Goal: Task Accomplishment & Management: Manage account settings

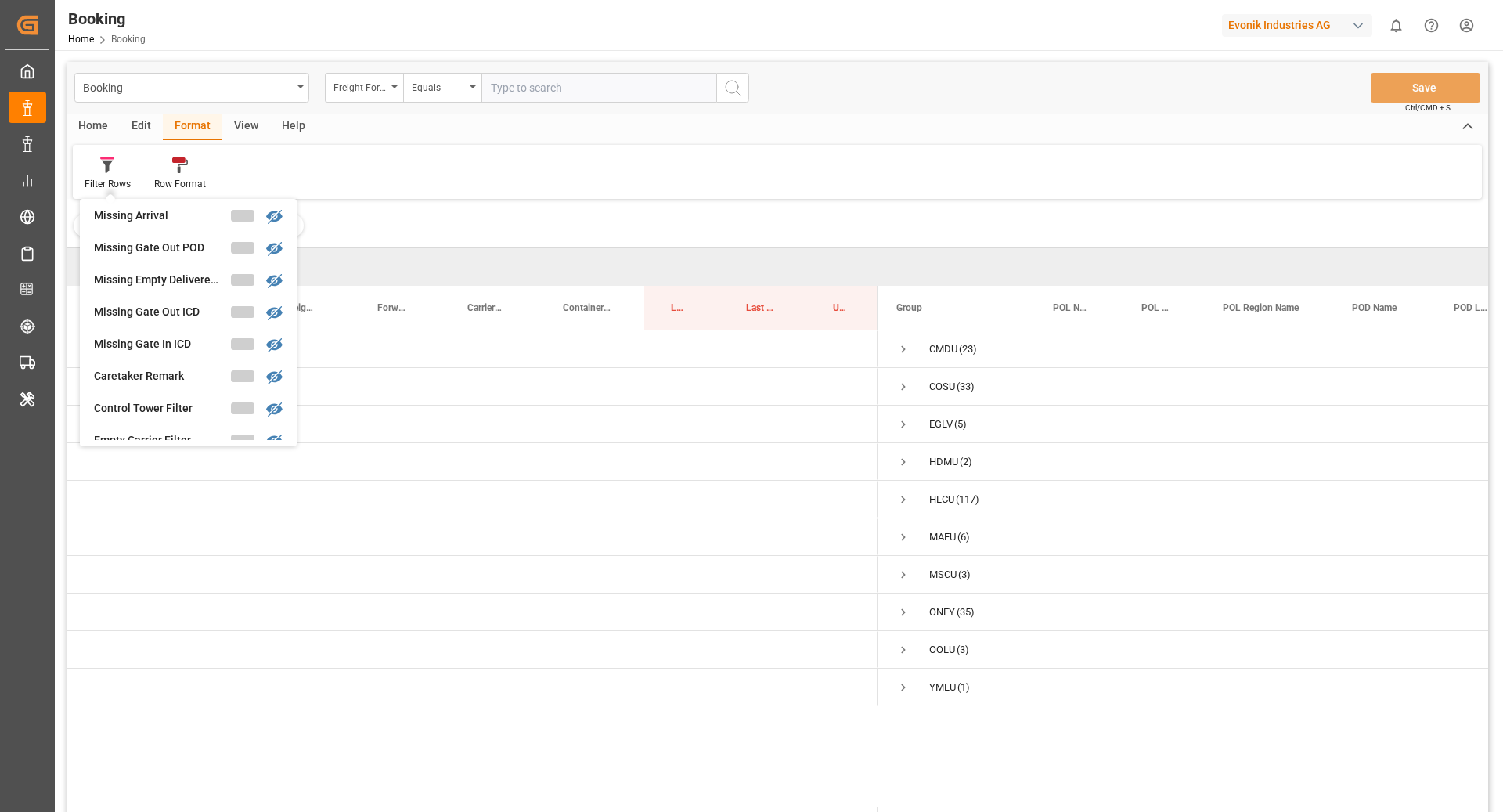
scroll to position [631, 0]
click at [172, 280] on div "Booking Freight Forwarder's Reference No. Equals Save Ctrl/CMD + S Home Edit Fo…" at bounding box center [778, 457] width 1422 height 792
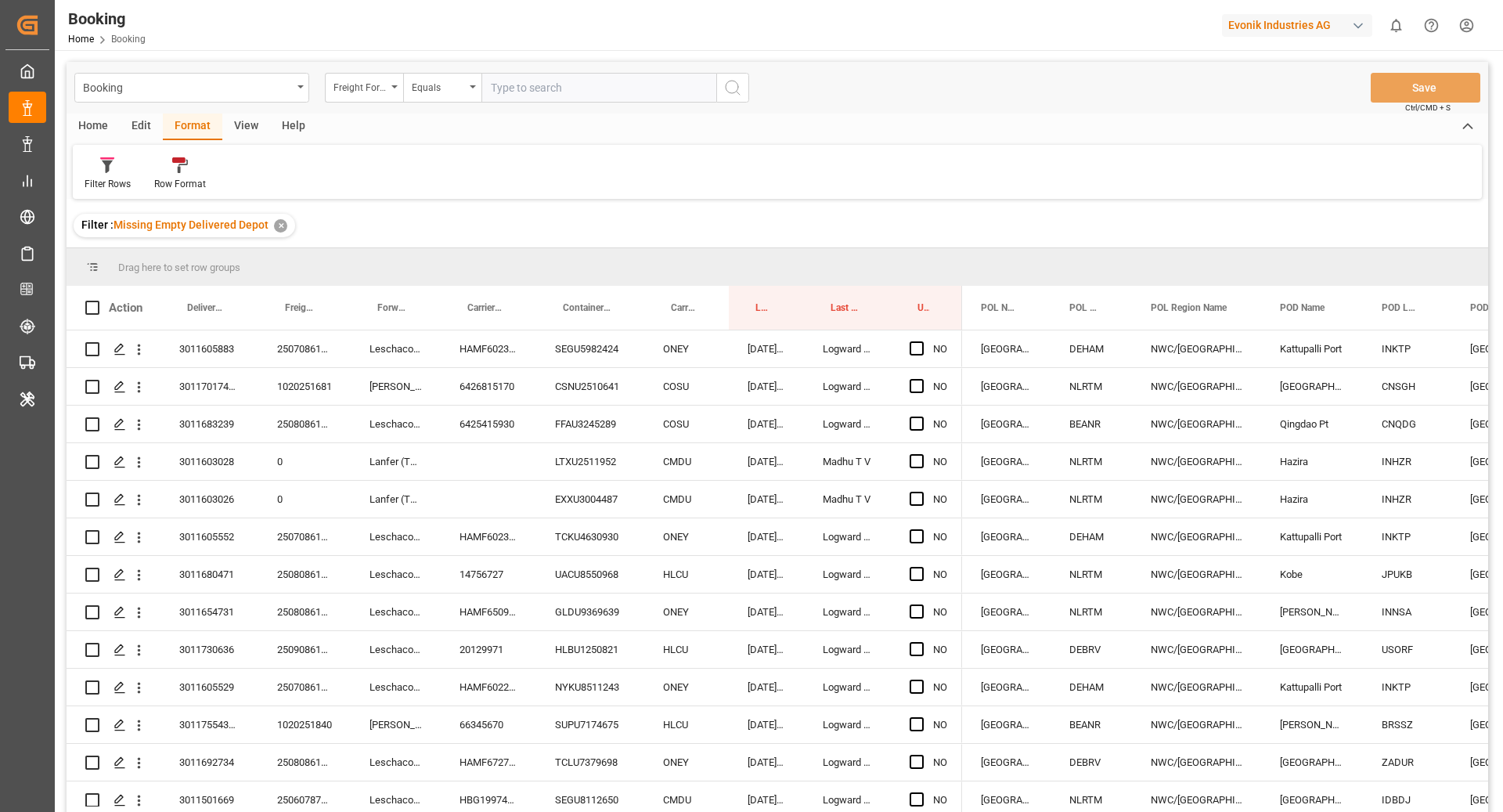
click at [241, 126] on div "View" at bounding box center [246, 127] width 48 height 27
drag, startPoint x: 681, startPoint y: 309, endPoint x: 664, endPoint y: 262, distance: 50.0
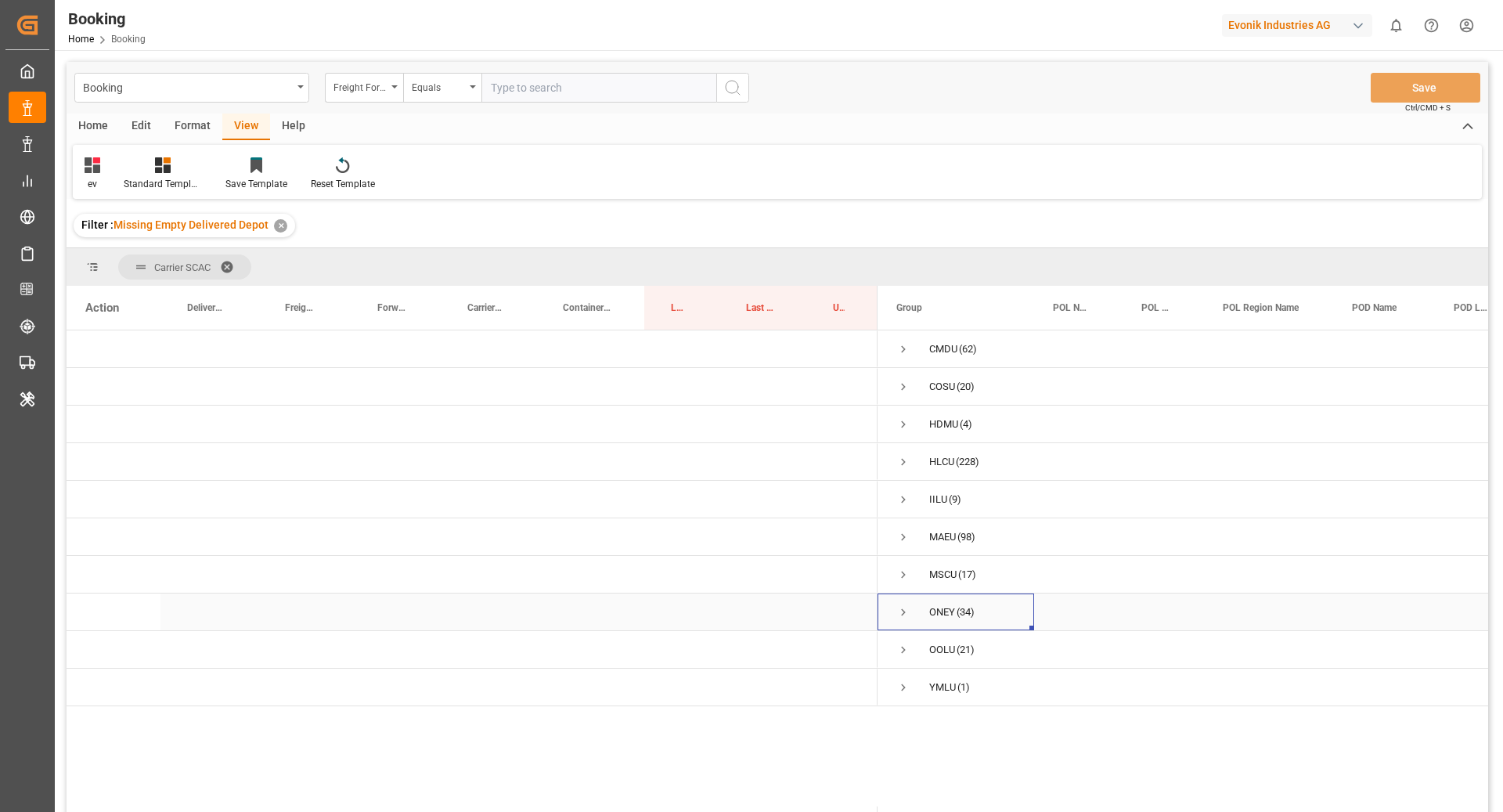
click at [905, 615] on span "Press SPACE to select this row." at bounding box center [904, 612] width 14 height 14
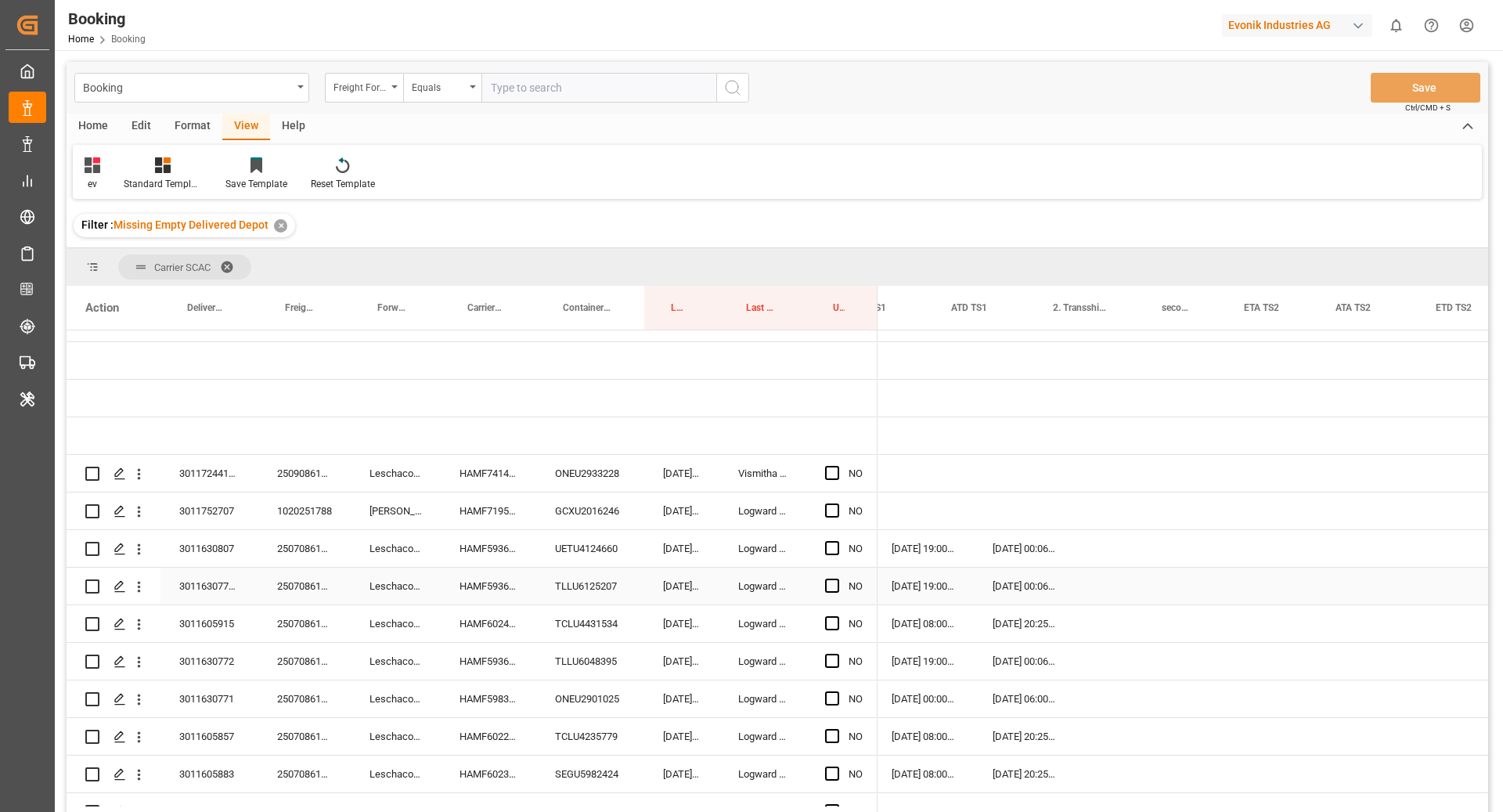
scroll to position [0, 1942]
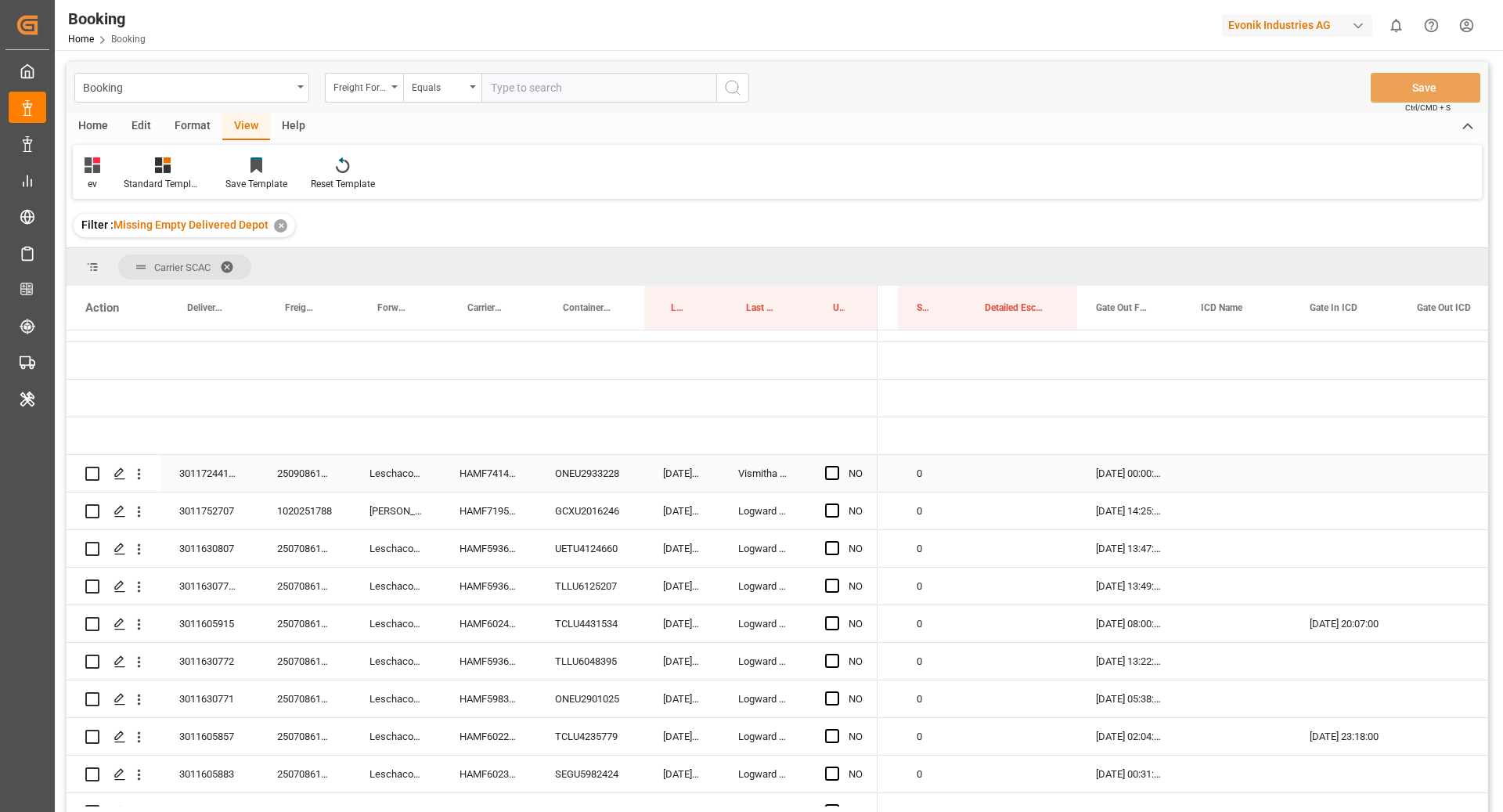
click at [515, 466] on div "HAMF74146300" at bounding box center [489, 473] width 96 height 37
click at [589, 459] on div "ONEU2933228" at bounding box center [591, 473] width 108 height 37
click at [832, 509] on span "Press SPACE to select this row." at bounding box center [833, 511] width 14 height 14
click at [837, 503] on input "Press SPACE to select this row." at bounding box center [837, 503] width 0 height 0
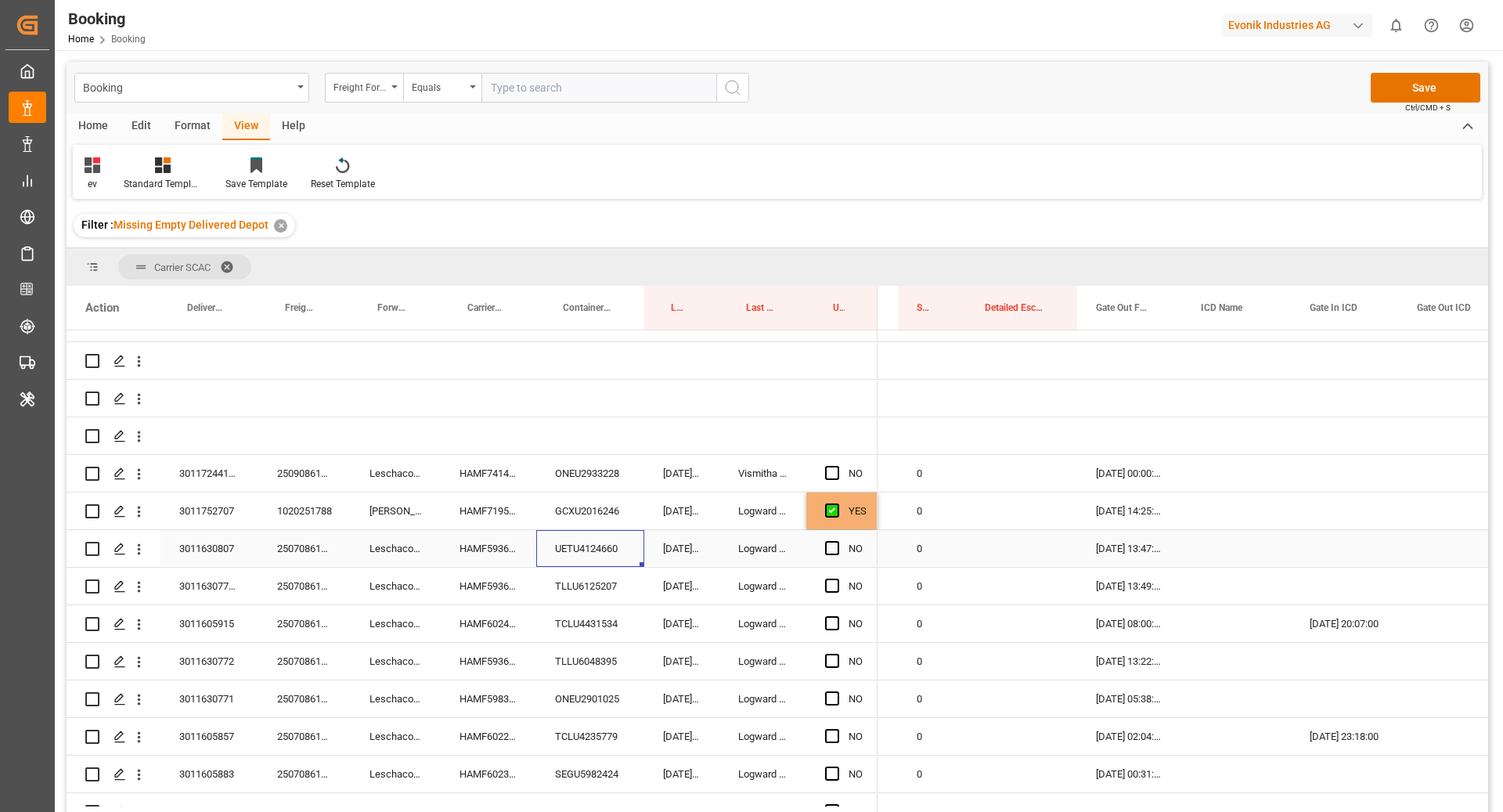
click at [638, 543] on div "UETU4124660" at bounding box center [591, 548] width 108 height 37
click at [833, 548] on span "Press SPACE to select this row." at bounding box center [833, 548] width 14 height 14
click at [837, 541] on input "Press SPACE to select this row." at bounding box center [837, 541] width 0 height 0
click at [623, 581] on div "TLLU6125207" at bounding box center [591, 586] width 108 height 37
click at [835, 589] on span "Press SPACE to select this row." at bounding box center [833, 586] width 14 height 14
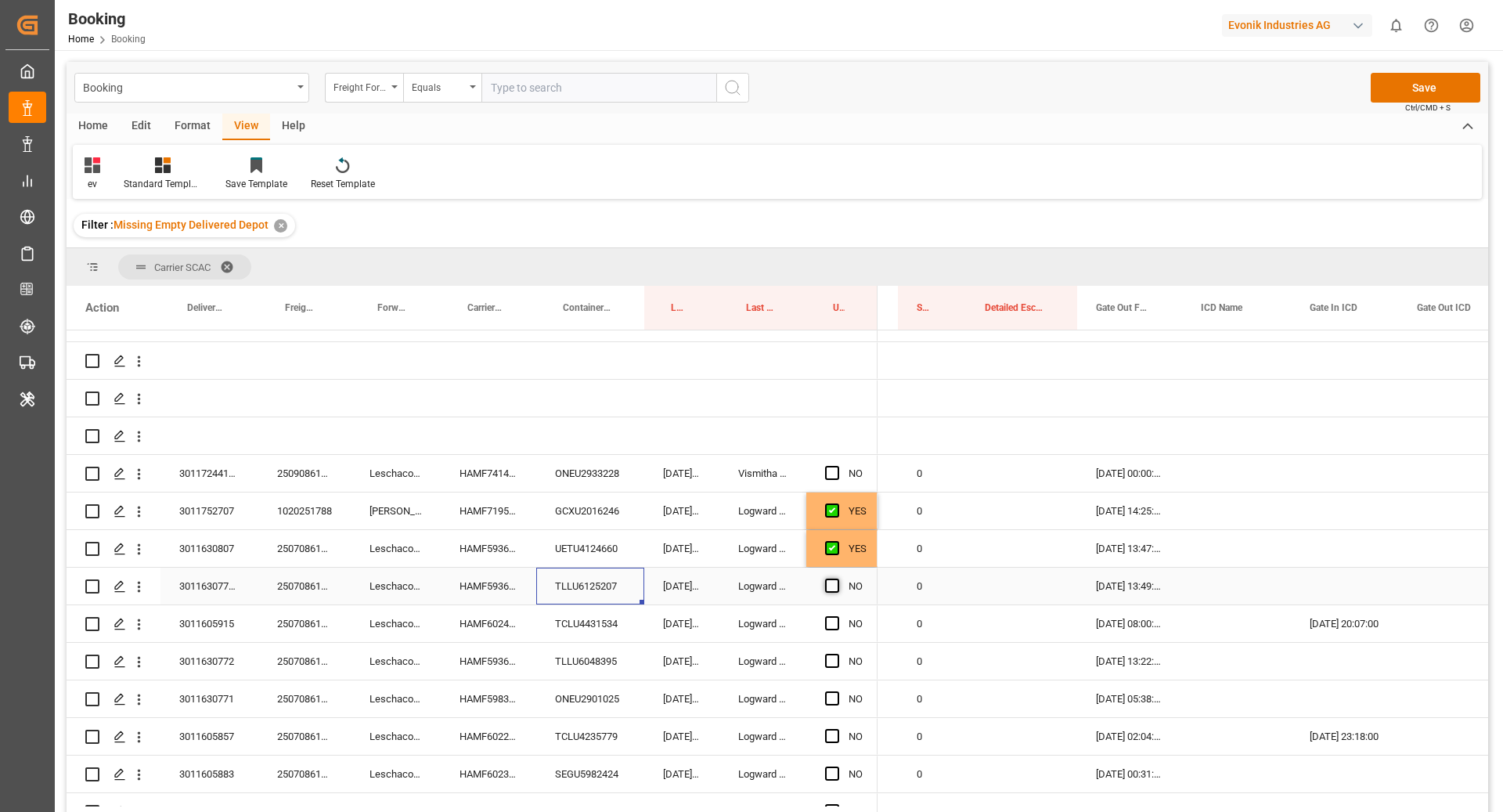
click at [837, 579] on input "Press SPACE to select this row." at bounding box center [837, 579] width 0 height 0
click at [604, 630] on div "TCLU4431534" at bounding box center [591, 623] width 108 height 37
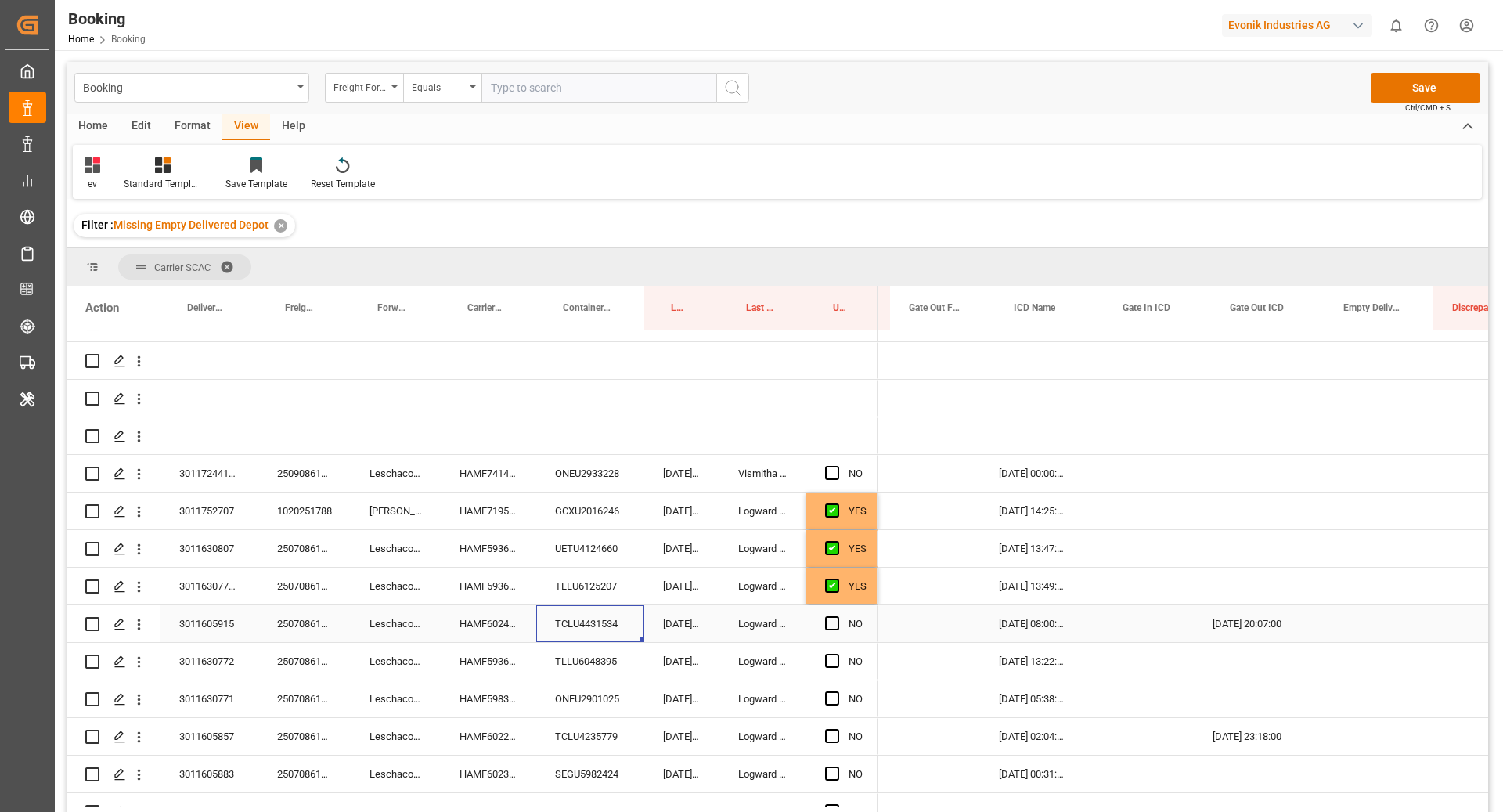
scroll to position [0, 2831]
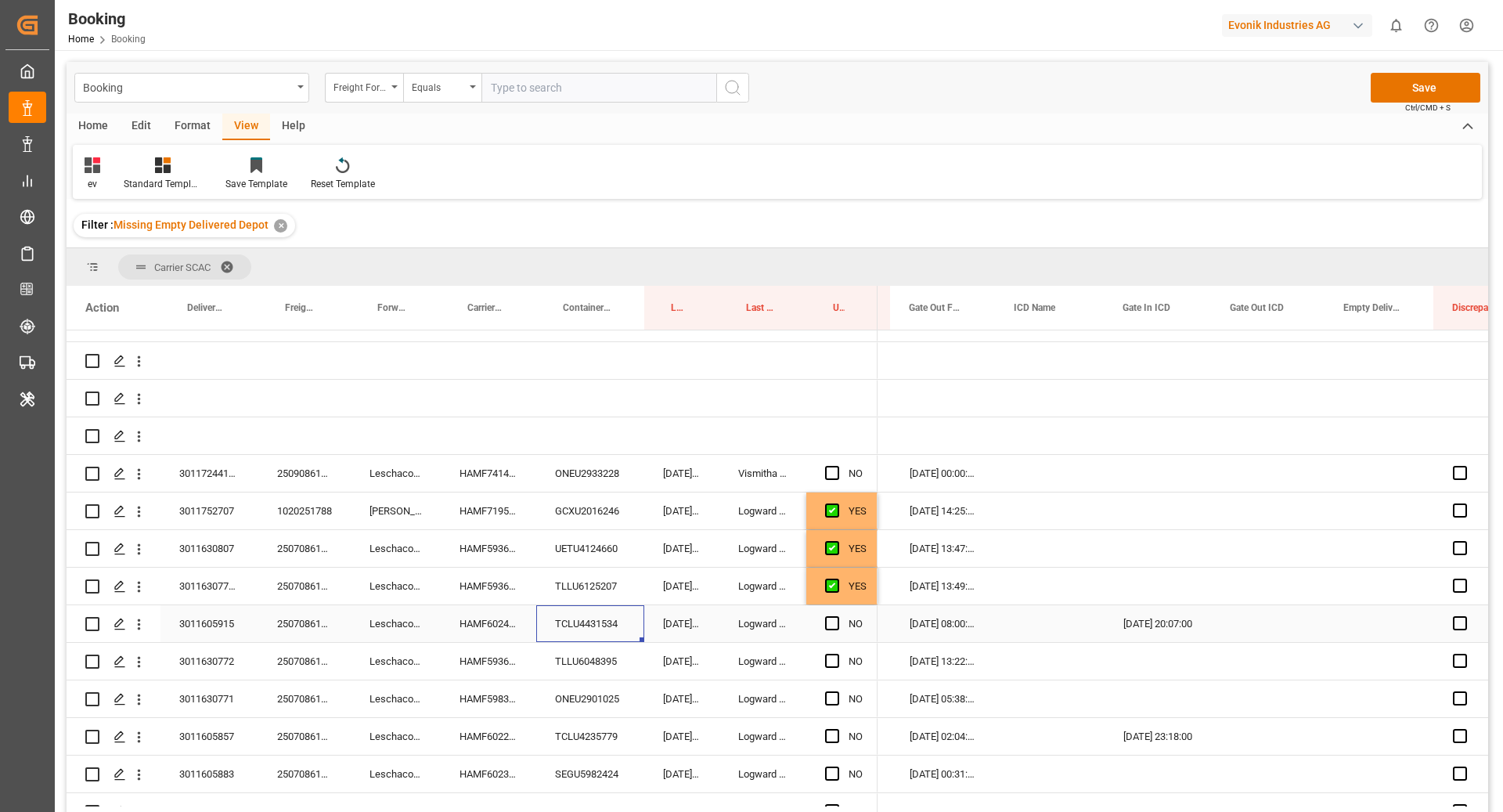
click at [1176, 625] on div "[DATE] 20:07:00" at bounding box center [1158, 623] width 107 height 37
drag, startPoint x: 1152, startPoint y: 584, endPoint x: 1162, endPoint y: 594, distance: 14.1
click at [1152, 584] on div "Press SPACE to select this row." at bounding box center [1158, 586] width 107 height 37
drag, startPoint x: 1209, startPoint y: 601, endPoint x: 1204, endPoint y: 629, distance: 28.4
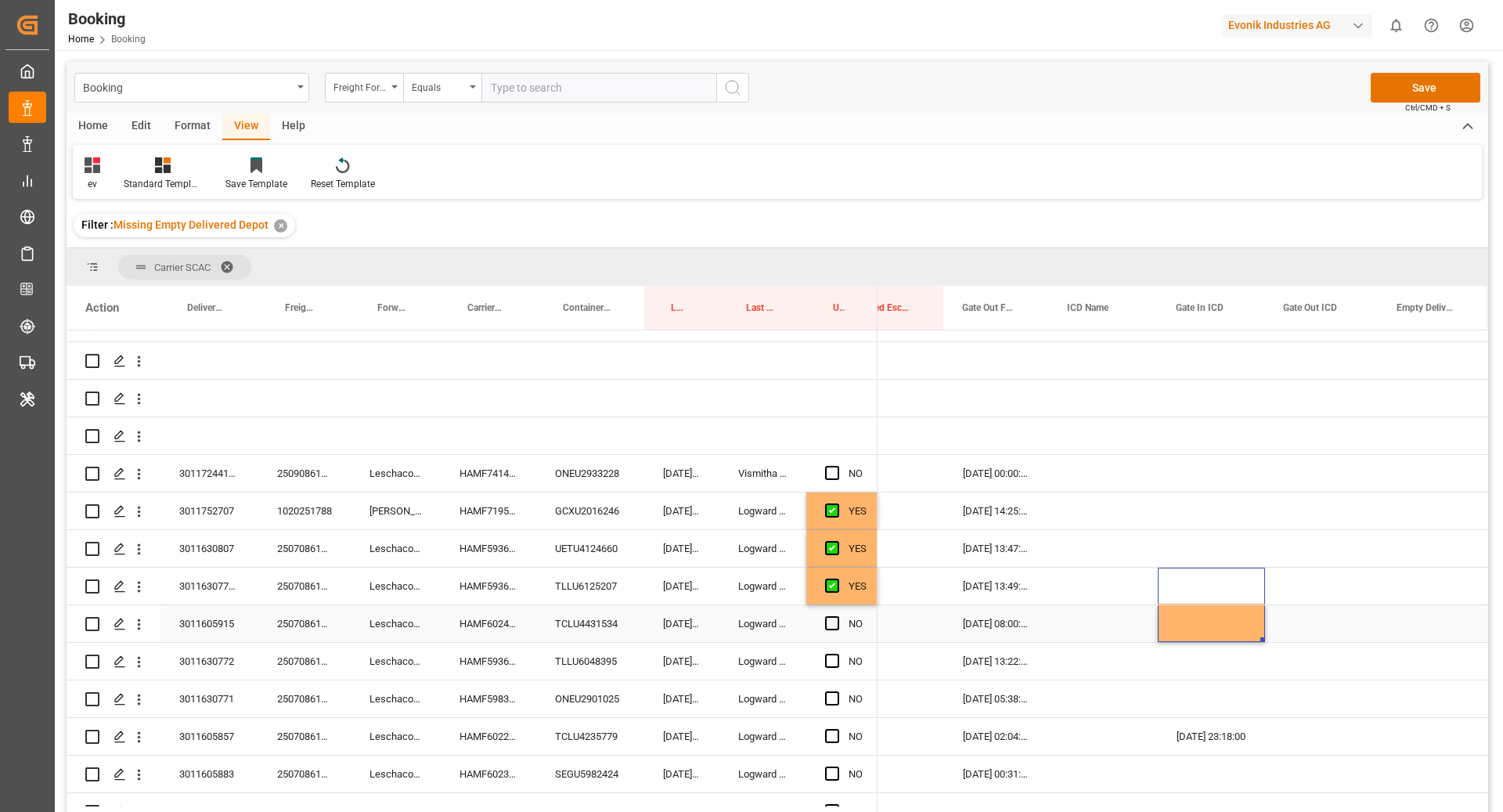
scroll to position [0, 2782]
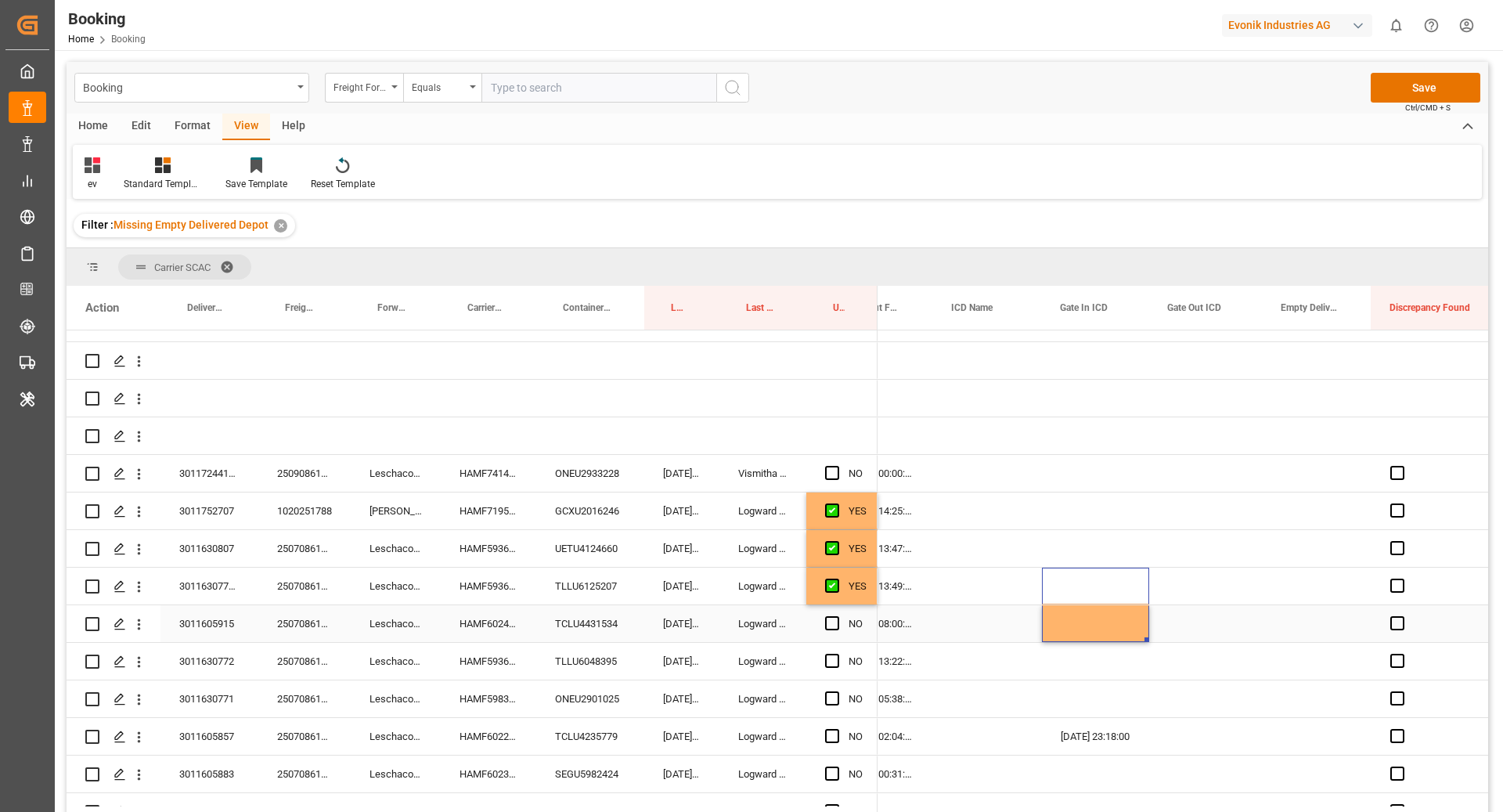
click at [1280, 623] on div "Press SPACE to select this row." at bounding box center [1317, 623] width 109 height 37
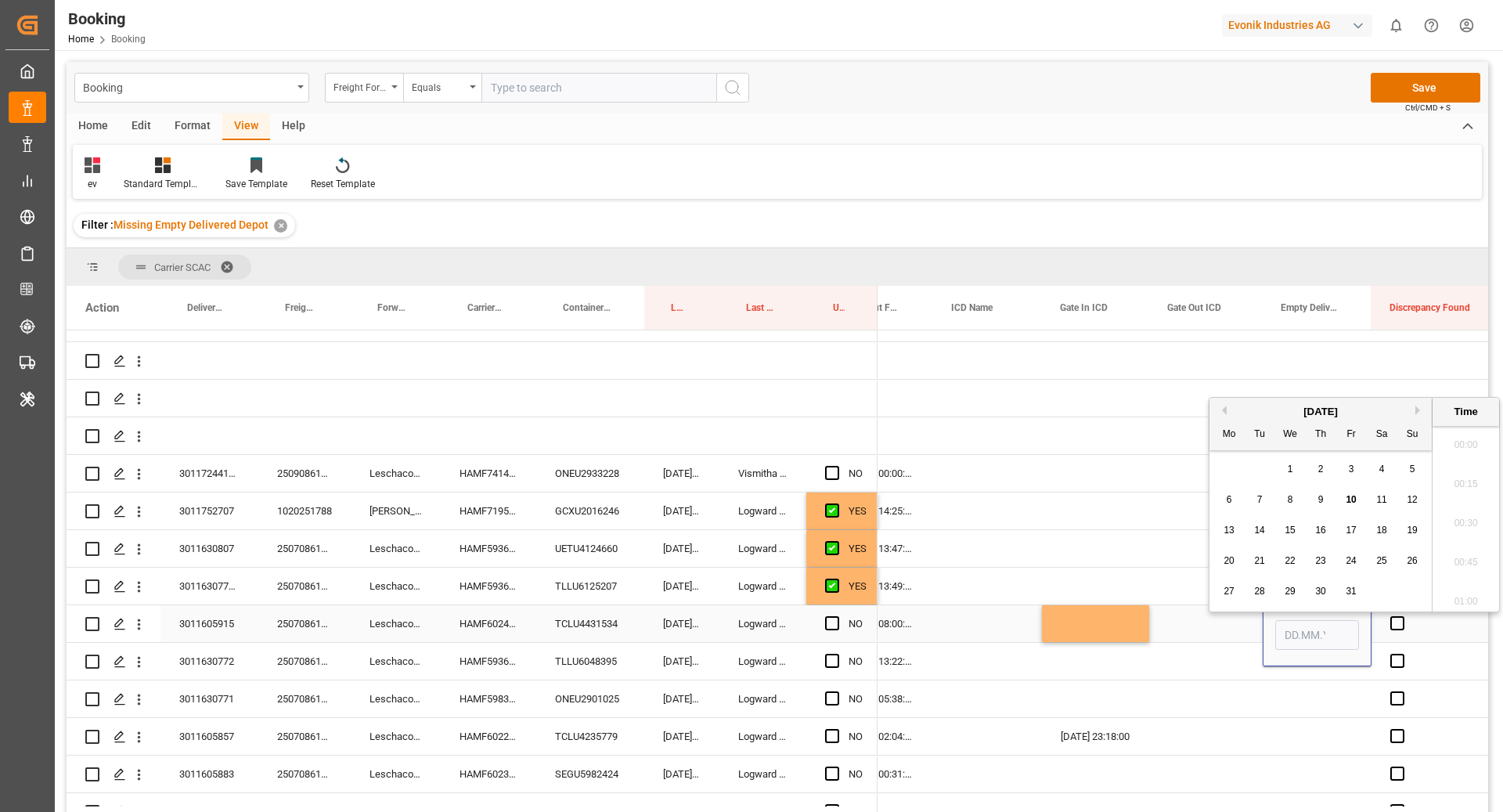
scroll to position [2745, 0]
click at [1320, 489] on span "9" at bounding box center [1321, 492] width 5 height 11
type input "[DATE] 00:00"
click at [1210, 602] on div "[DATE] Mo Tu We Th Fr Sa Su 29 30 1 2 3 4 5 6 7 8 9 10 11 12 13 14 15 16 17 18 …" at bounding box center [1321, 496] width 223 height 214
click at [1227, 628] on div "Press SPACE to select this row." at bounding box center [1206, 623] width 114 height 37
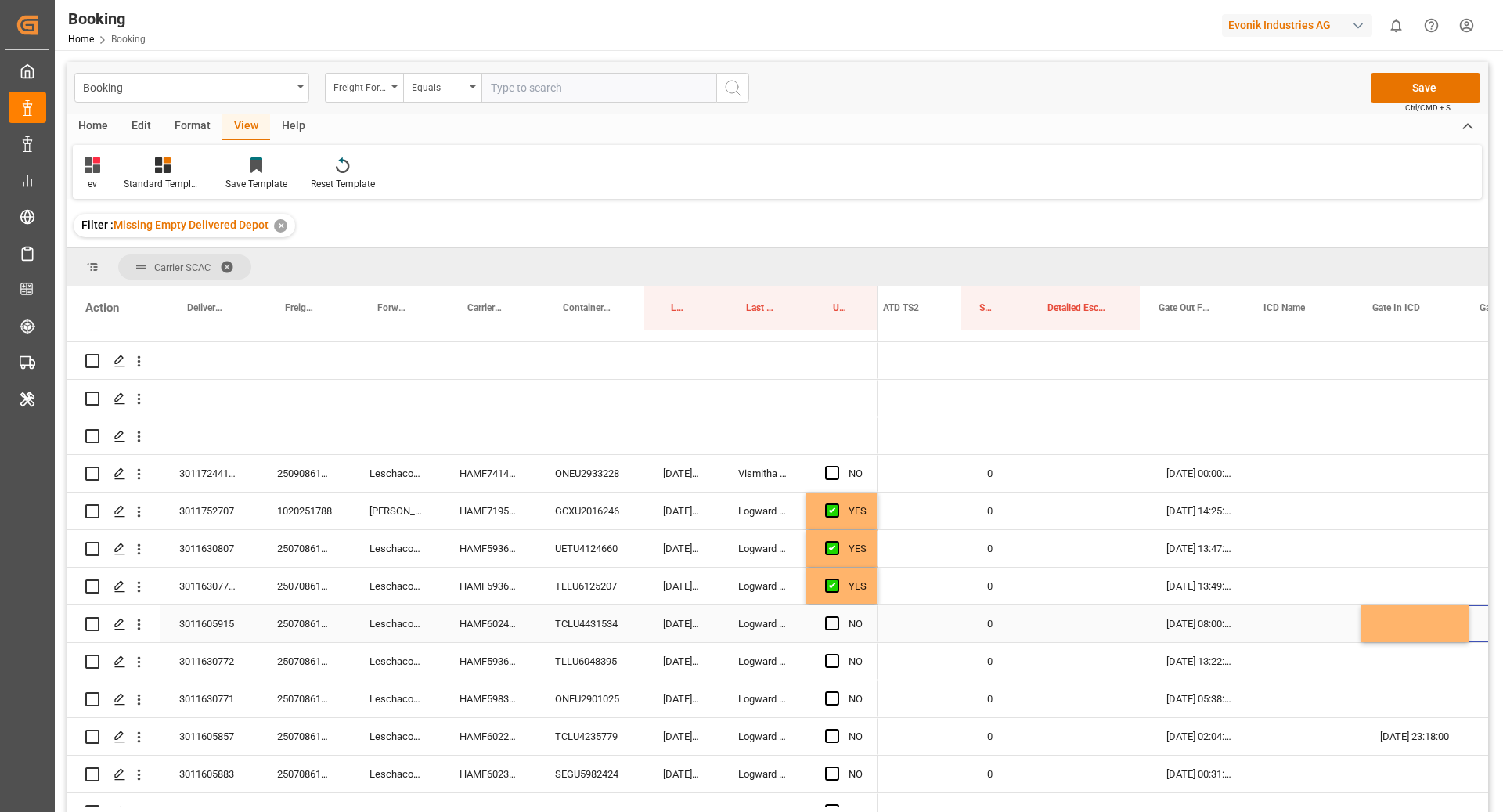
scroll to position [0, 2603]
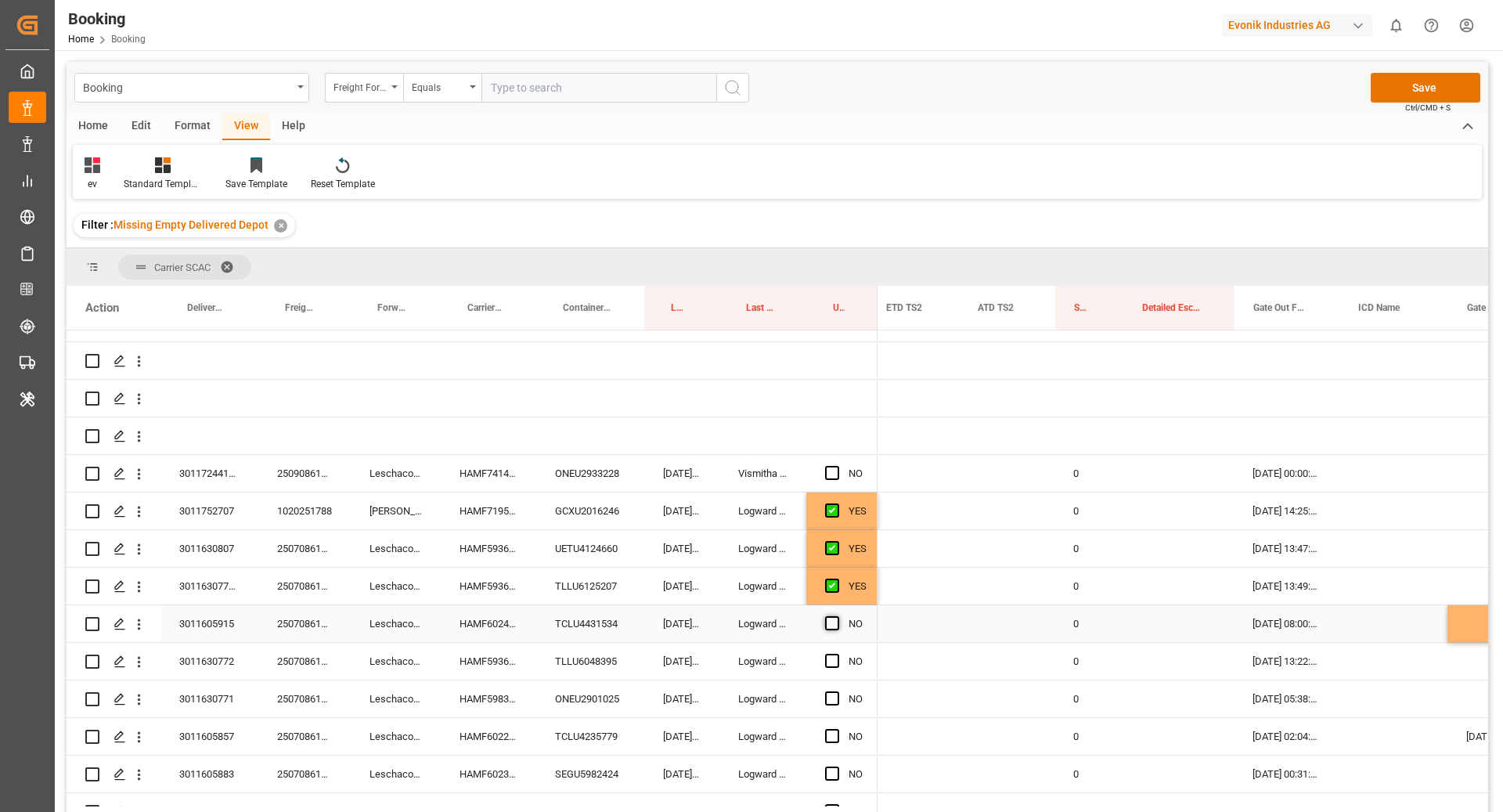
click at [830, 624] on span "Press SPACE to select this row." at bounding box center [833, 623] width 14 height 14
click at [837, 616] on input "Press SPACE to select this row." at bounding box center [837, 616] width 0 height 0
drag, startPoint x: 599, startPoint y: 667, endPoint x: 686, endPoint y: 695, distance: 91.4
click at [600, 666] on div "TLLU6048395" at bounding box center [591, 661] width 108 height 37
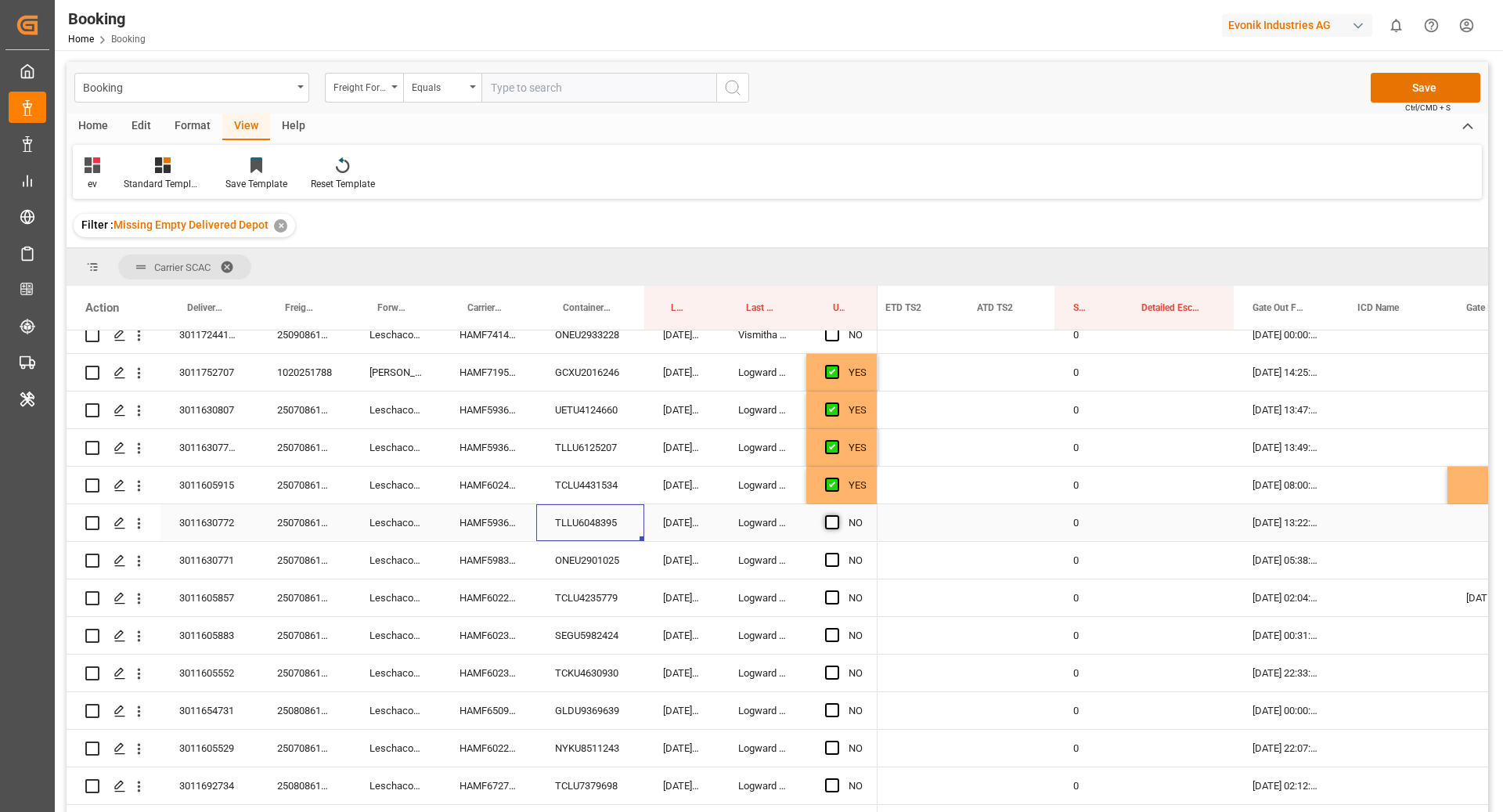
click at [833, 515] on span "Press SPACE to select this row." at bounding box center [833, 522] width 14 height 14
click at [837, 515] on input "Press SPACE to select this row." at bounding box center [837, 515] width 0 height 0
click at [583, 560] on div "ONEU2901025" at bounding box center [591, 560] width 108 height 37
click at [832, 563] on span "Press SPACE to select this row." at bounding box center [833, 560] width 14 height 14
click at [837, 553] on input "Press SPACE to select this row." at bounding box center [837, 553] width 0 height 0
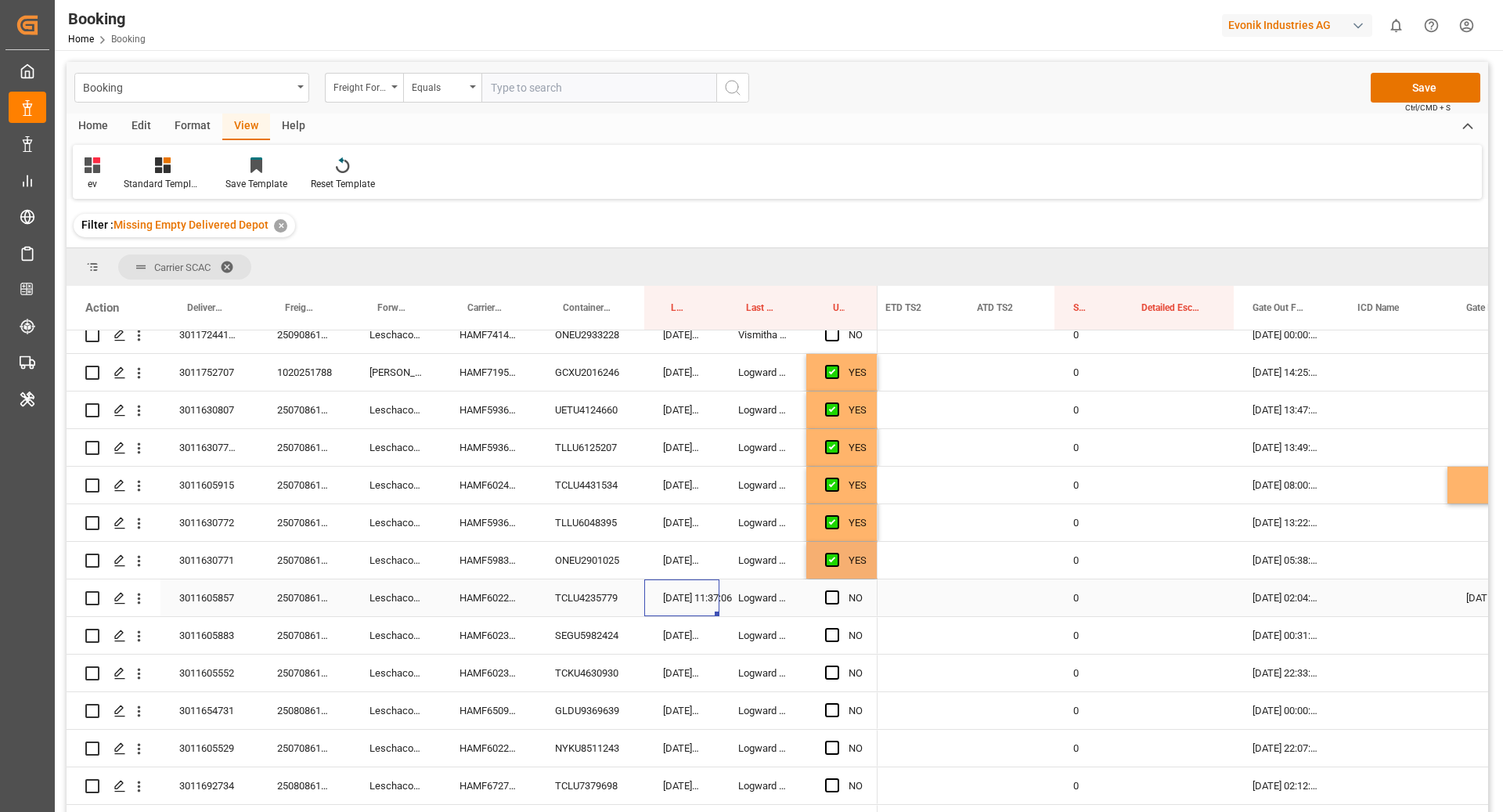
click at [650, 601] on div "[DATE] 11:37:06" at bounding box center [682, 597] width 75 height 37
click at [593, 601] on div "TCLU4235779" at bounding box center [591, 597] width 108 height 37
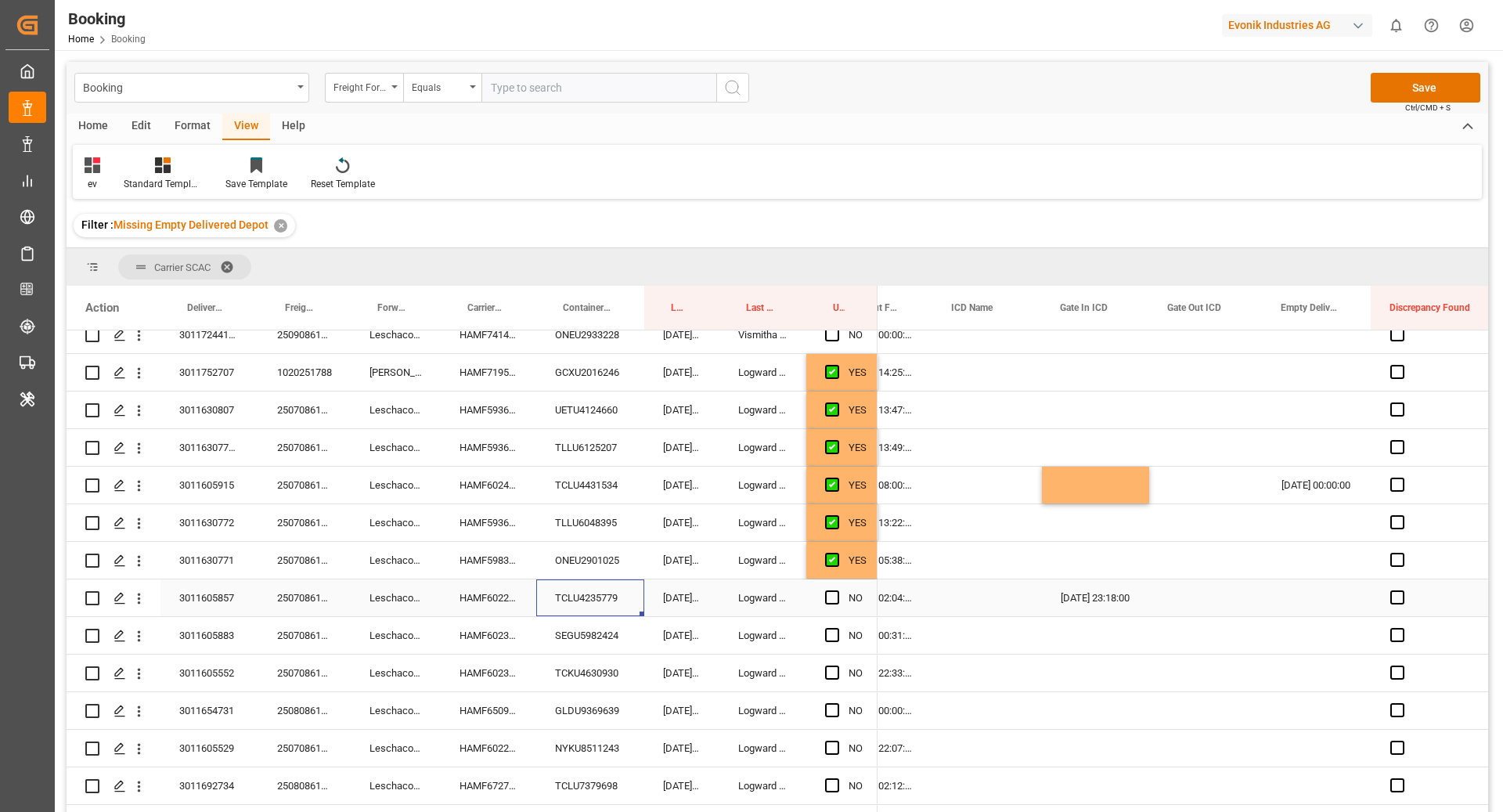
click at [1136, 576] on div "Press SPACE to select this row." at bounding box center [1096, 560] width 107 height 37
drag, startPoint x: 1148, startPoint y: 575, endPoint x: 1147, endPoint y: 586, distance: 11.0
click at [1310, 597] on div "Press SPACE to select this row." at bounding box center [1317, 597] width 109 height 37
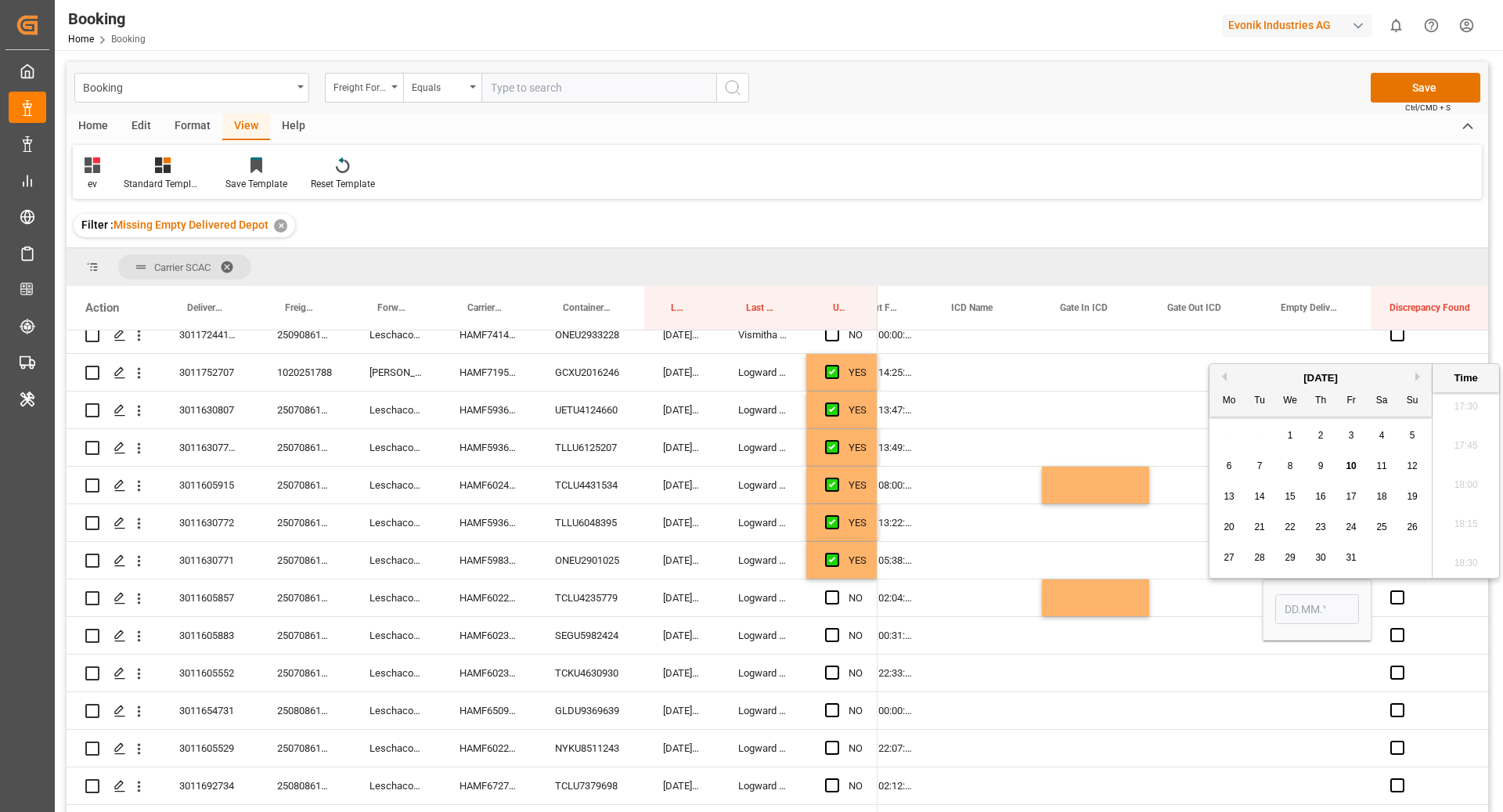
click at [1319, 467] on span "9" at bounding box center [1321, 466] width 5 height 11
type input "[DATE] 00:00"
click at [1203, 586] on div "Press SPACE to select this row." at bounding box center [1206, 597] width 114 height 37
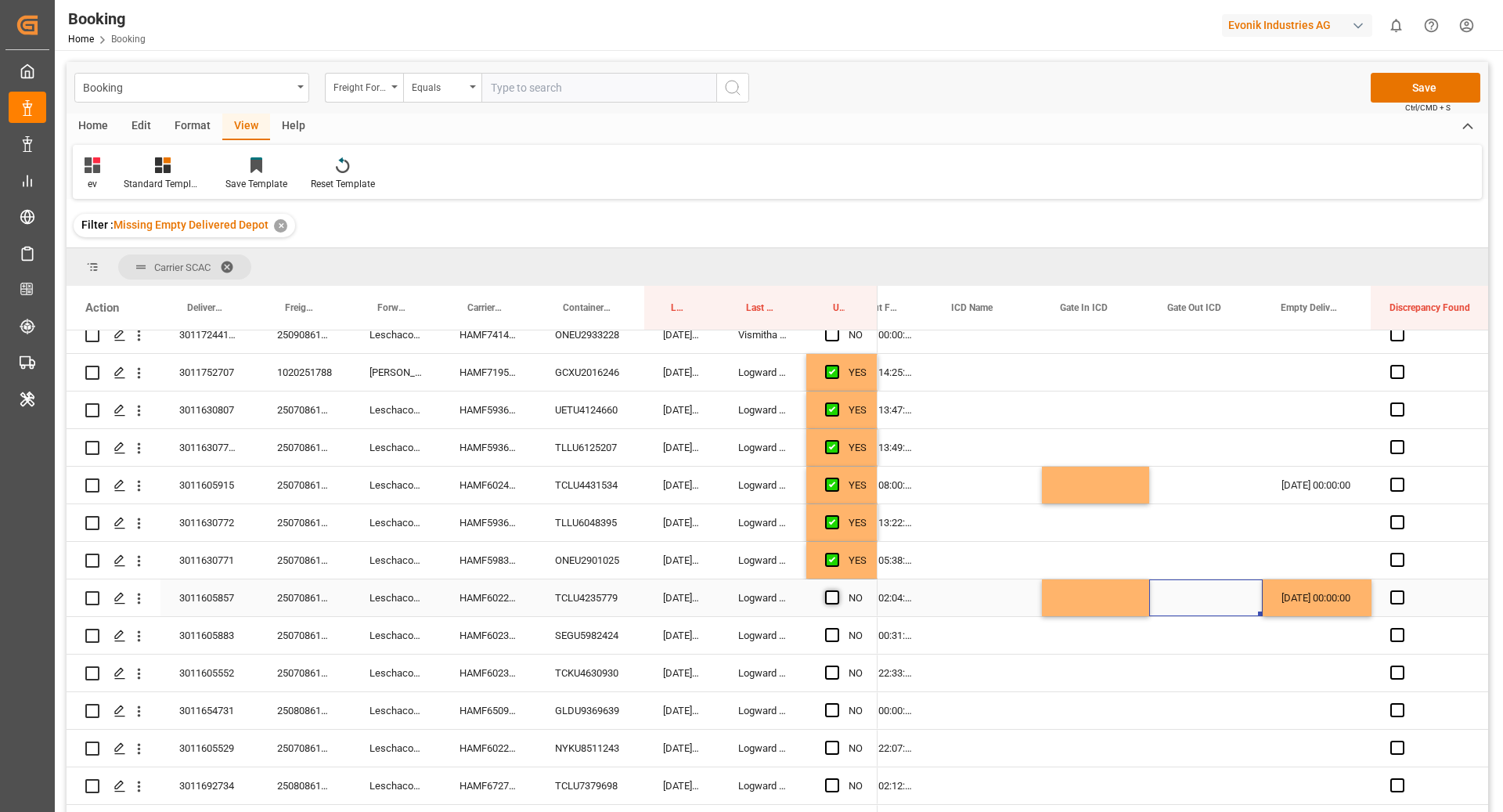
click at [835, 594] on span "Press SPACE to select this row." at bounding box center [833, 597] width 14 height 14
click at [837, 590] on input "Press SPACE to select this row." at bounding box center [837, 590] width 0 height 0
click at [578, 635] on div "SEGU5982424" at bounding box center [591, 635] width 108 height 37
click at [833, 634] on span "Press SPACE to select this row." at bounding box center [833, 635] width 14 height 14
click at [837, 628] on input "Press SPACE to select this row." at bounding box center [837, 628] width 0 height 0
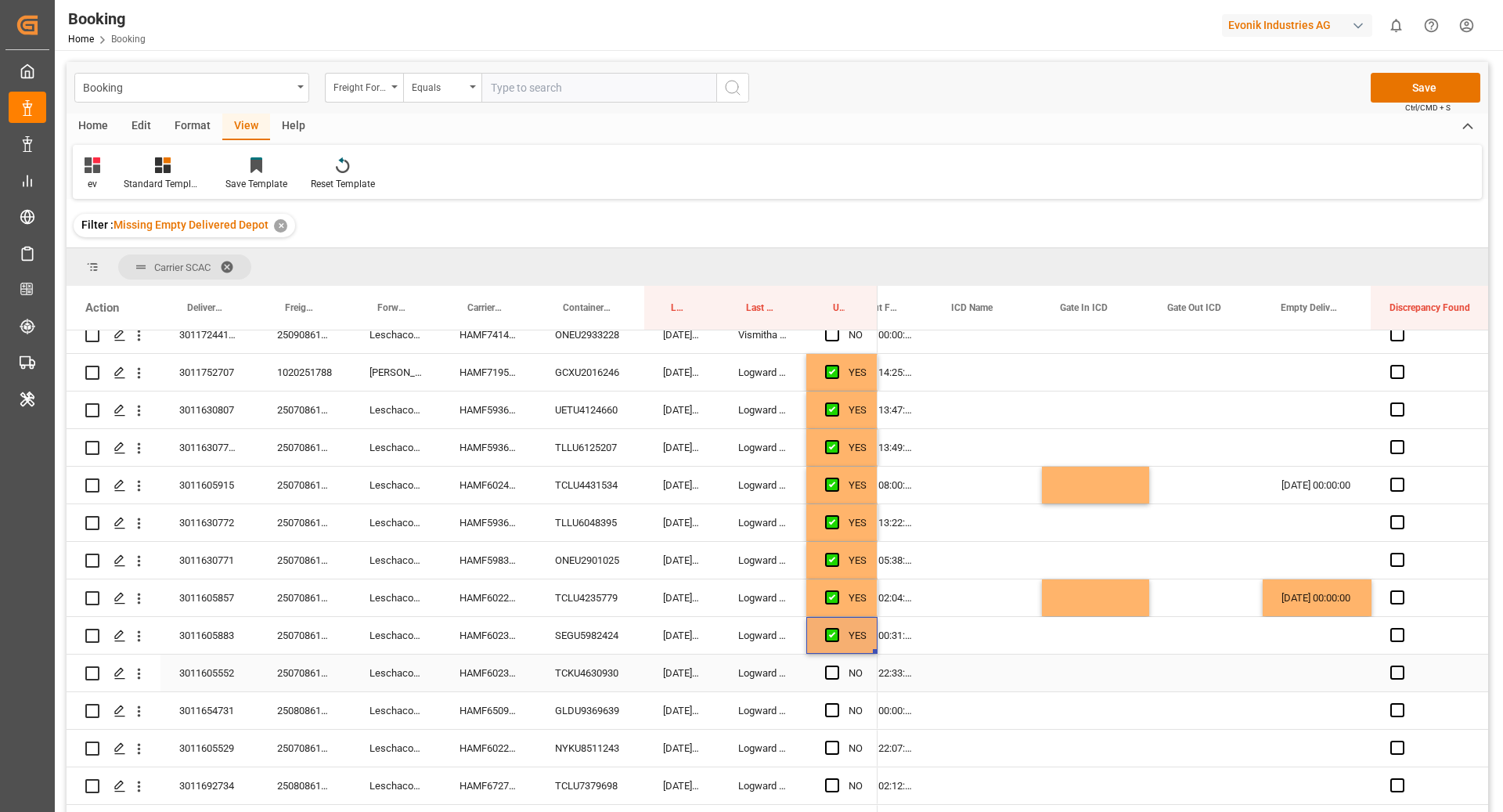
click at [616, 673] on div "TCKU4630930" at bounding box center [591, 673] width 108 height 37
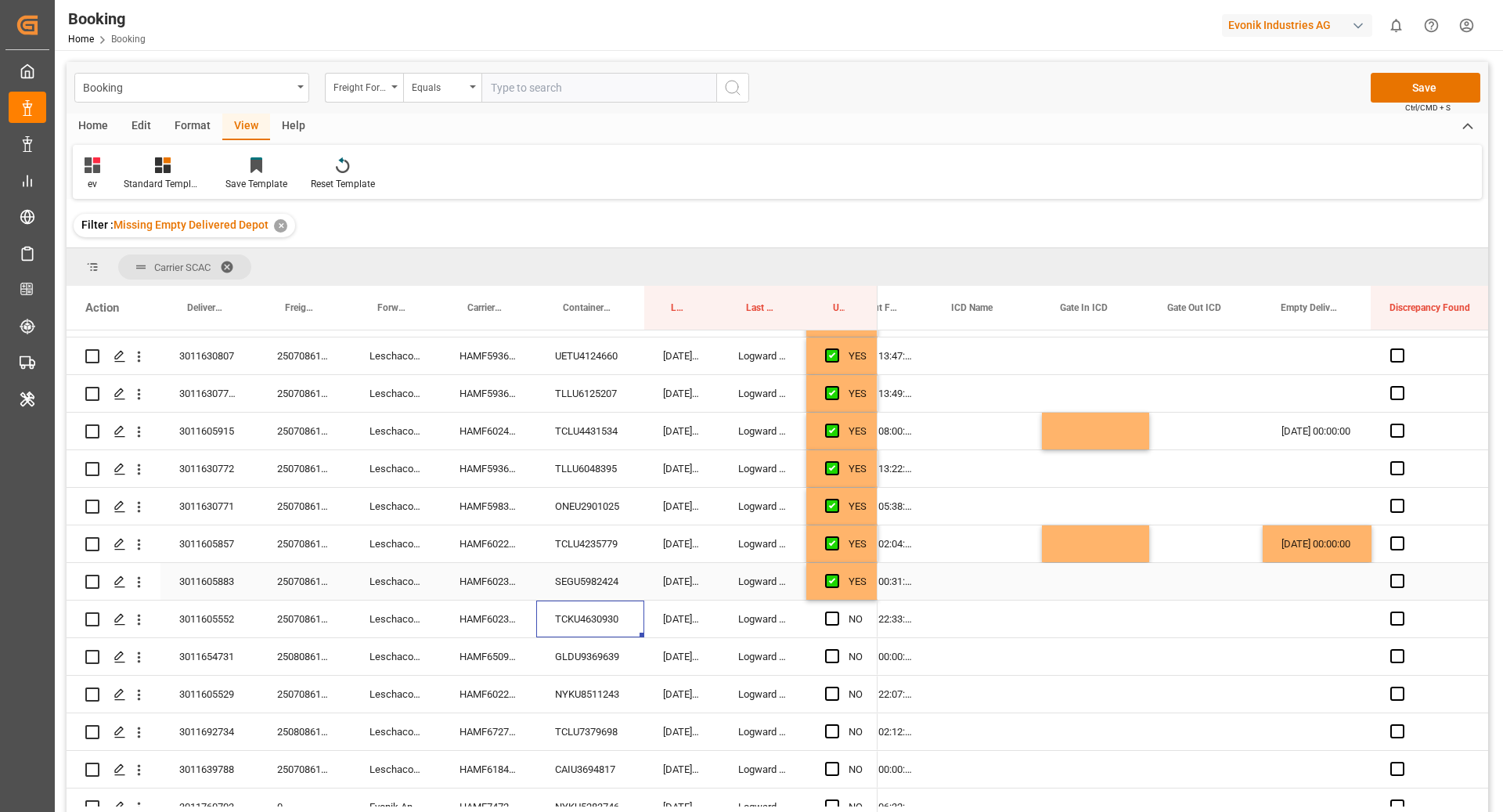
scroll to position [428, 0]
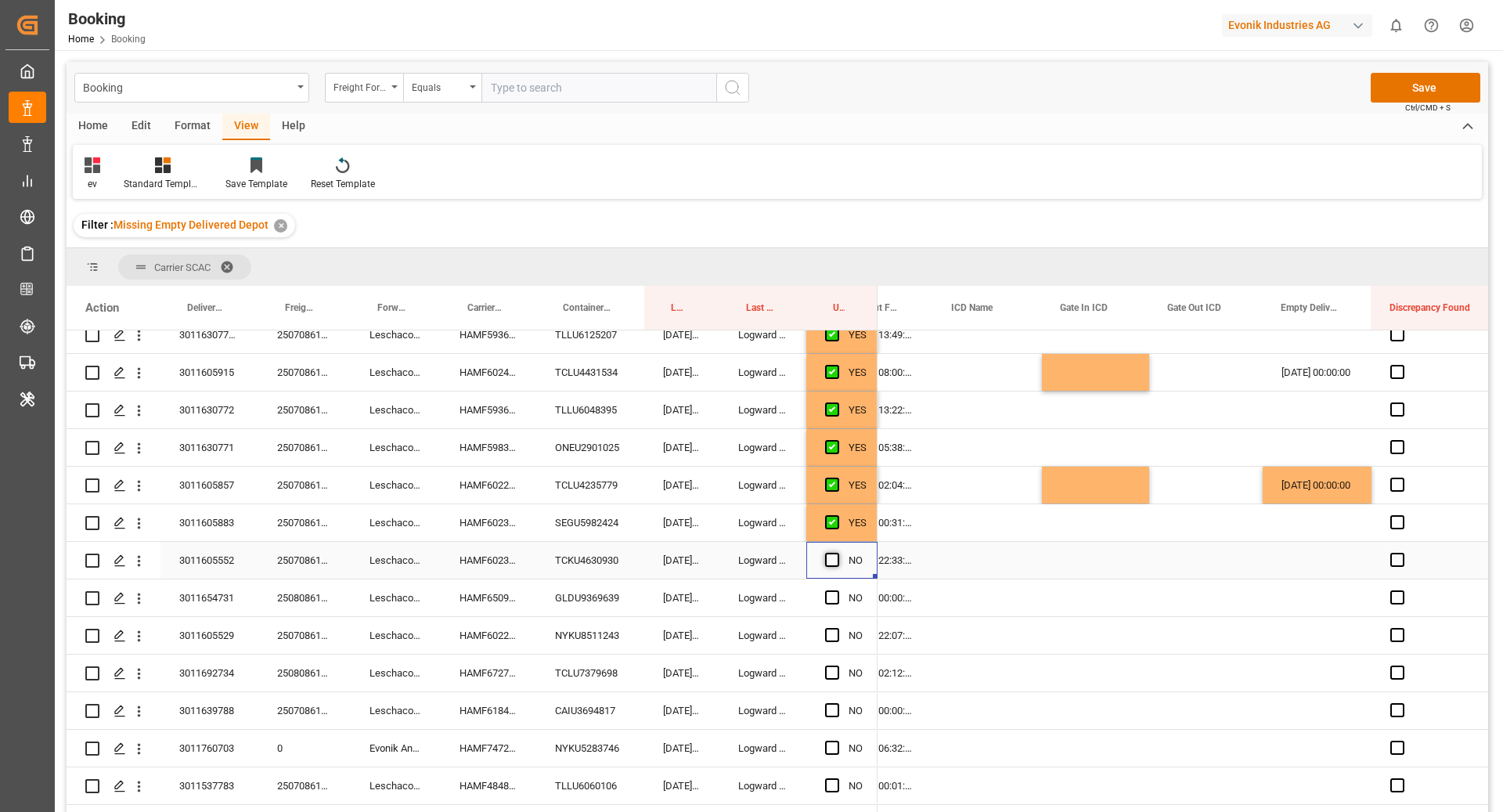
click at [831, 555] on span "Press SPACE to select this row." at bounding box center [833, 560] width 14 height 14
click at [837, 553] on input "Press SPACE to select this row." at bounding box center [837, 553] width 0 height 0
drag, startPoint x: 531, startPoint y: 588, endPoint x: 702, endPoint y: 605, distance: 171.8
click at [531, 588] on div "HAMF65099300" at bounding box center [489, 597] width 96 height 37
click at [585, 592] on div "GLDU9369639" at bounding box center [591, 597] width 108 height 37
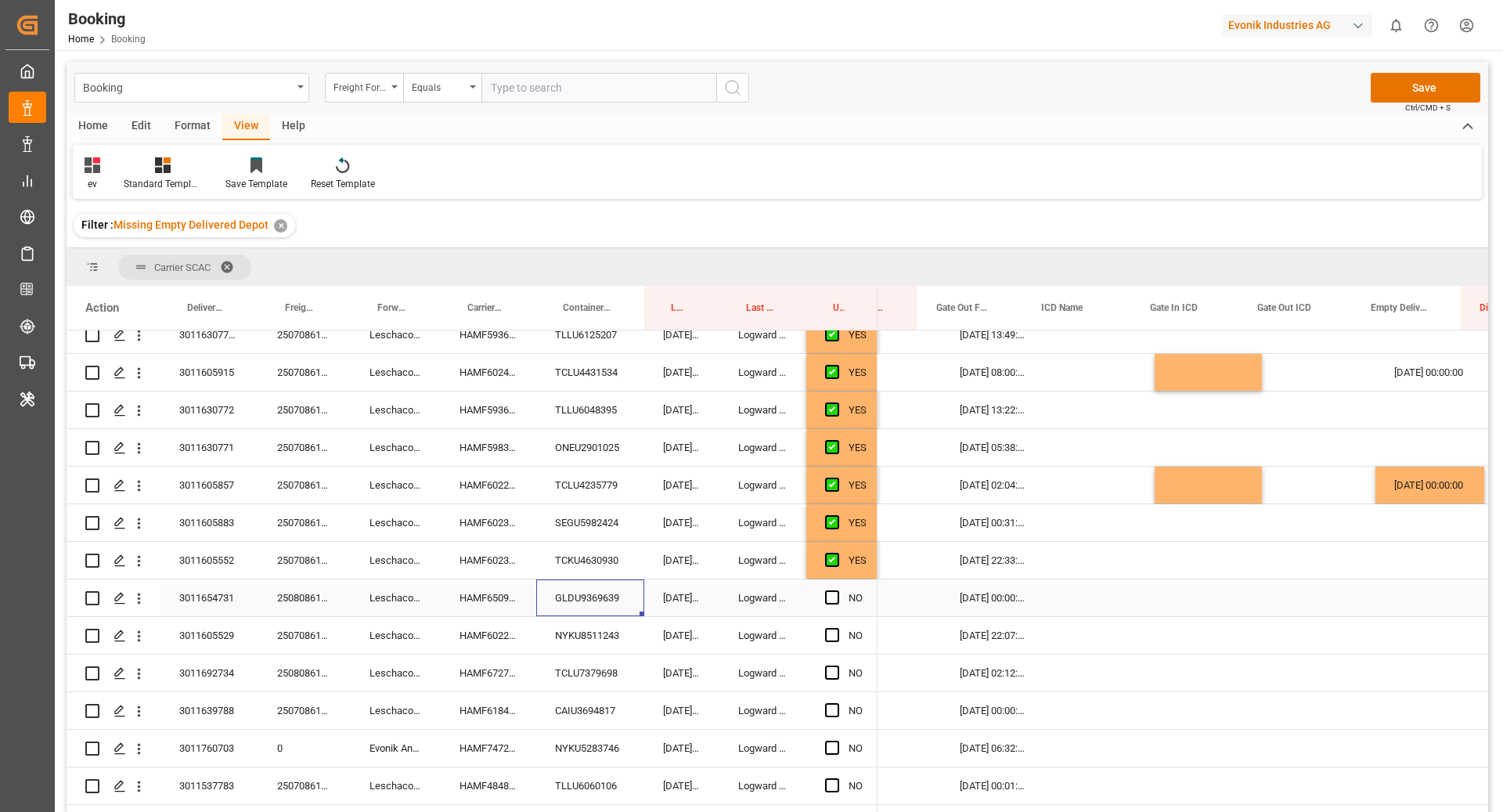
scroll to position [0, 2780]
click at [937, 586] on div "[DATE] 00:00:00 0" at bounding box center [27, 598] width 3857 height 38
click at [833, 599] on span "Press SPACE to select this row." at bounding box center [833, 597] width 14 height 14
click at [837, 590] on input "Press SPACE to select this row." at bounding box center [837, 590] width 0 height 0
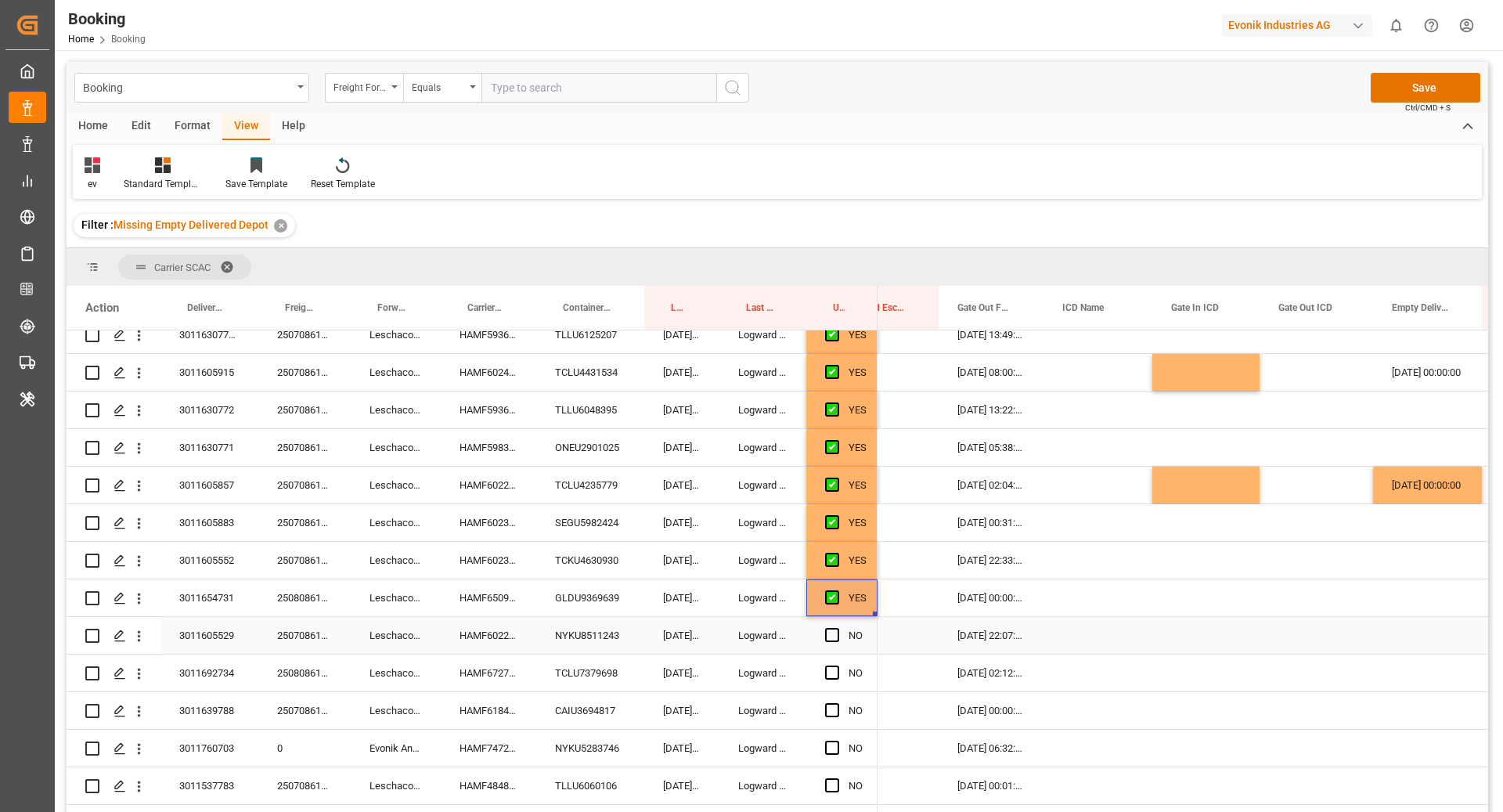
click at [566, 634] on div "NYKU8511243" at bounding box center [591, 635] width 108 height 37
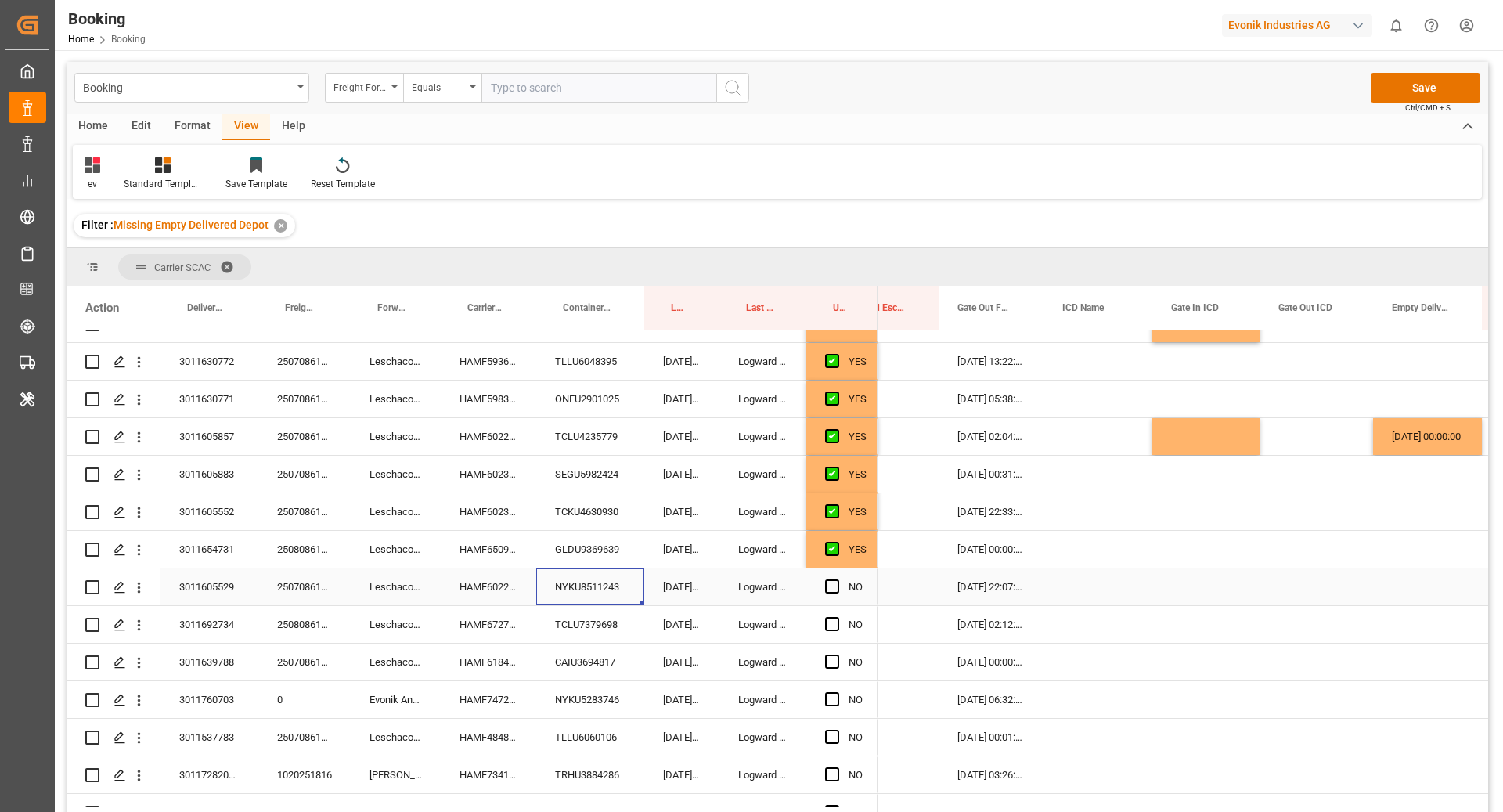
scroll to position [481, 0]
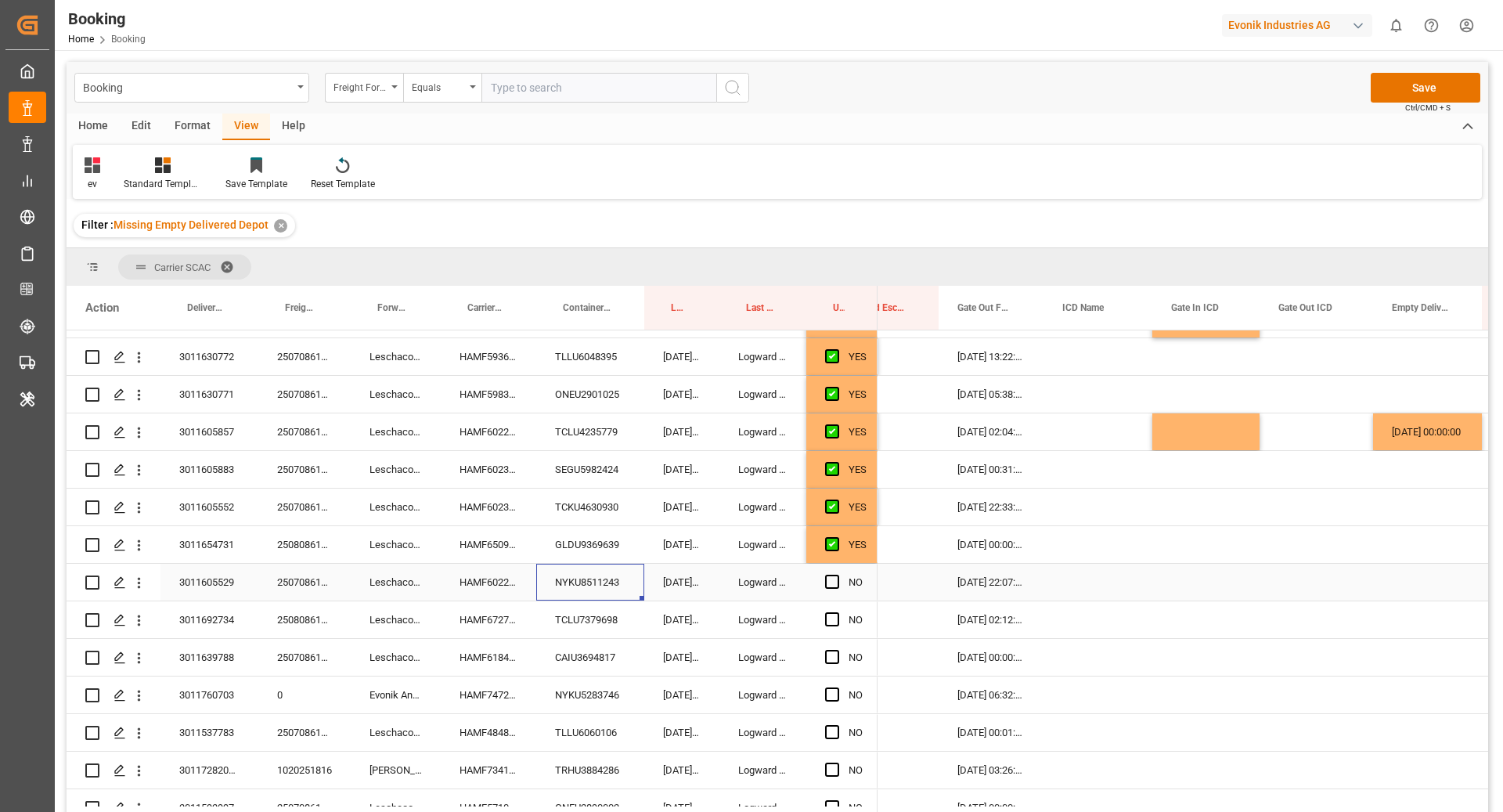
click at [837, 576] on span "Press SPACE to select this row." at bounding box center [833, 582] width 14 height 14
click at [837, 575] on input "Press SPACE to select this row." at bounding box center [837, 575] width 0 height 0
drag, startPoint x: 582, startPoint y: 615, endPoint x: 704, endPoint y: 654, distance: 128.1
click at [583, 615] on div "TCLU7379698" at bounding box center [591, 619] width 108 height 37
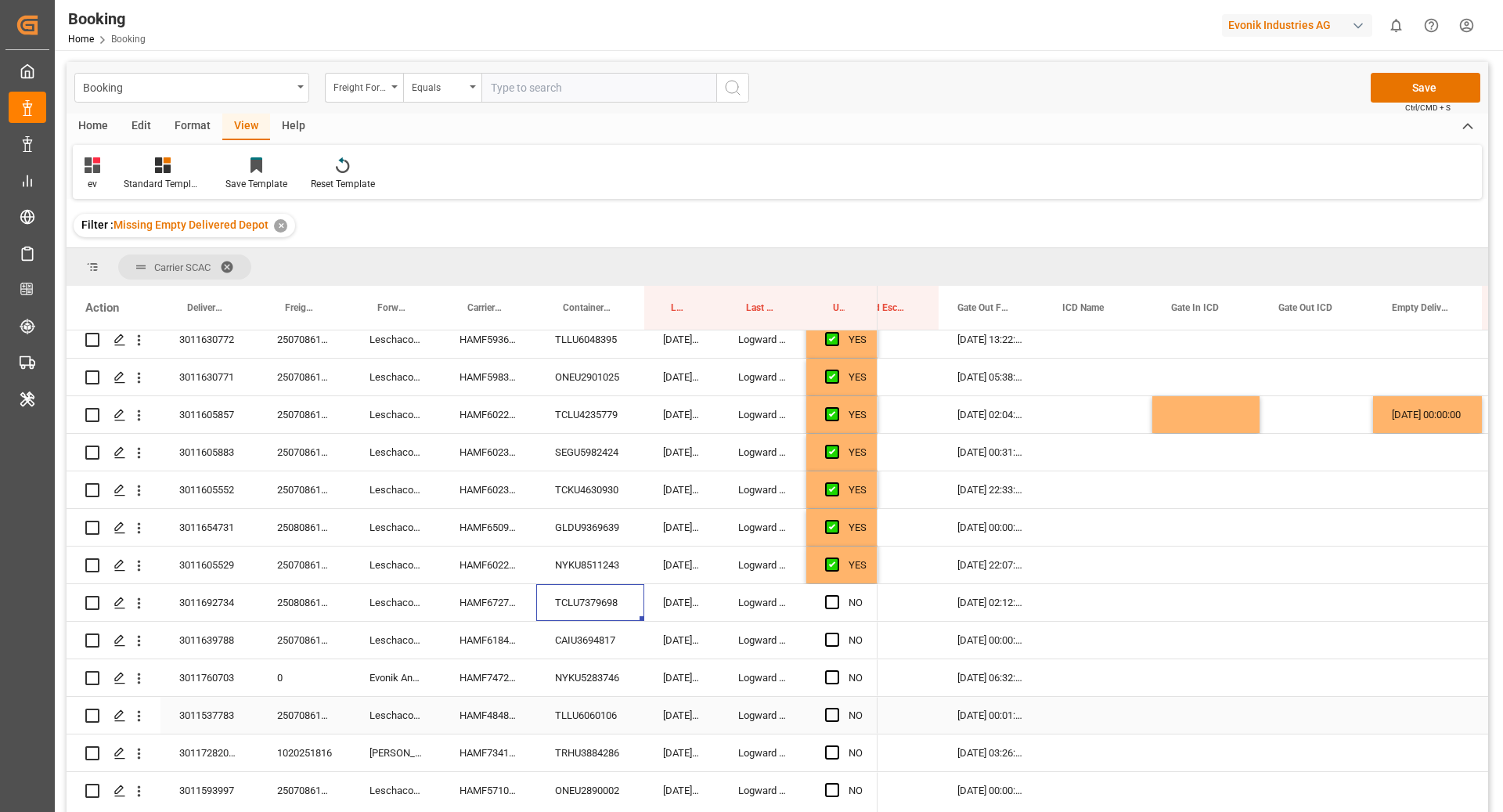
scroll to position [511, 0]
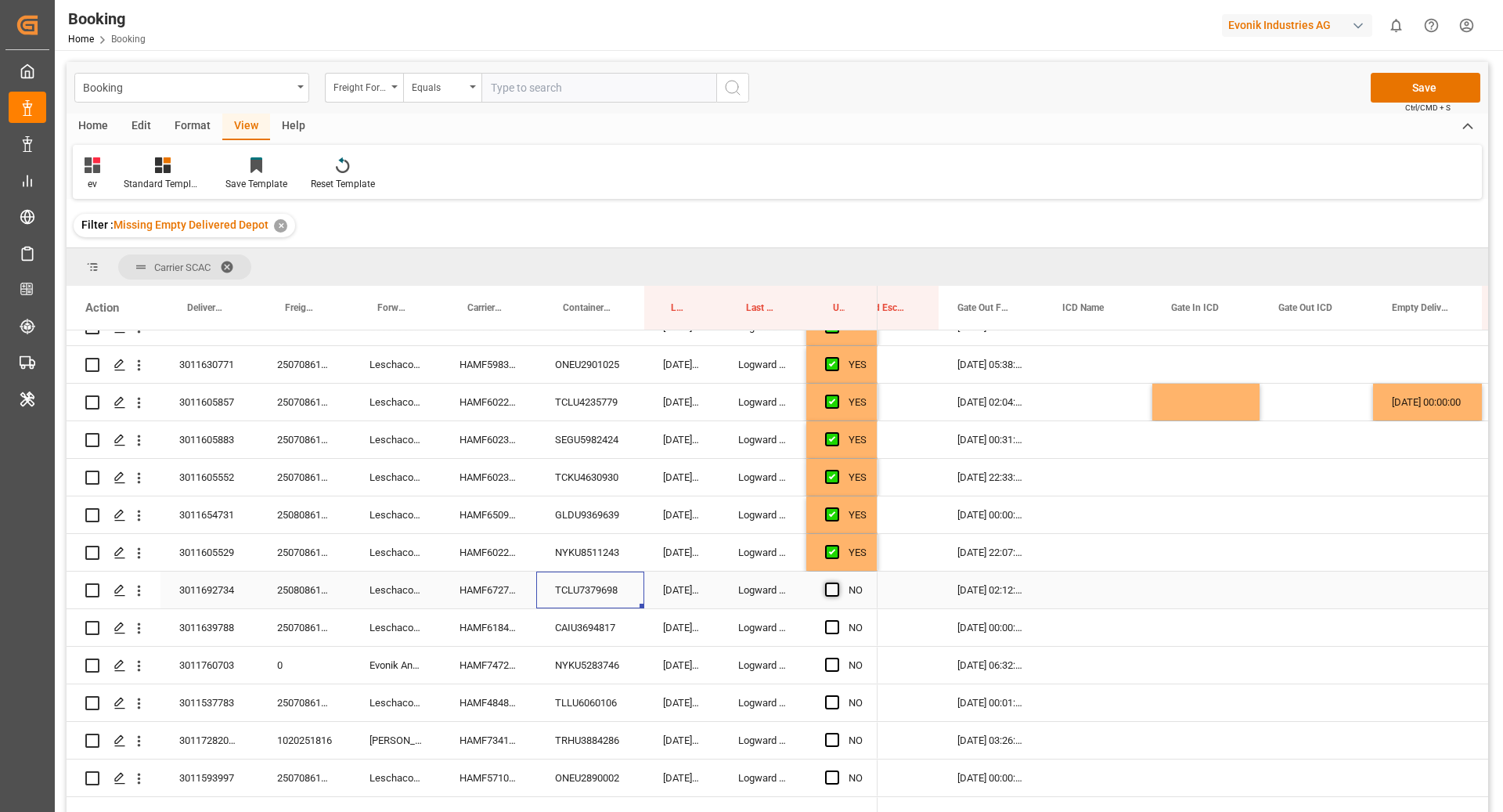
click at [826, 590] on span "Press SPACE to select this row." at bounding box center [833, 590] width 14 height 14
click at [837, 583] on input "Press SPACE to select this row." at bounding box center [837, 583] width 0 height 0
click at [625, 628] on div "CAIU3694817" at bounding box center [591, 627] width 108 height 37
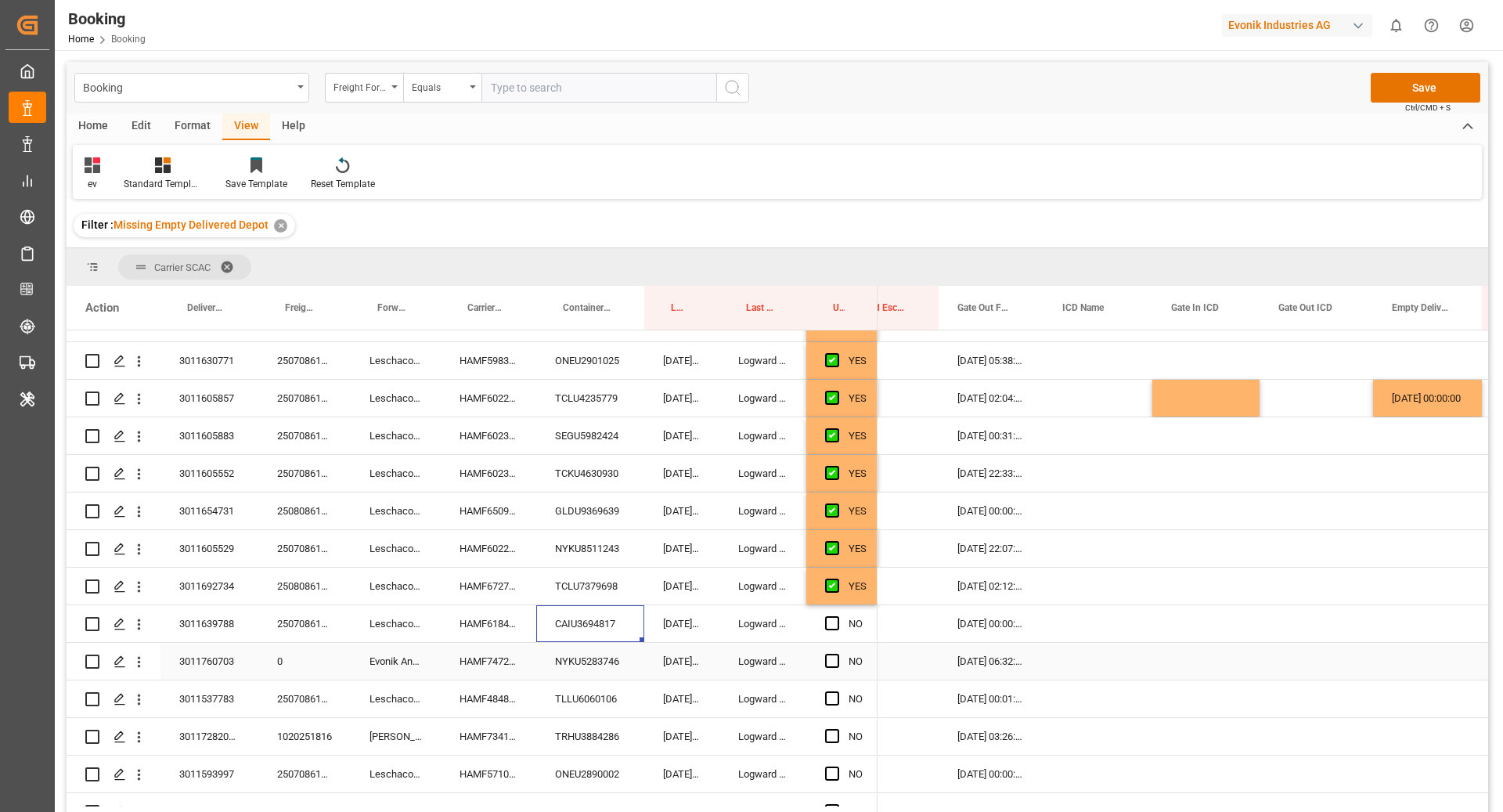
scroll to position [515, 0]
click at [833, 622] on span "Press SPACE to select this row." at bounding box center [833, 623] width 14 height 14
click at [837, 615] on input "Press SPACE to select this row." at bounding box center [837, 615] width 0 height 0
click at [600, 665] on div "NYKU5283746" at bounding box center [591, 660] width 108 height 37
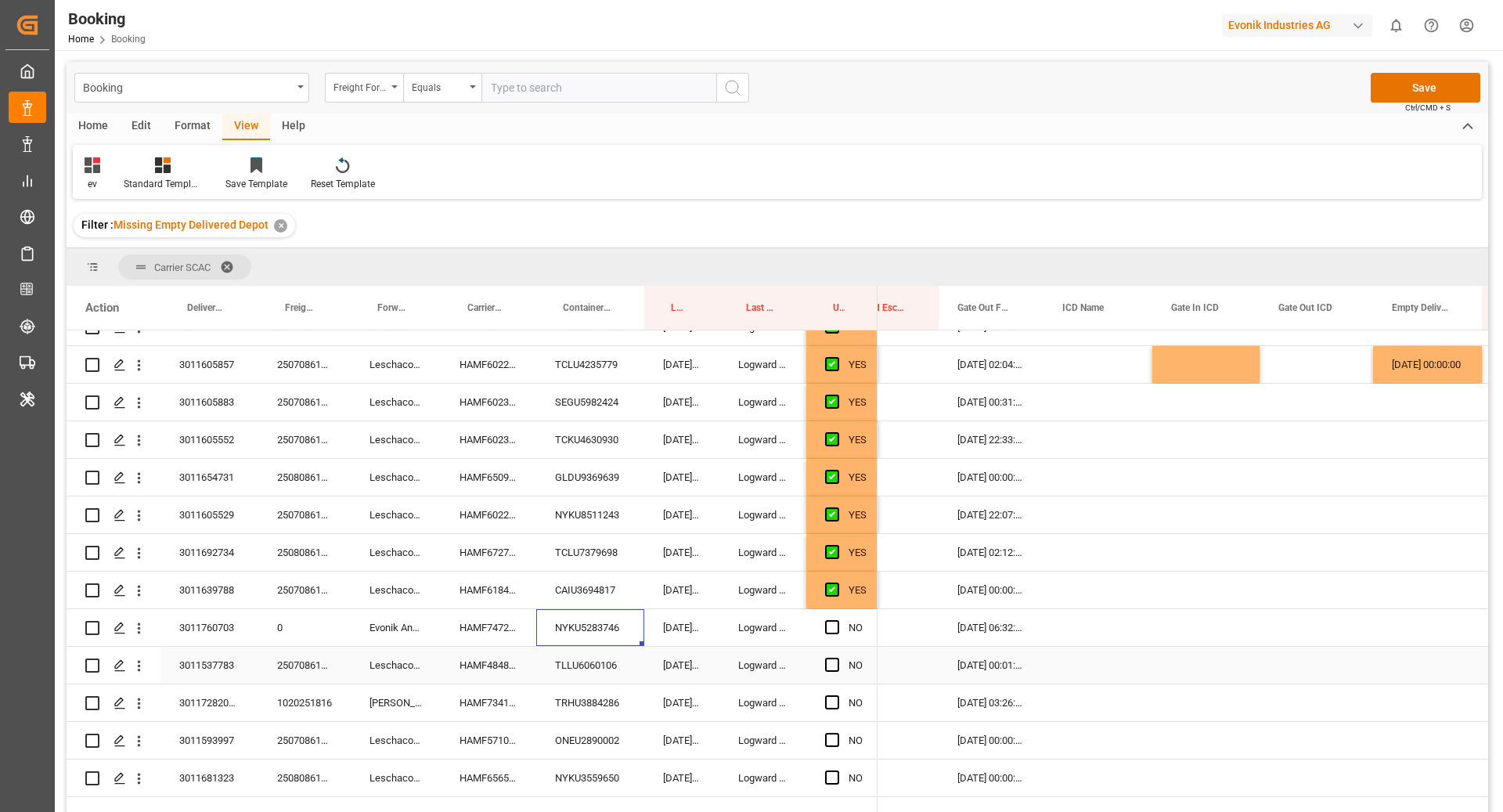
scroll to position [551, 0]
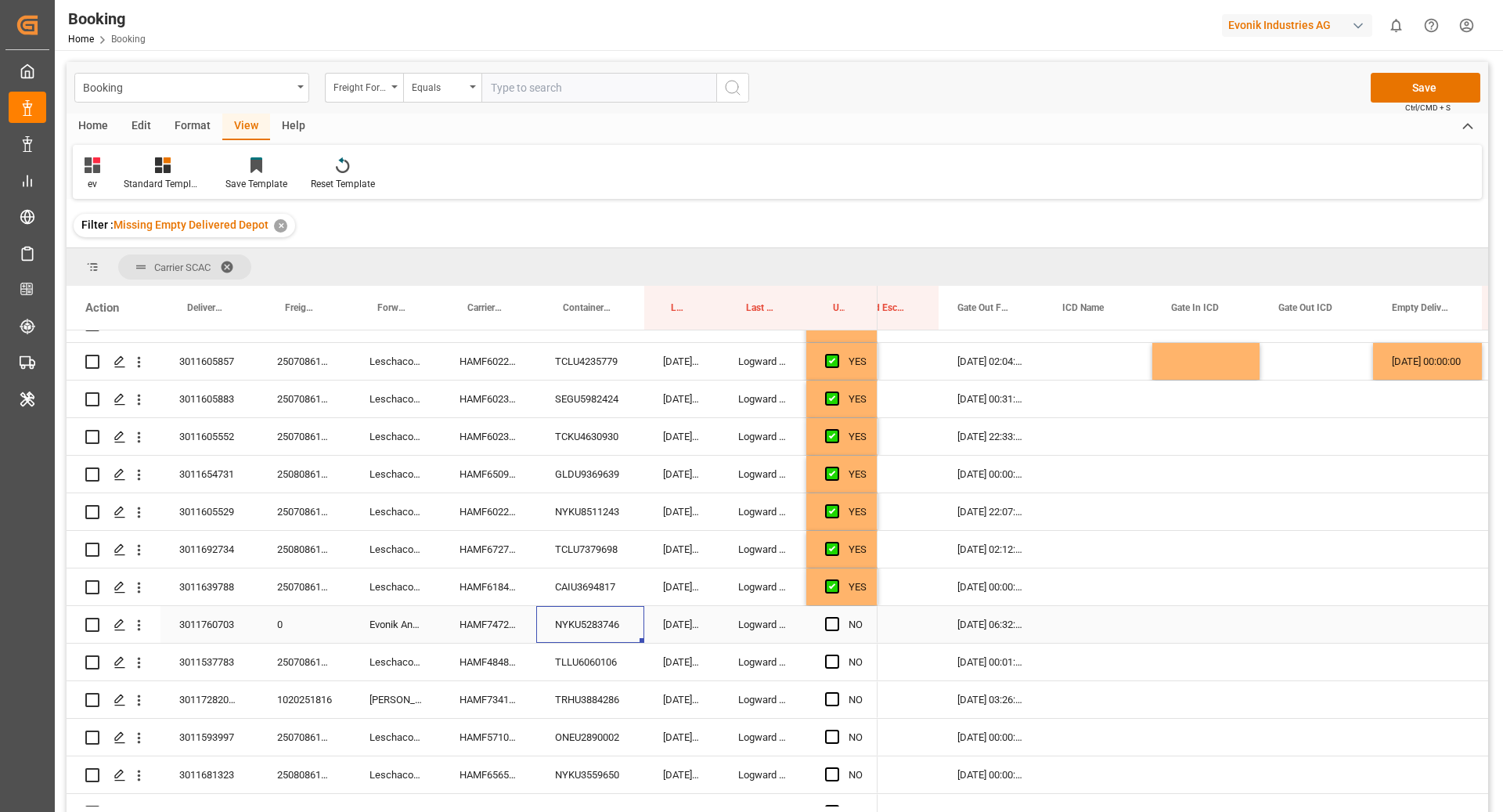
click at [829, 630] on div "Press SPACE to select this row." at bounding box center [837, 625] width 23 height 36
click at [829, 628] on span "Press SPACE to select this row." at bounding box center [833, 624] width 14 height 14
click at [837, 617] on input "Press SPACE to select this row." at bounding box center [837, 617] width 0 height 0
click at [581, 664] on div "TLLU6060106" at bounding box center [591, 662] width 108 height 37
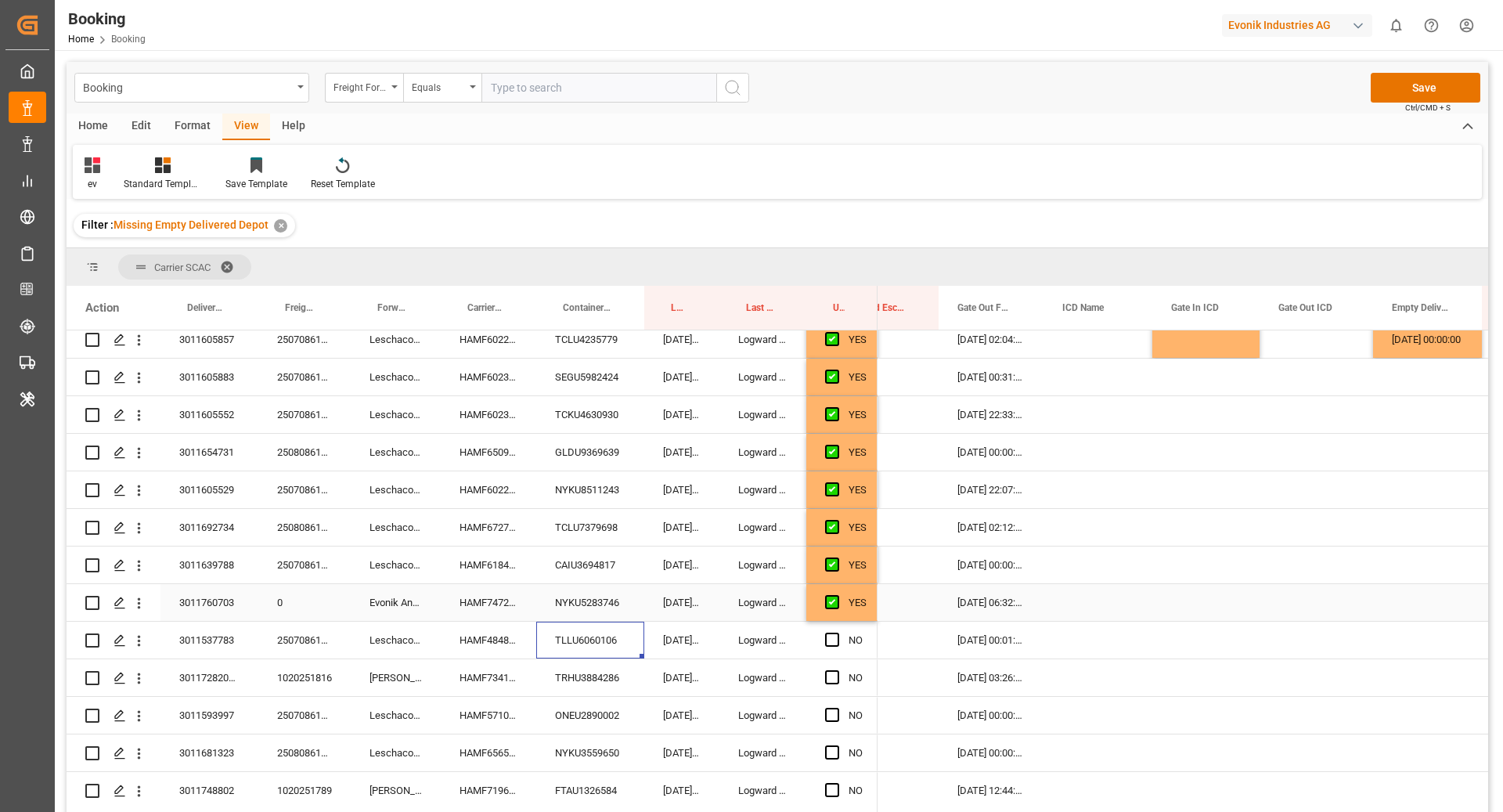
scroll to position [577, 0]
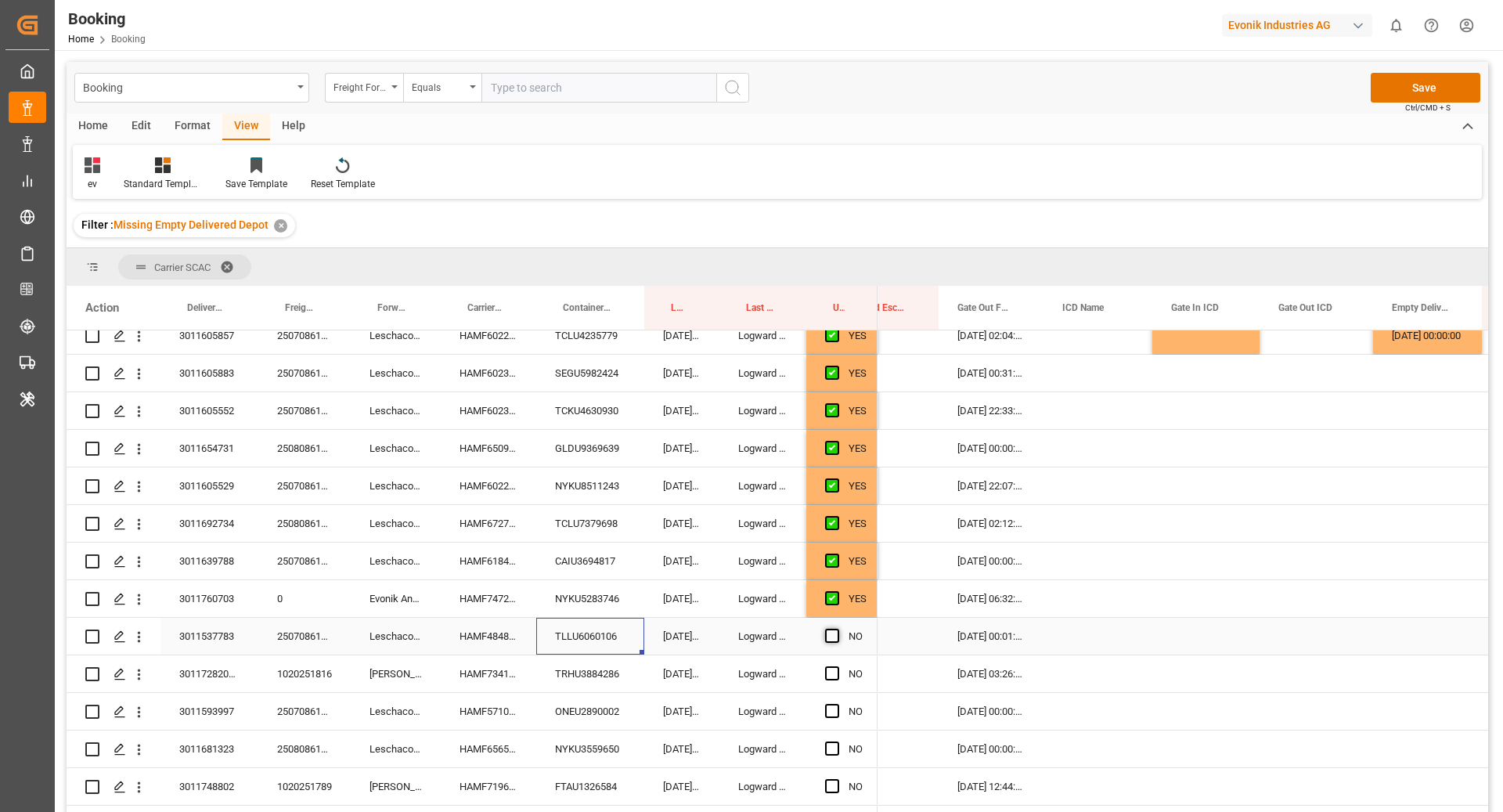
drag, startPoint x: 832, startPoint y: 633, endPoint x: 830, endPoint y: 641, distance: 8.2
click at [832, 633] on span "Press SPACE to select this row." at bounding box center [833, 636] width 14 height 14
click at [837, 629] on input "Press SPACE to select this row." at bounding box center [837, 629] width 0 height 0
click at [565, 680] on div "TRHU3884286" at bounding box center [591, 673] width 108 height 37
click at [485, 687] on div "HAMF73419500" at bounding box center [489, 673] width 96 height 37
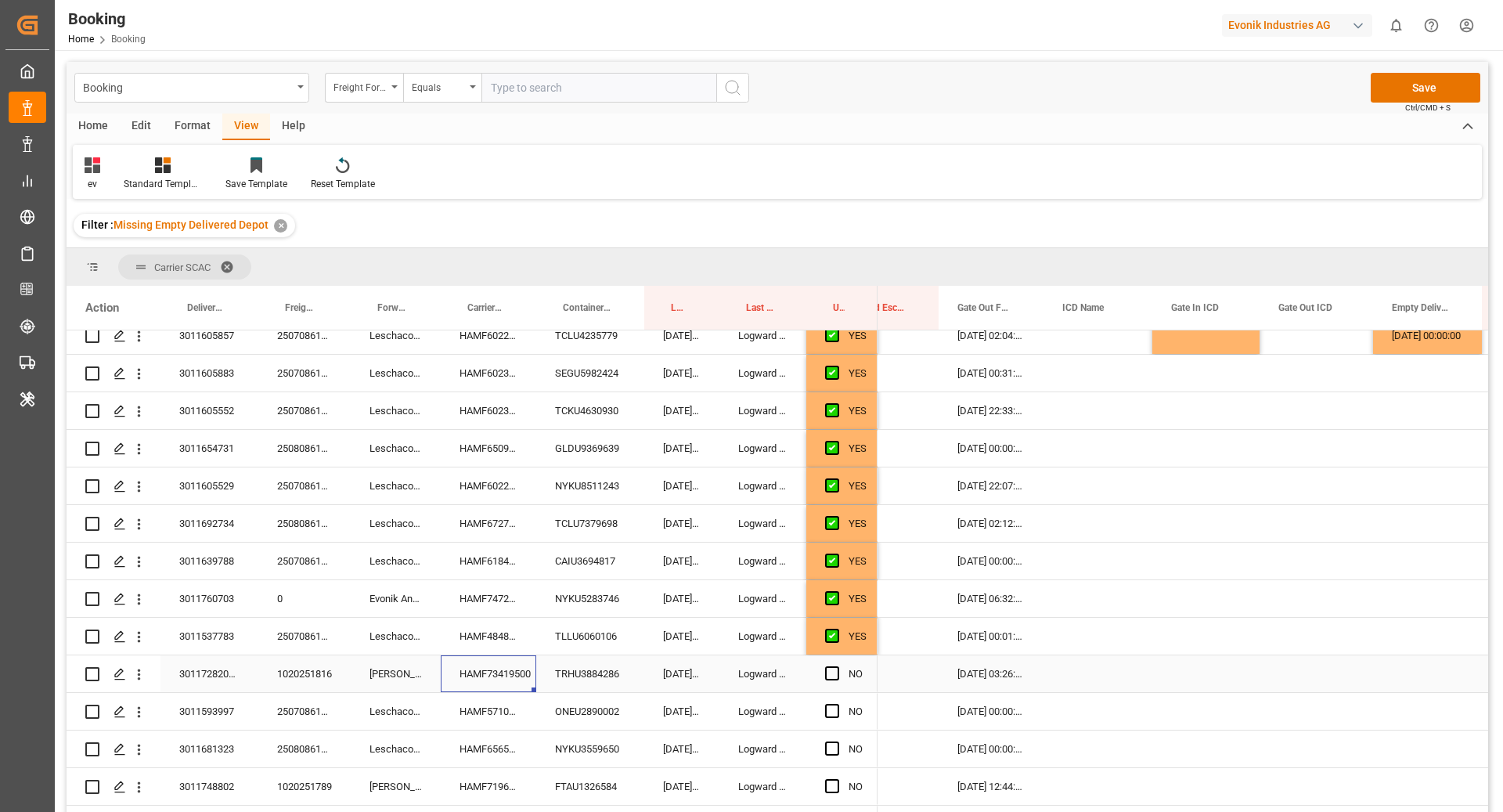
click at [1386, 658] on div "Press SPACE to select this row." at bounding box center [1428, 673] width 109 height 37
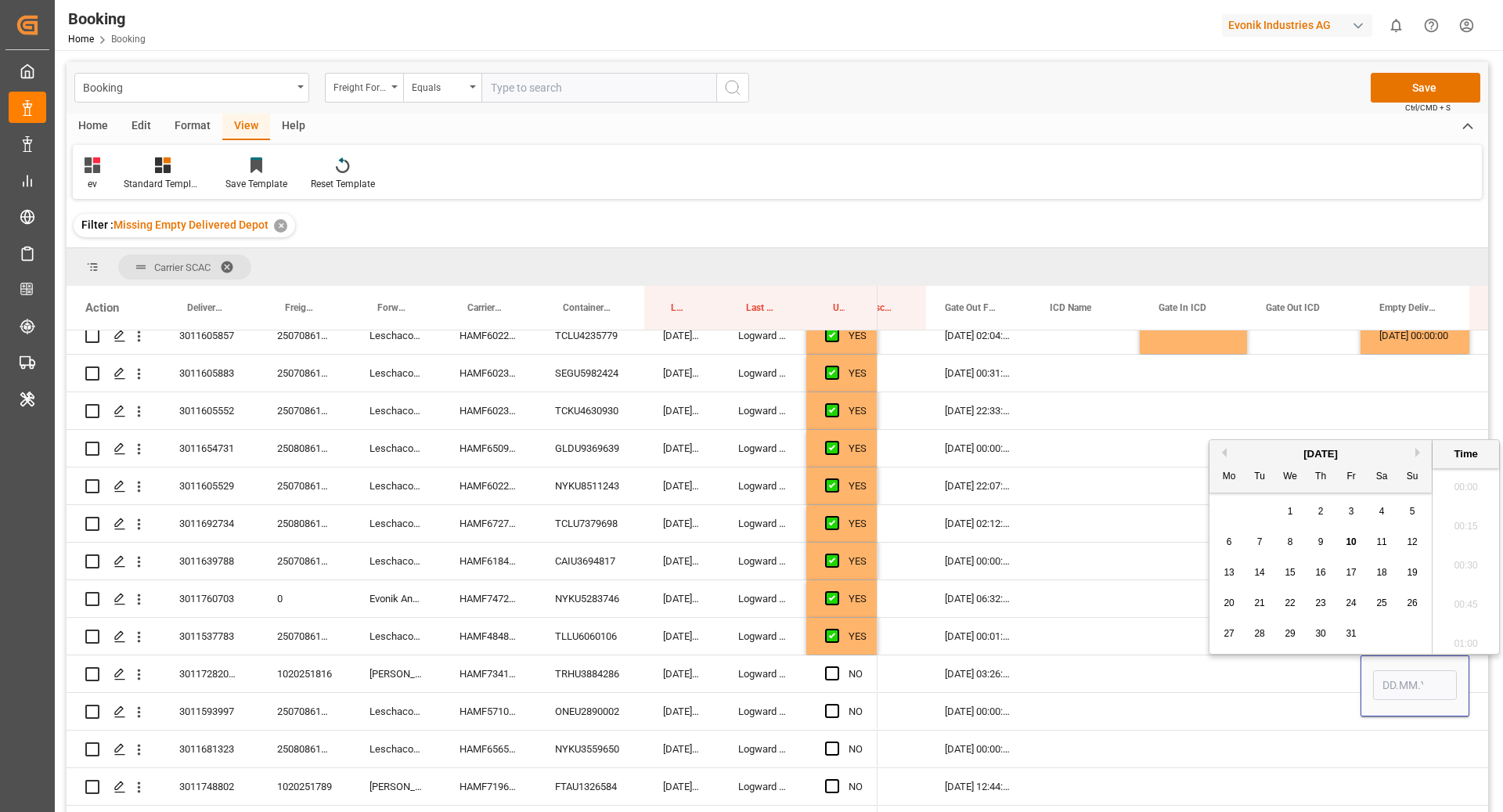
scroll to position [2745, 0]
click at [1354, 543] on span "10" at bounding box center [1351, 542] width 10 height 11
type input "[DATE] 00:00"
click at [1148, 684] on div "Press SPACE to select this row." at bounding box center [1194, 673] width 107 height 37
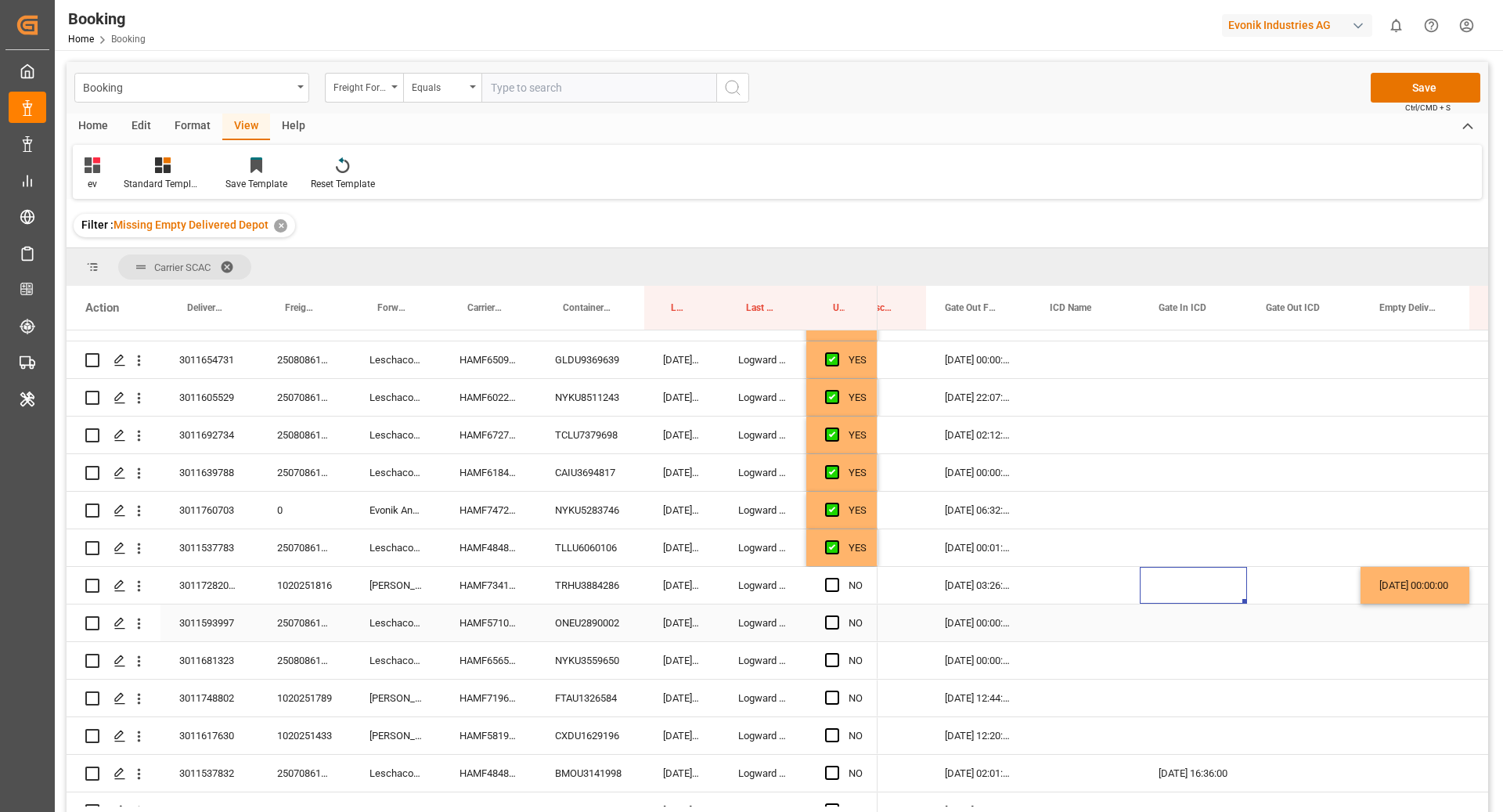
scroll to position [667, 0]
click at [833, 588] on span "Press SPACE to select this row." at bounding box center [833, 583] width 14 height 14
click at [837, 576] on input "Press SPACE to select this row." at bounding box center [837, 576] width 0 height 0
click at [567, 632] on div "ONEU2890002" at bounding box center [591, 621] width 108 height 37
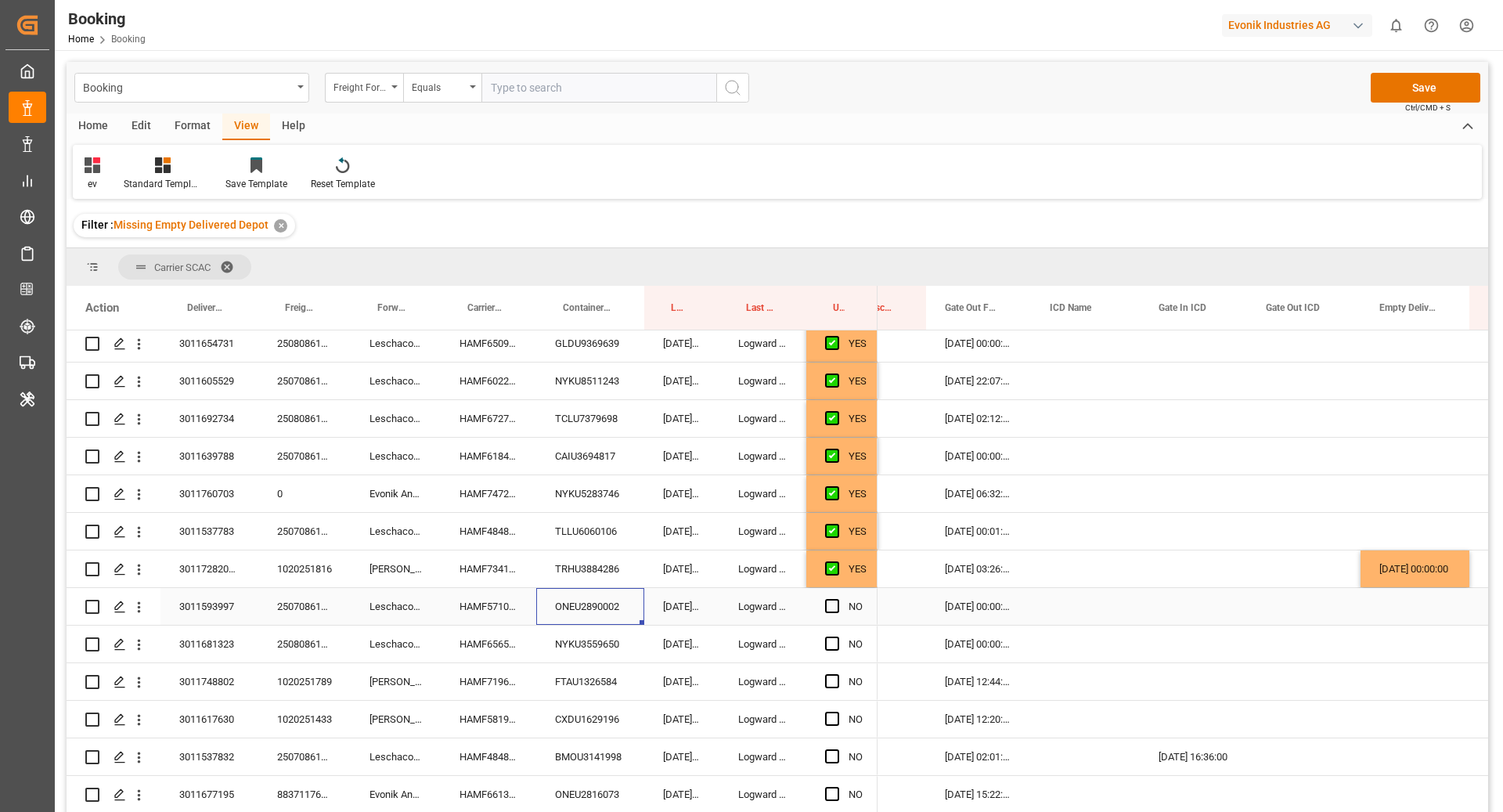
scroll to position [684, 0]
click at [1408, 613] on div "Press SPACE to select this row." at bounding box center [1415, 604] width 109 height 37
drag, startPoint x: 1407, startPoint y: 615, endPoint x: 1411, endPoint y: 643, distance: 28.3
click at [1407, 615] on div "Press SPACE to select this row." at bounding box center [1415, 604] width 109 height 37
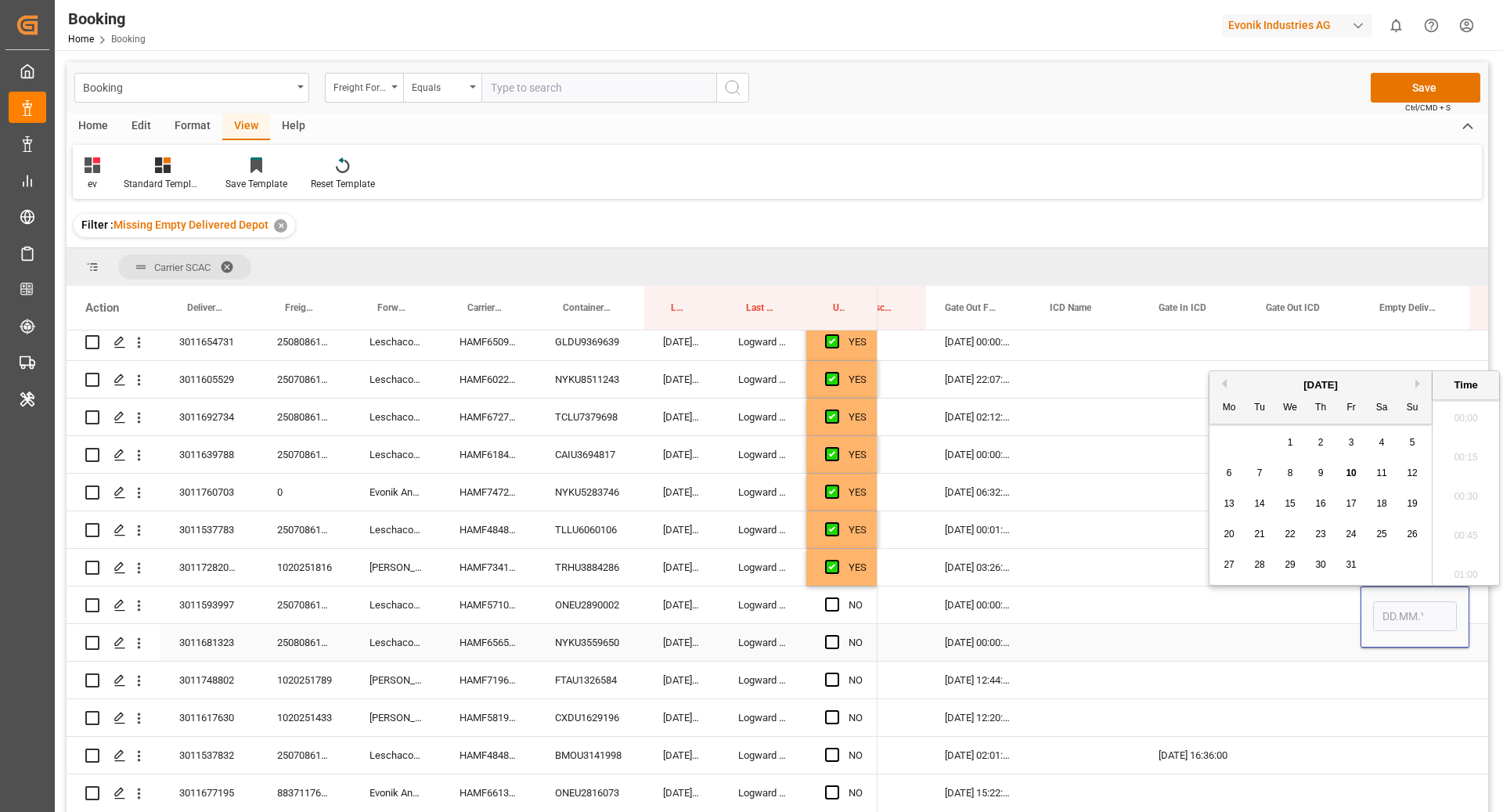
scroll to position [2745, 0]
click at [1325, 472] on div "9" at bounding box center [1321, 474] width 20 height 19
type input "[DATE] 00:00"
click at [1222, 642] on div "Press SPACE to select this row." at bounding box center [1194, 642] width 107 height 37
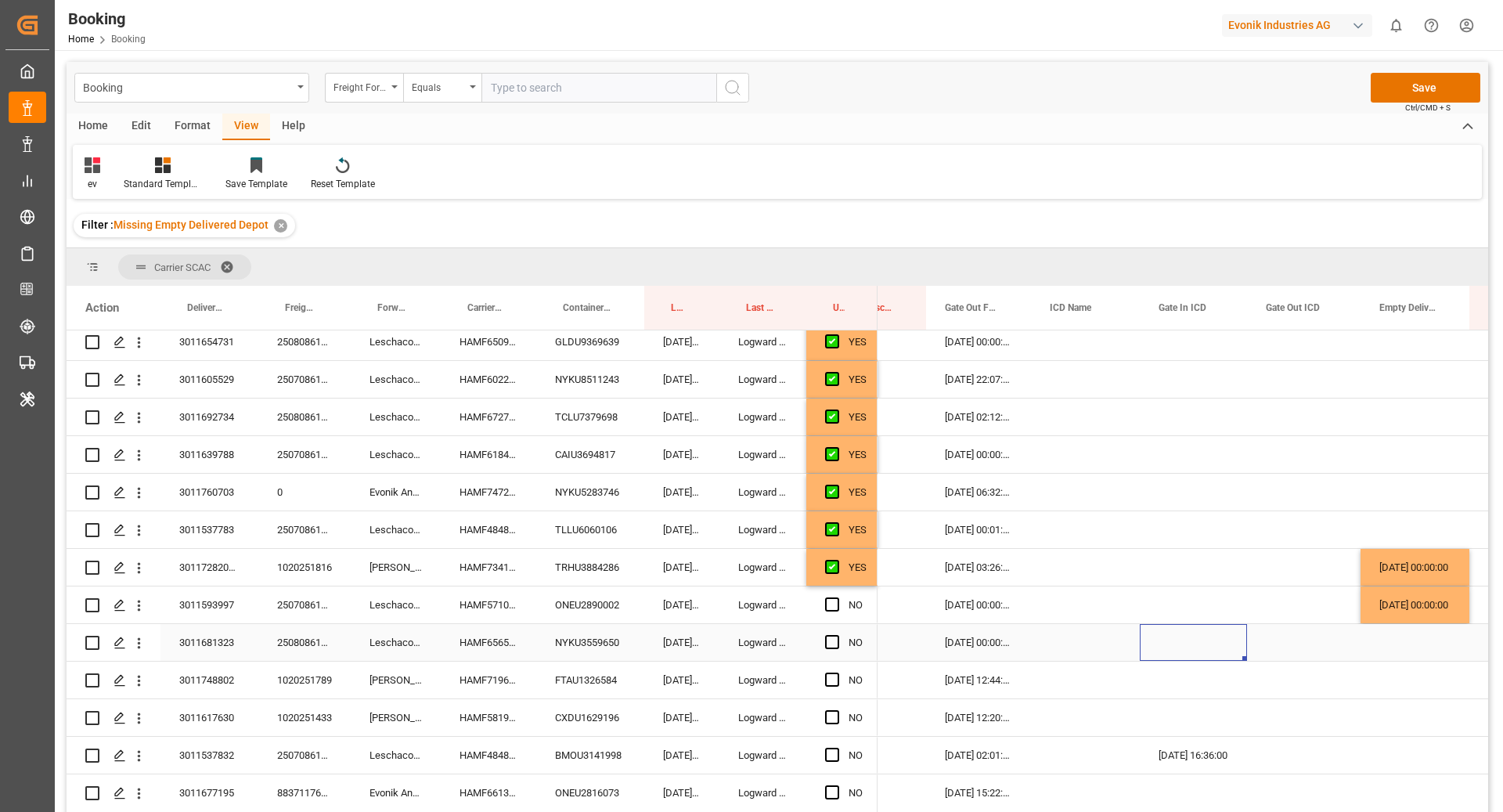
click at [558, 646] on div "NYKU3559650" at bounding box center [591, 642] width 108 height 37
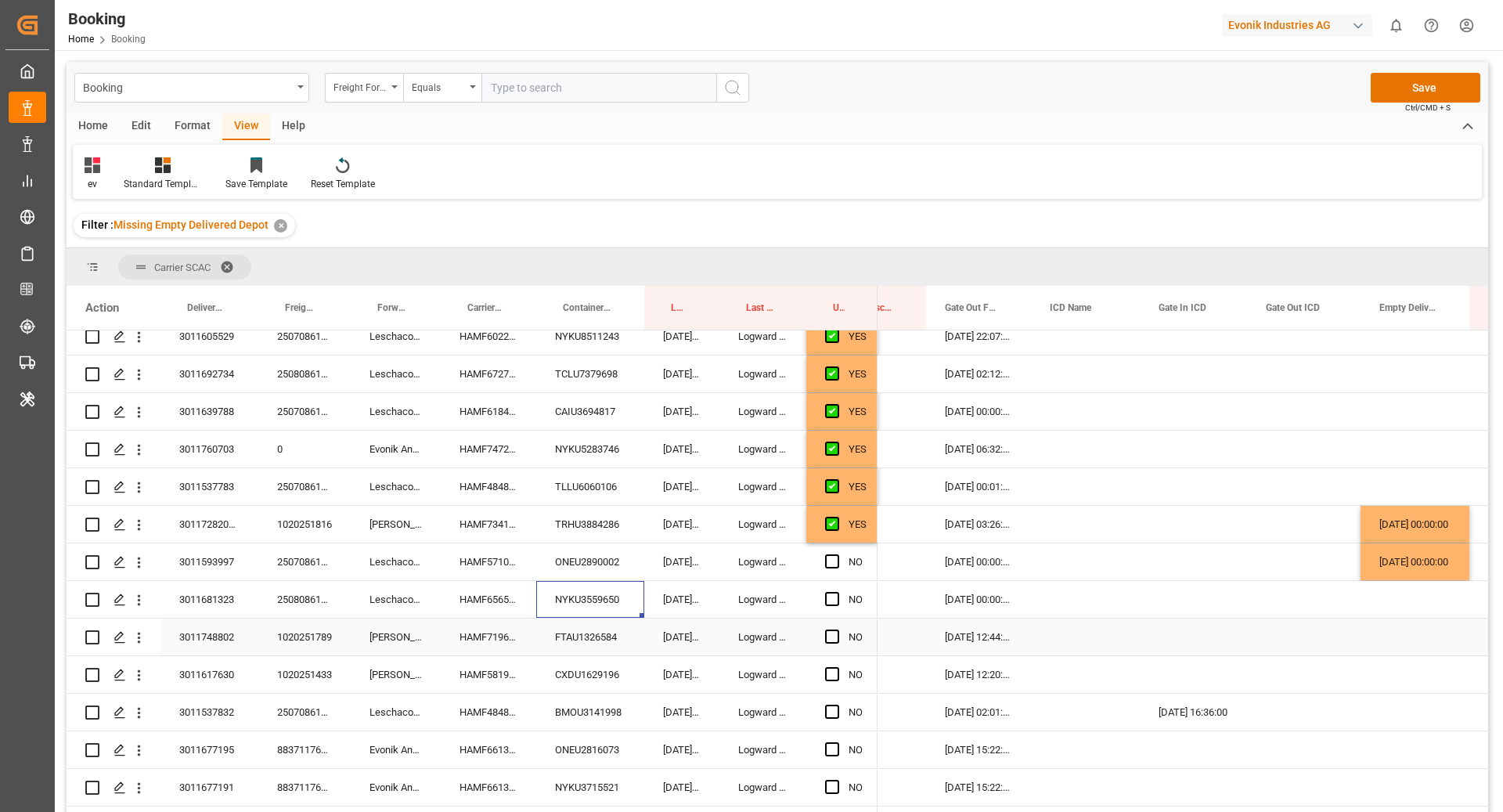
scroll to position [747, 0]
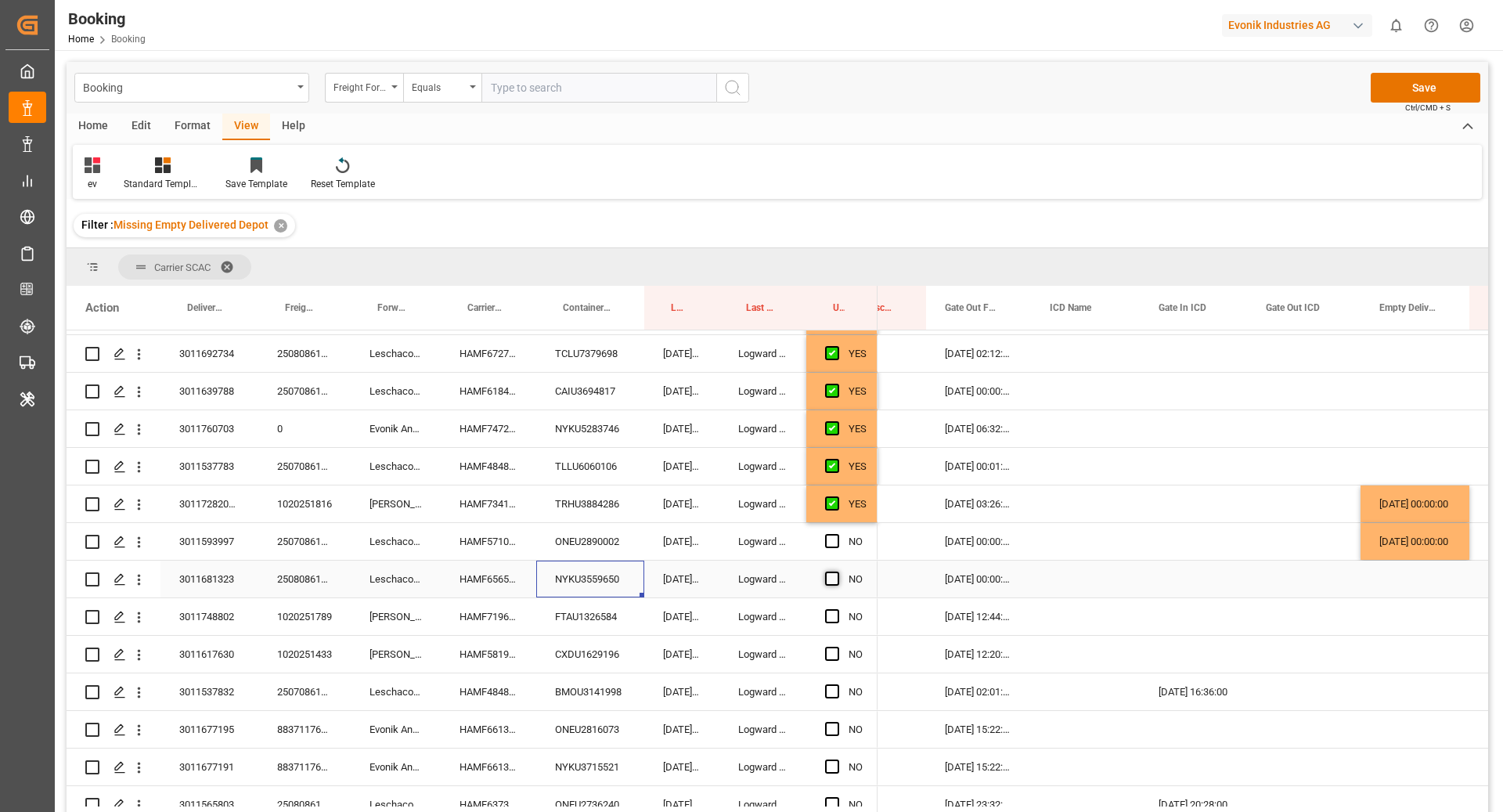
click at [829, 583] on span "Press SPACE to select this row." at bounding box center [833, 579] width 14 height 14
click at [837, 572] on input "Press SPACE to select this row." at bounding box center [837, 572] width 0 height 0
click at [628, 610] on div "FTAU1326584" at bounding box center [591, 616] width 108 height 37
click at [511, 613] on div "HAMF71963700" at bounding box center [489, 616] width 96 height 37
click at [1397, 626] on div "Press SPACE to select this row." at bounding box center [1415, 616] width 109 height 37
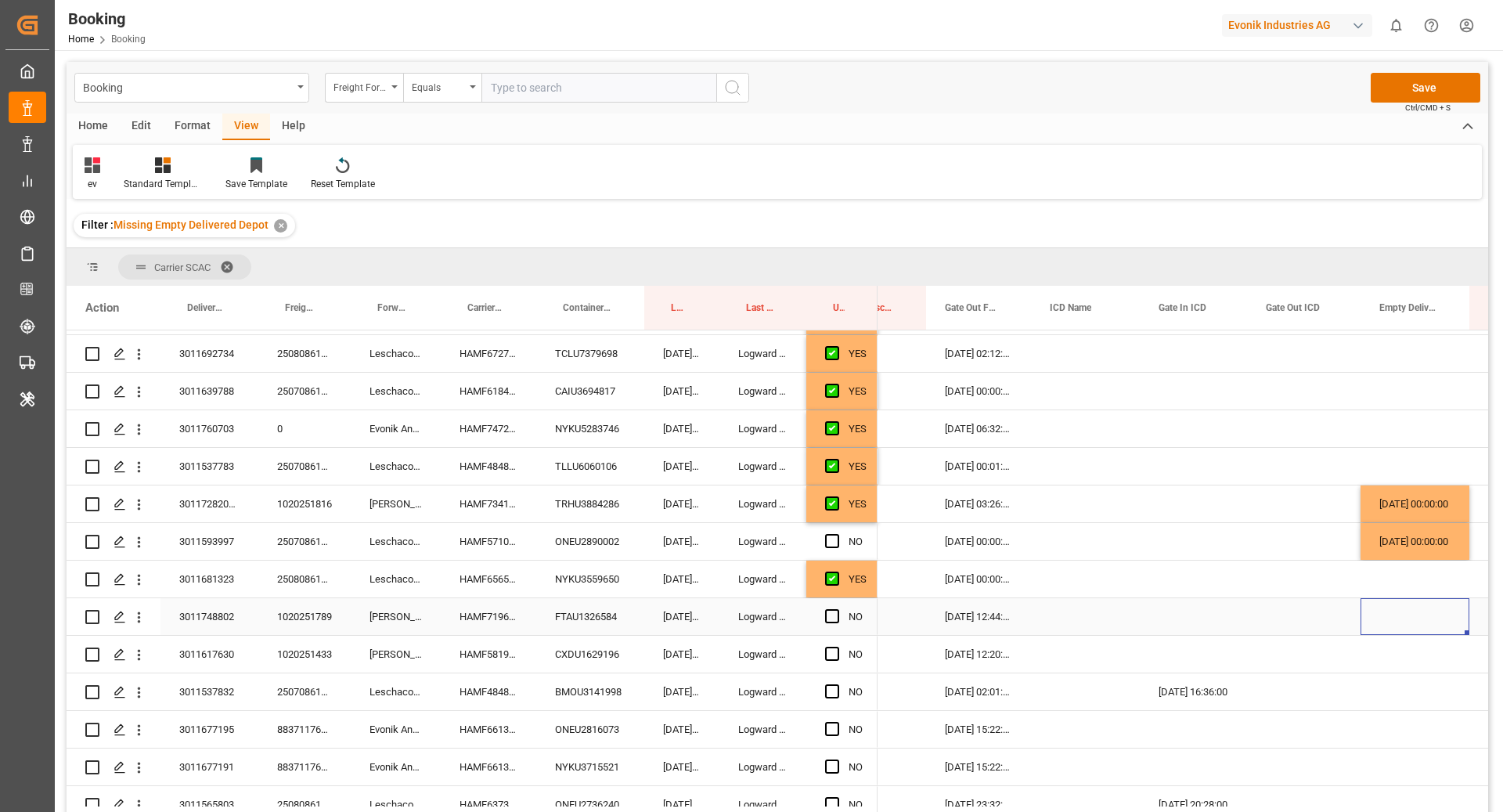
click at [1397, 626] on div "Press SPACE to select this row." at bounding box center [1415, 616] width 109 height 37
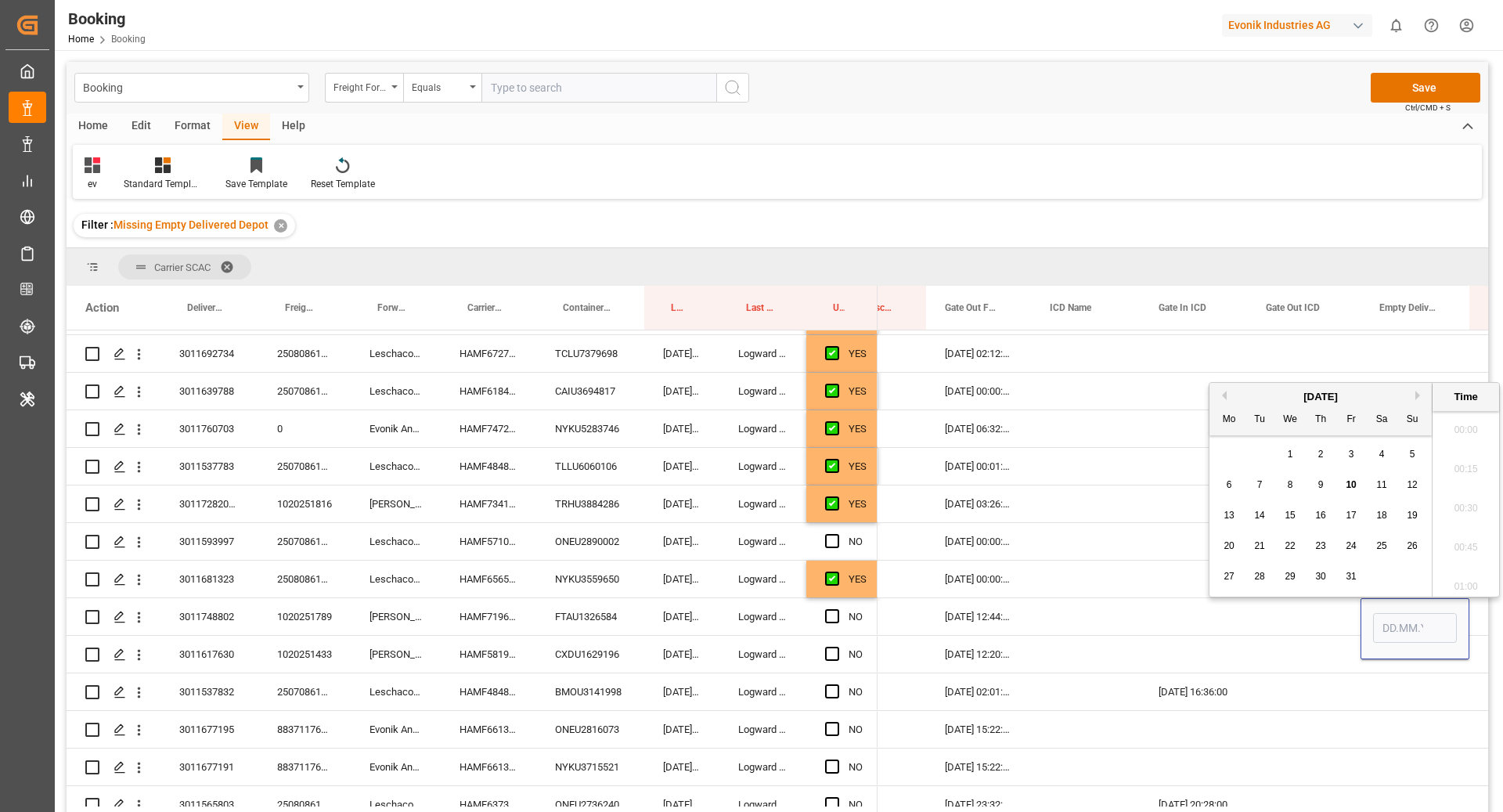
scroll to position [2745, 0]
click at [1347, 489] on span "10" at bounding box center [1351, 485] width 10 height 11
type input "[DATE] 00:00"
click at [1024, 626] on div "[DATE] 12:44:00" at bounding box center [979, 616] width 105 height 37
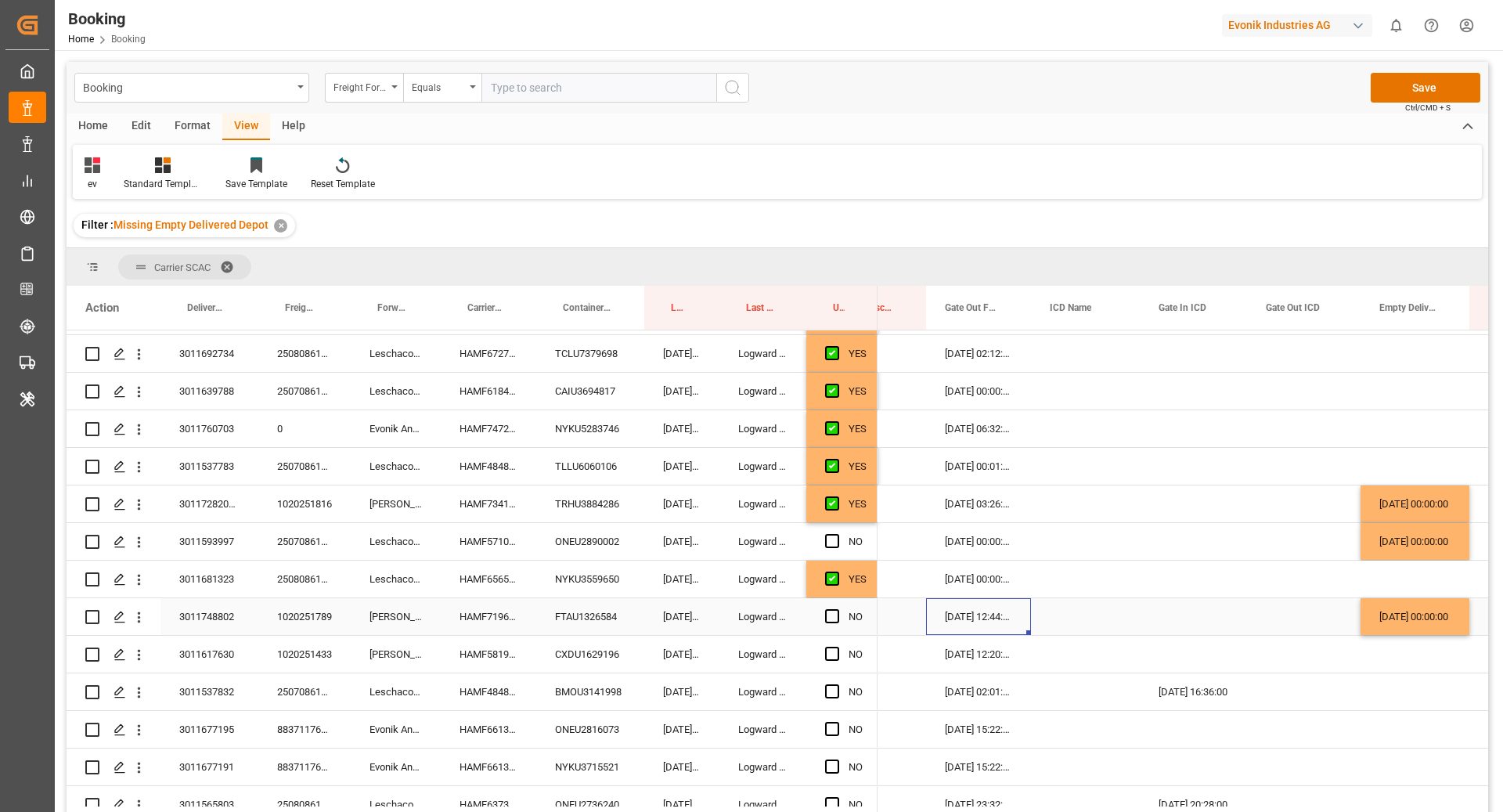
click at [837, 619] on span "Press SPACE to select this row." at bounding box center [833, 616] width 14 height 14
click at [837, 609] on input "Press SPACE to select this row." at bounding box center [837, 609] width 0 height 0
click at [605, 665] on div "CXDU1629196" at bounding box center [591, 654] width 108 height 37
click at [510, 659] on div "HAMF58196300" at bounding box center [489, 654] width 96 height 37
click at [836, 654] on span "Press SPACE to select this row." at bounding box center [833, 654] width 14 height 14
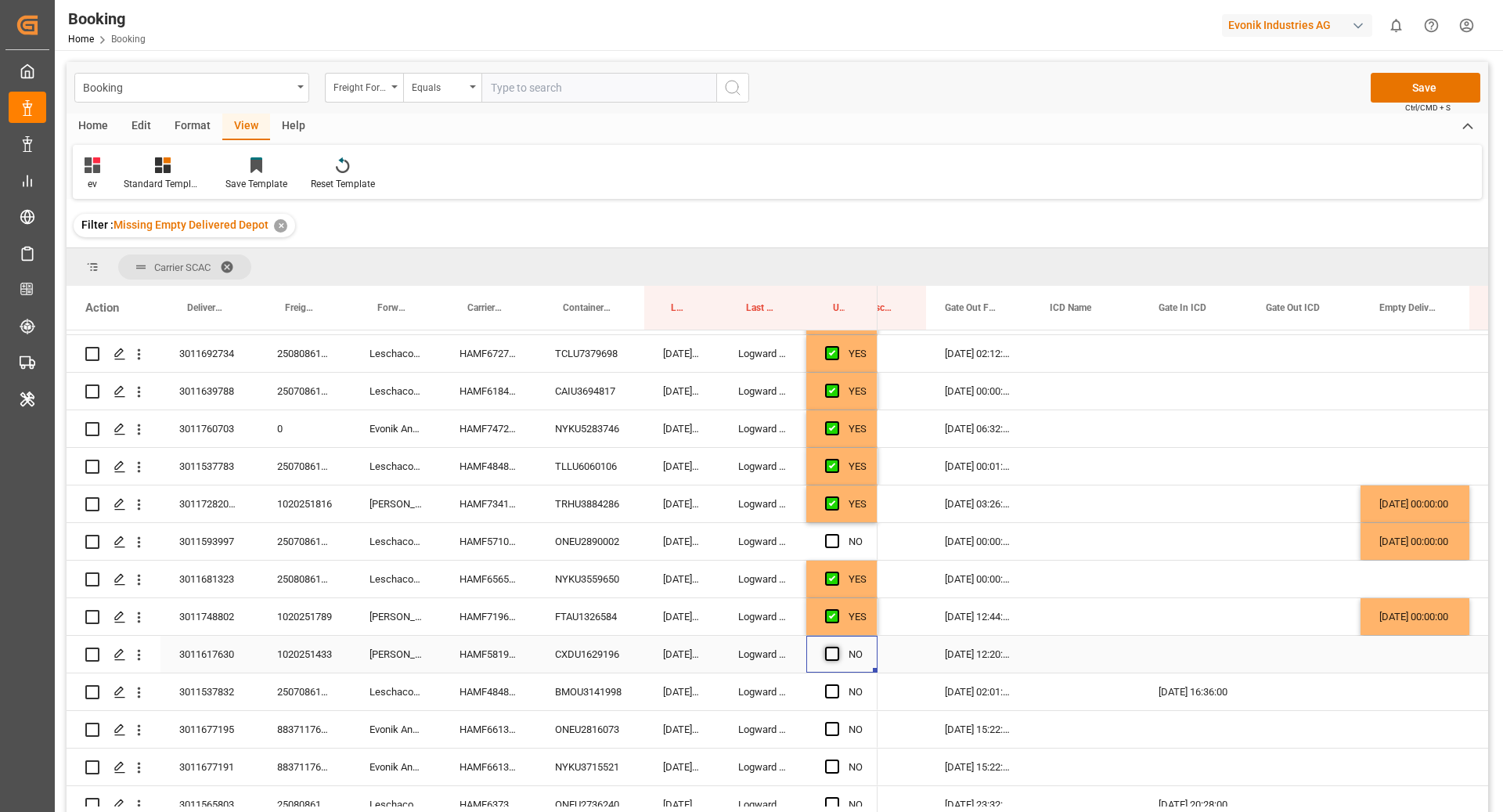
click at [837, 647] on input "Press SPACE to select this row." at bounding box center [837, 647] width 0 height 0
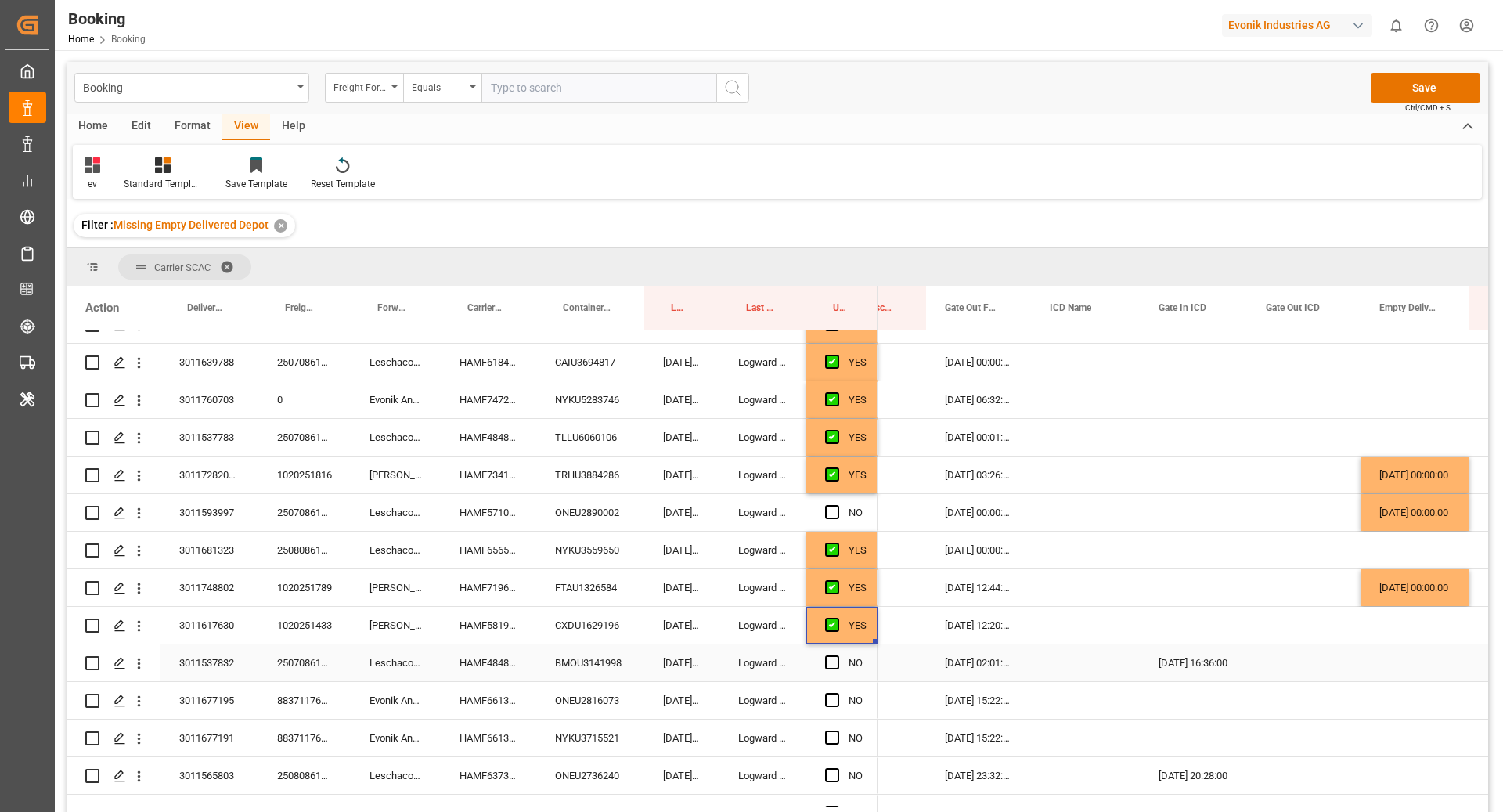
scroll to position [781, 0]
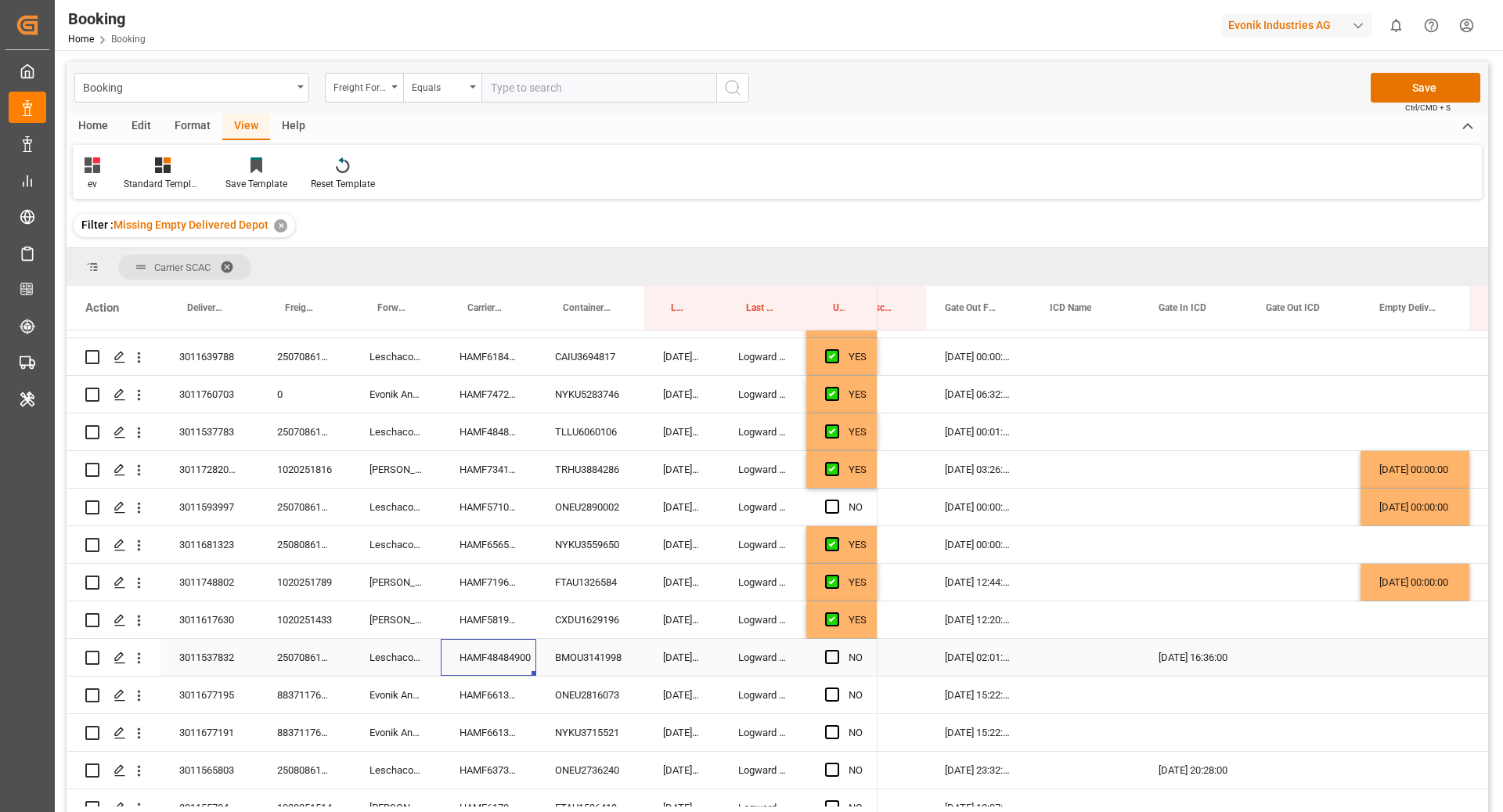
click at [505, 656] on div "HAMF48484900" at bounding box center [489, 657] width 96 height 37
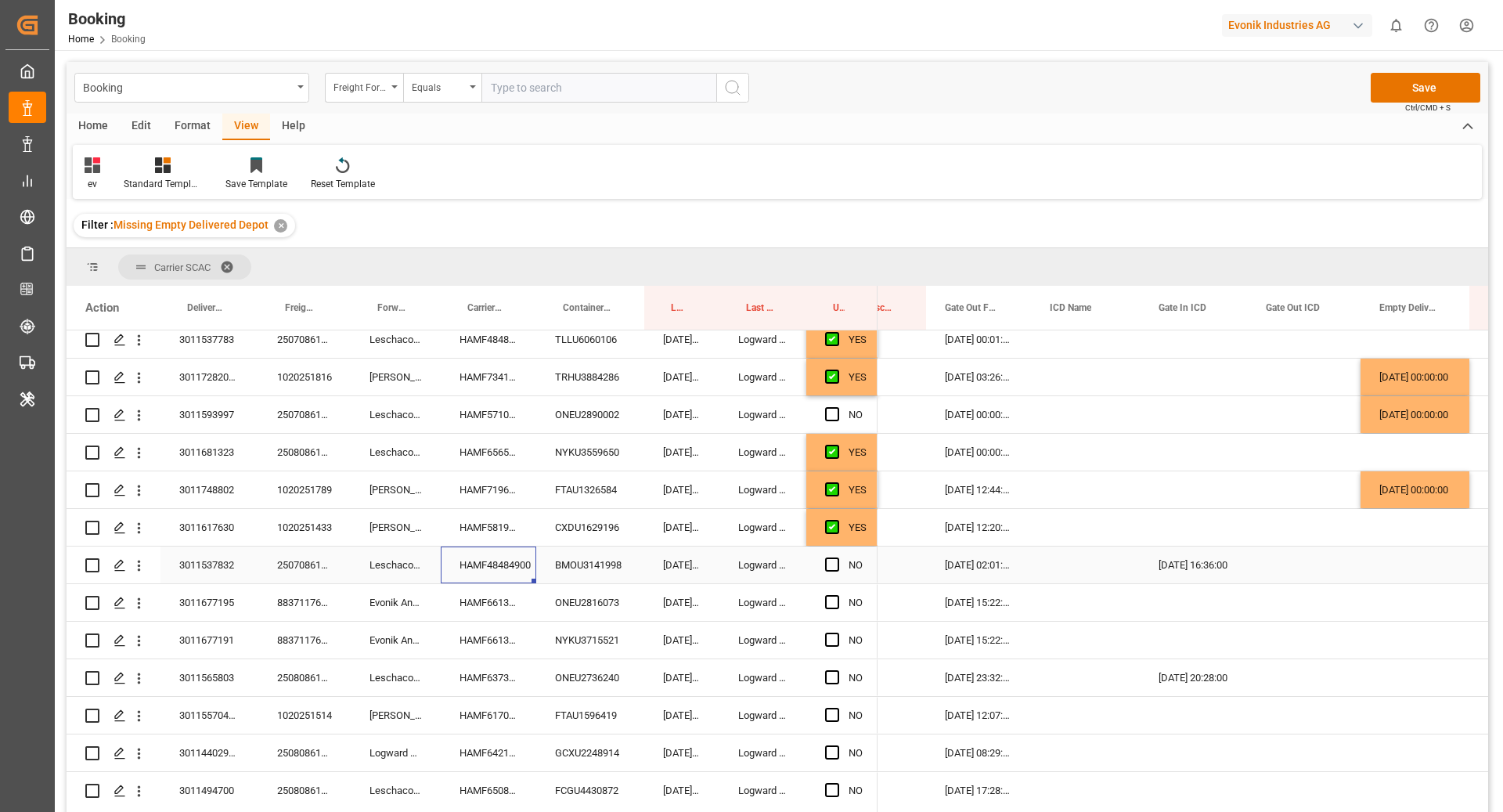
scroll to position [880, 0]
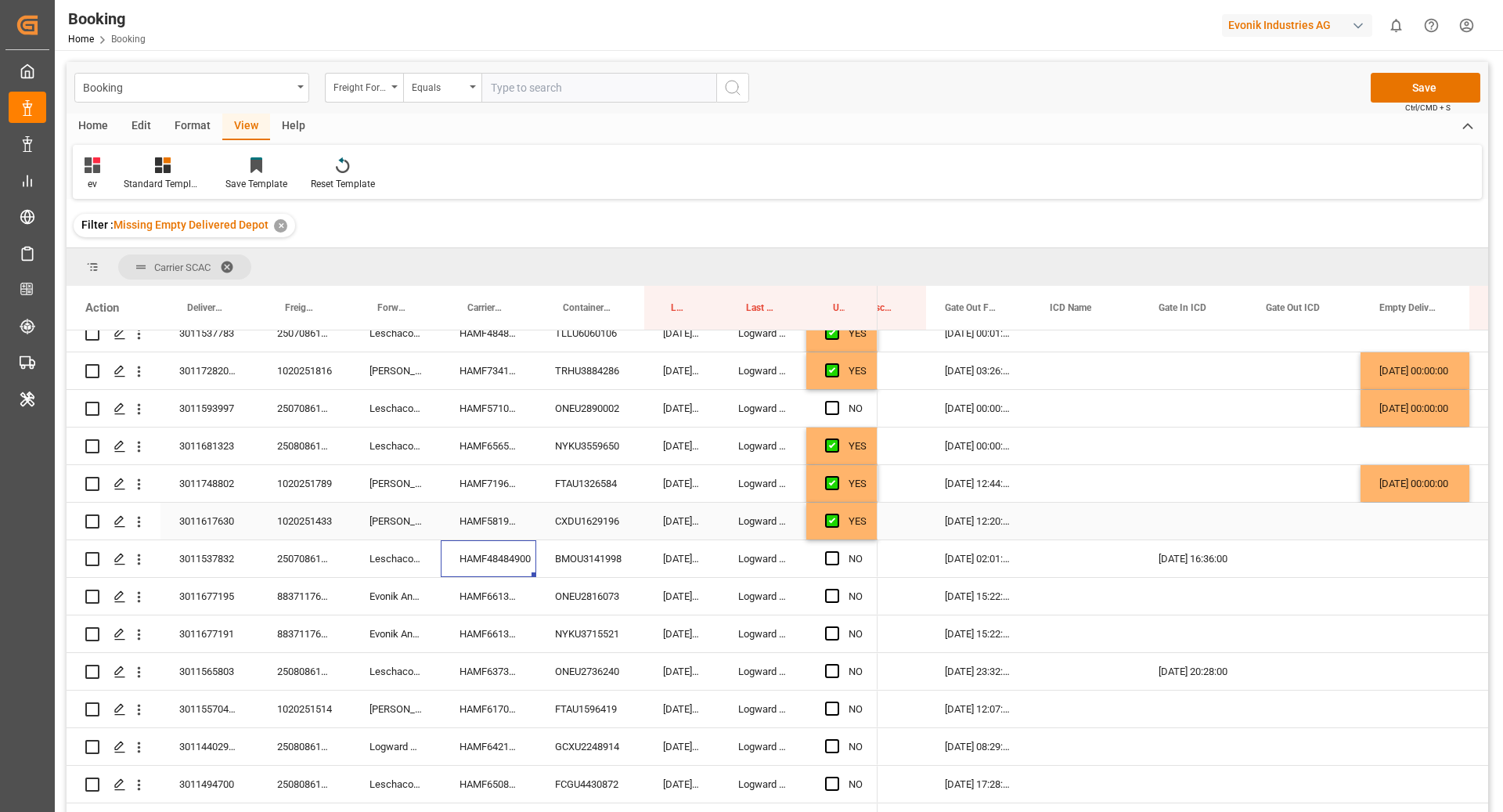
click at [1216, 531] on div "Press SPACE to select this row." at bounding box center [1194, 521] width 107 height 37
click at [1417, 556] on div "Press SPACE to select this row." at bounding box center [1415, 558] width 109 height 37
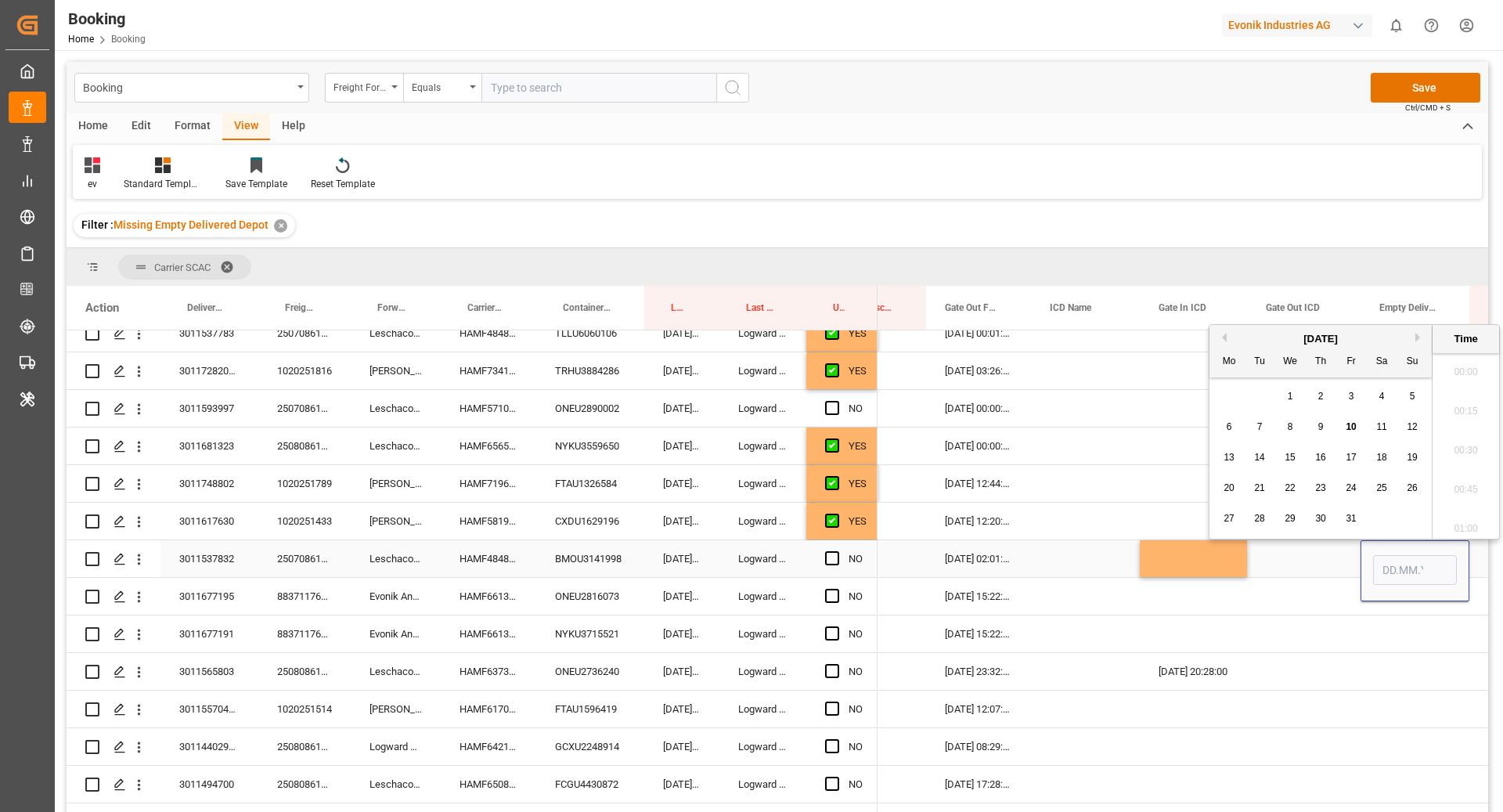
scroll to position [2745, 0]
click at [1324, 428] on div "9" at bounding box center [1321, 428] width 20 height 19
type input "[DATE] 00:00"
click at [1292, 562] on div "Press SPACE to select this row." at bounding box center [1304, 558] width 114 height 37
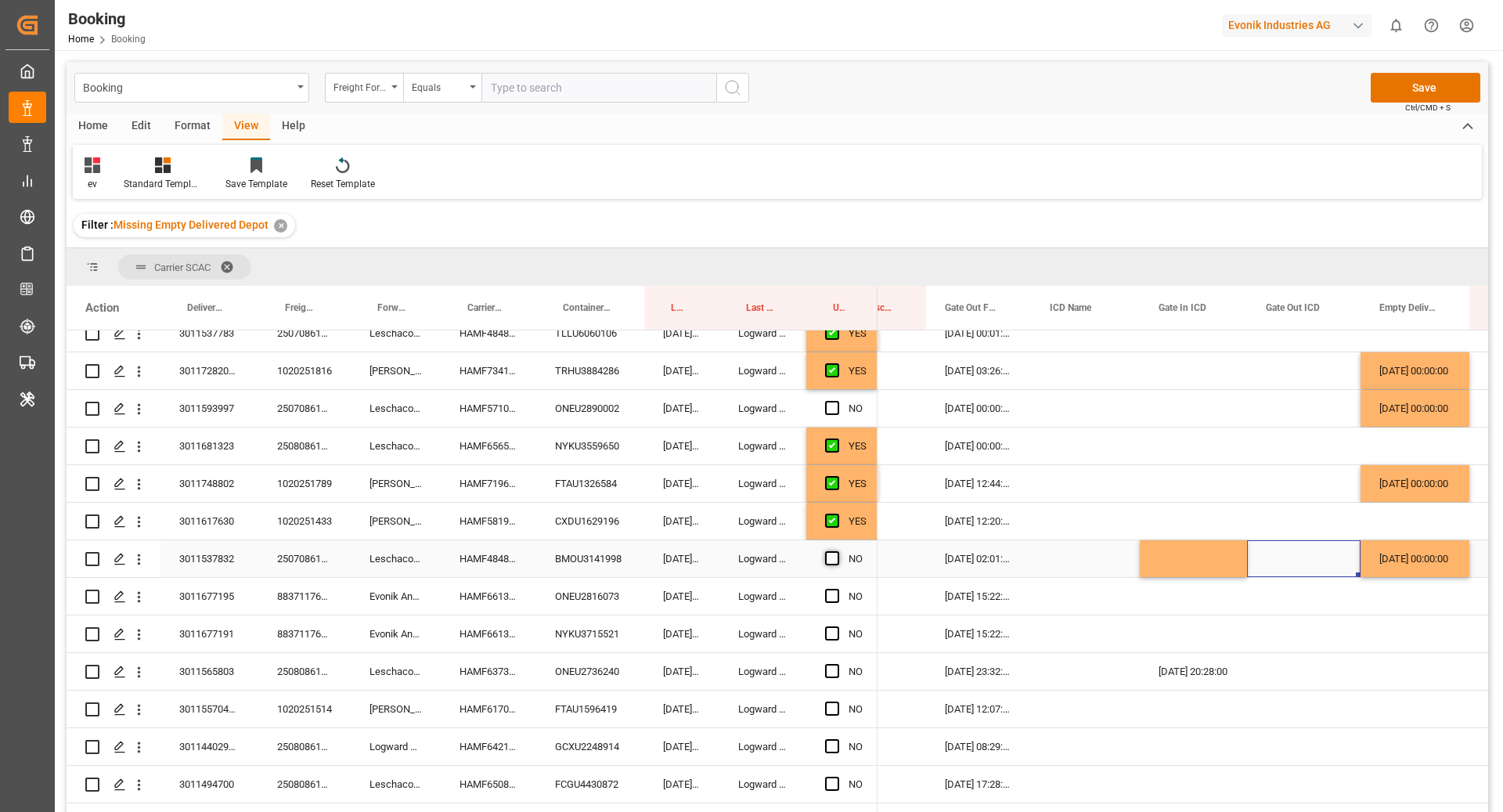
click at [838, 561] on span "Press SPACE to select this row." at bounding box center [833, 558] width 14 height 14
click at [837, 551] on input "Press SPACE to select this row." at bounding box center [837, 551] width 0 height 0
drag, startPoint x: 550, startPoint y: 594, endPoint x: 490, endPoint y: 601, distance: 60.4
click at [550, 594] on div "ONEU2816073" at bounding box center [591, 596] width 108 height 37
click at [482, 603] on div "HAMF66133700" at bounding box center [489, 596] width 96 height 37
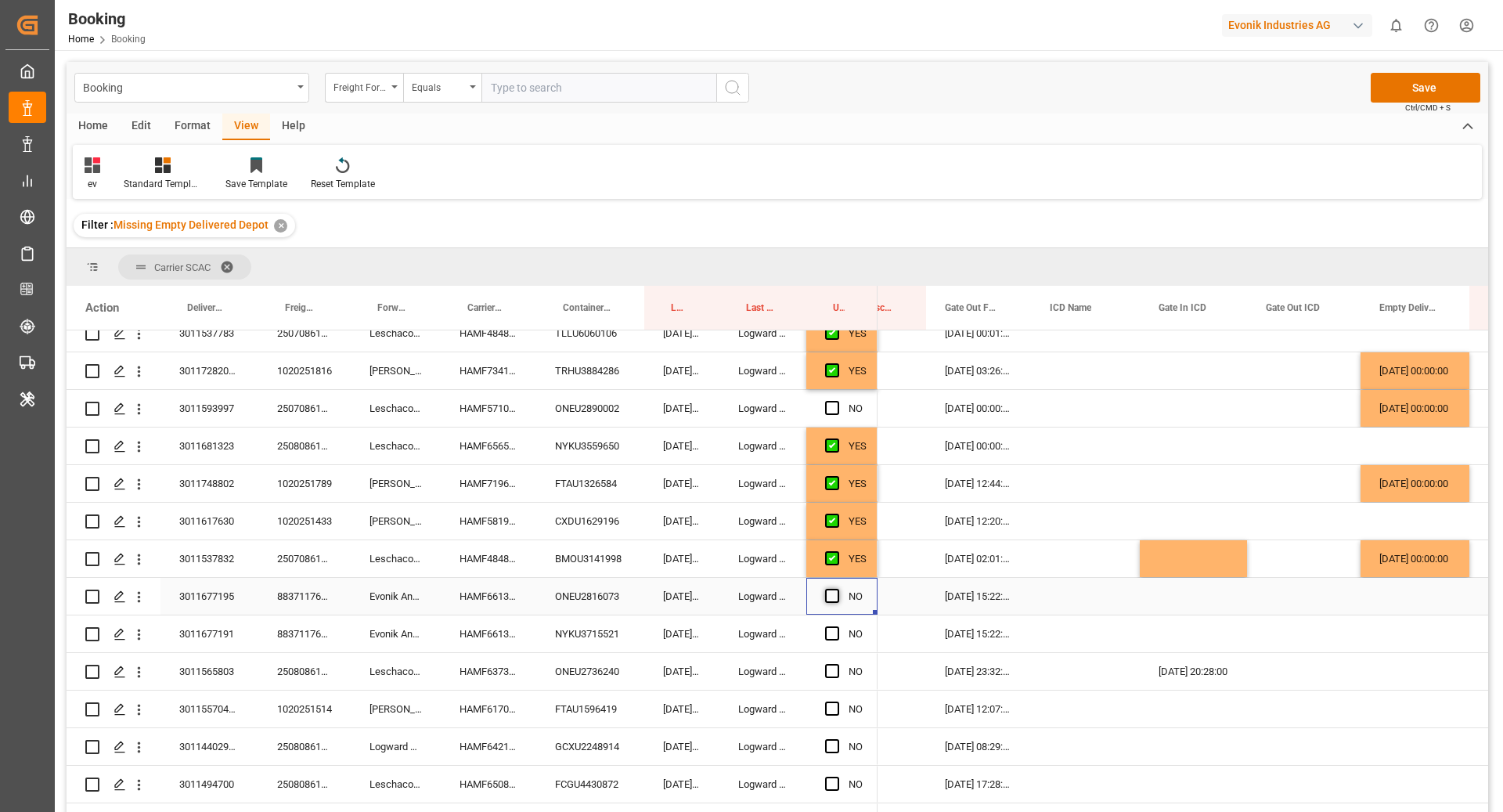
click at [836, 599] on span "Press SPACE to select this row." at bounding box center [833, 596] width 14 height 14
click at [837, 589] on input "Press SPACE to select this row." at bounding box center [837, 589] width 0 height 0
click at [468, 630] on div "HAMF66133700" at bounding box center [489, 633] width 96 height 37
click at [832, 637] on span "Press SPACE to select this row." at bounding box center [833, 633] width 14 height 14
click at [837, 626] on input "Press SPACE to select this row." at bounding box center [837, 626] width 0 height 0
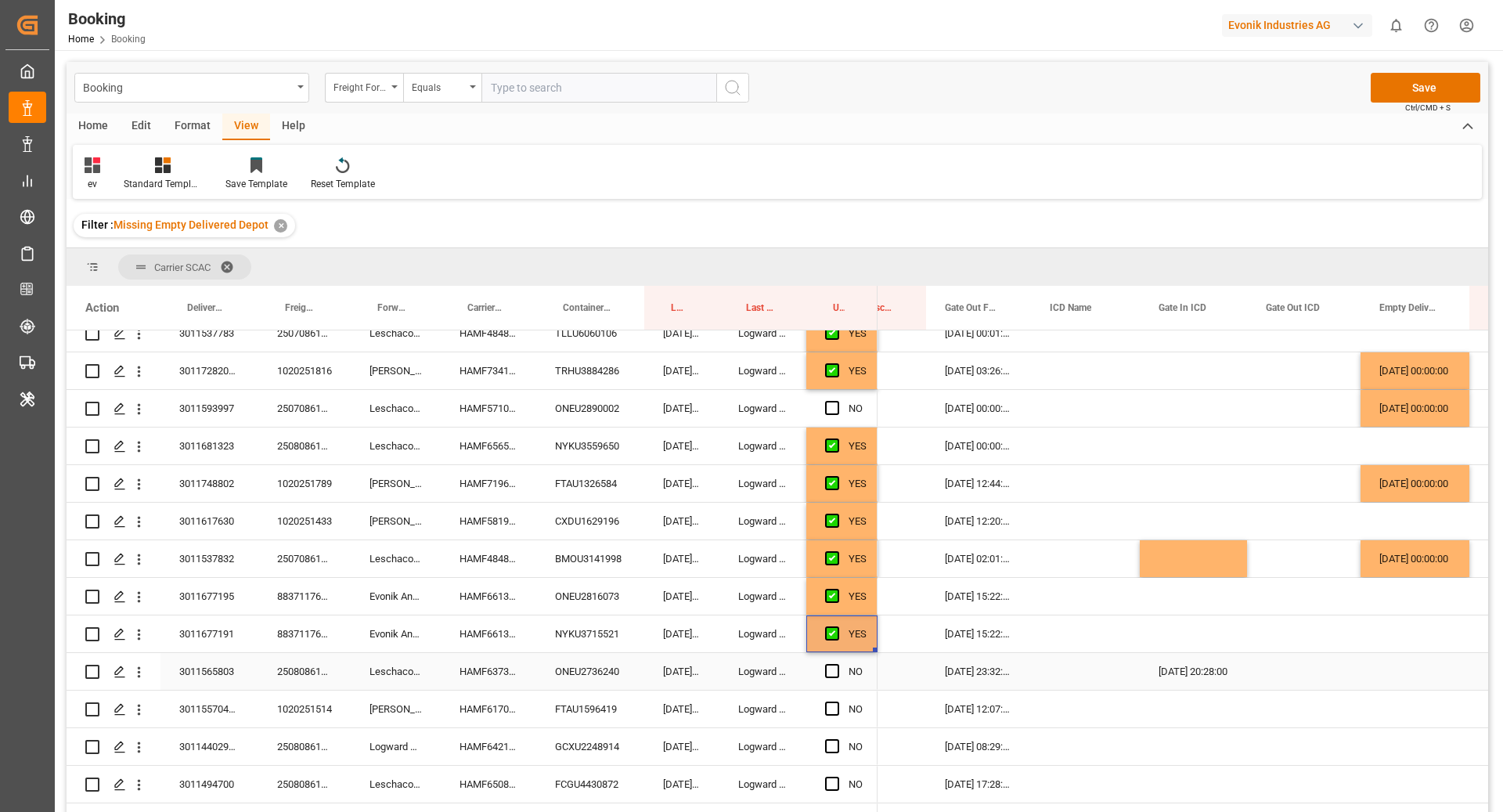
click at [530, 670] on div "HAMF63733300" at bounding box center [489, 671] width 96 height 37
click at [1216, 647] on div "Press SPACE to select this row." at bounding box center [1194, 633] width 107 height 37
drag, startPoint x: 1246, startPoint y: 648, endPoint x: 1292, endPoint y: 666, distance: 49.4
click at [1412, 669] on div "Press SPACE to select this row." at bounding box center [1415, 671] width 109 height 37
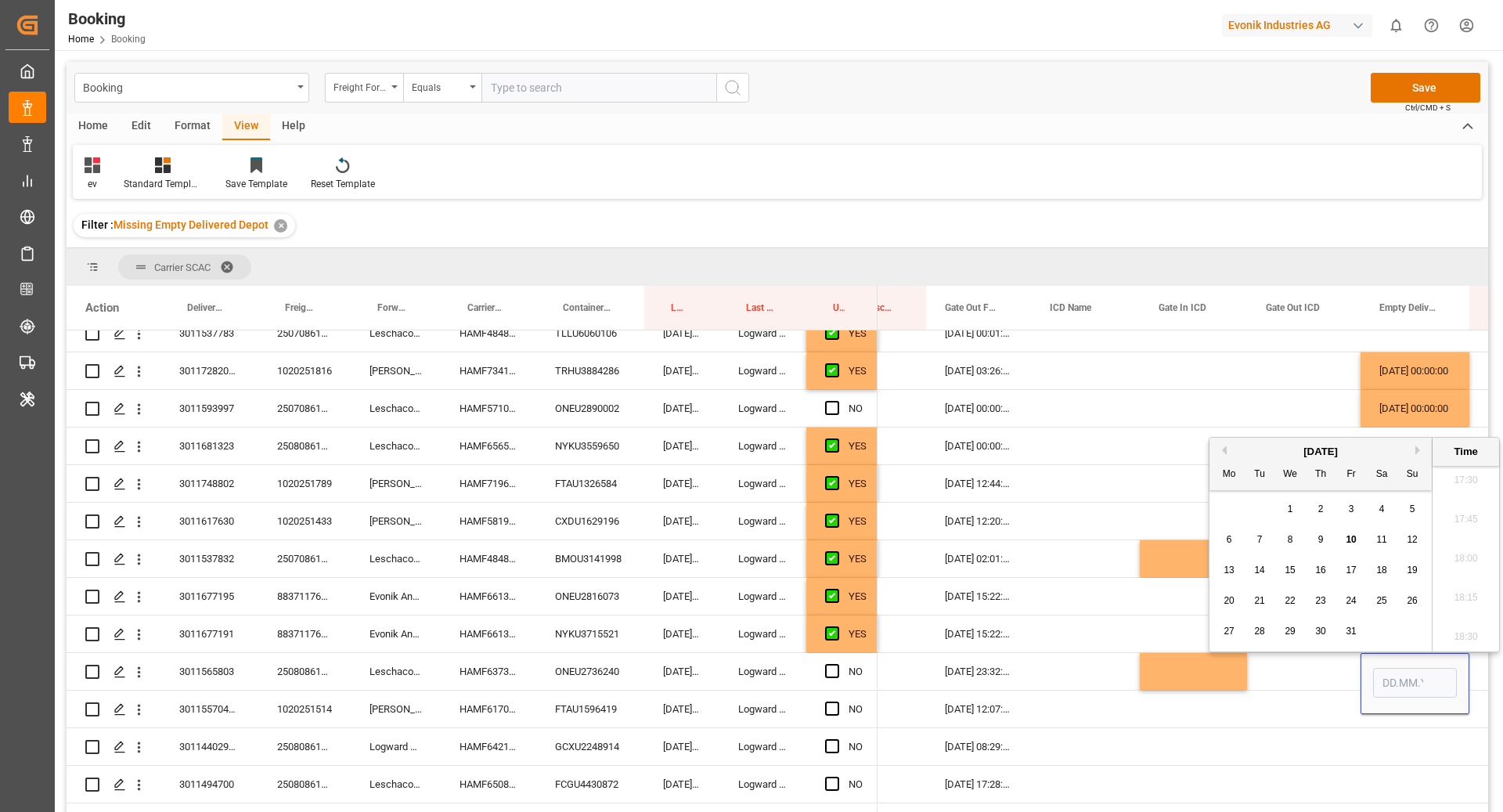
click at [1323, 541] on span "9" at bounding box center [1321, 540] width 5 height 11
type input "[DATE] 00:00"
click at [1068, 671] on div "Press SPACE to select this row." at bounding box center [1086, 671] width 109 height 37
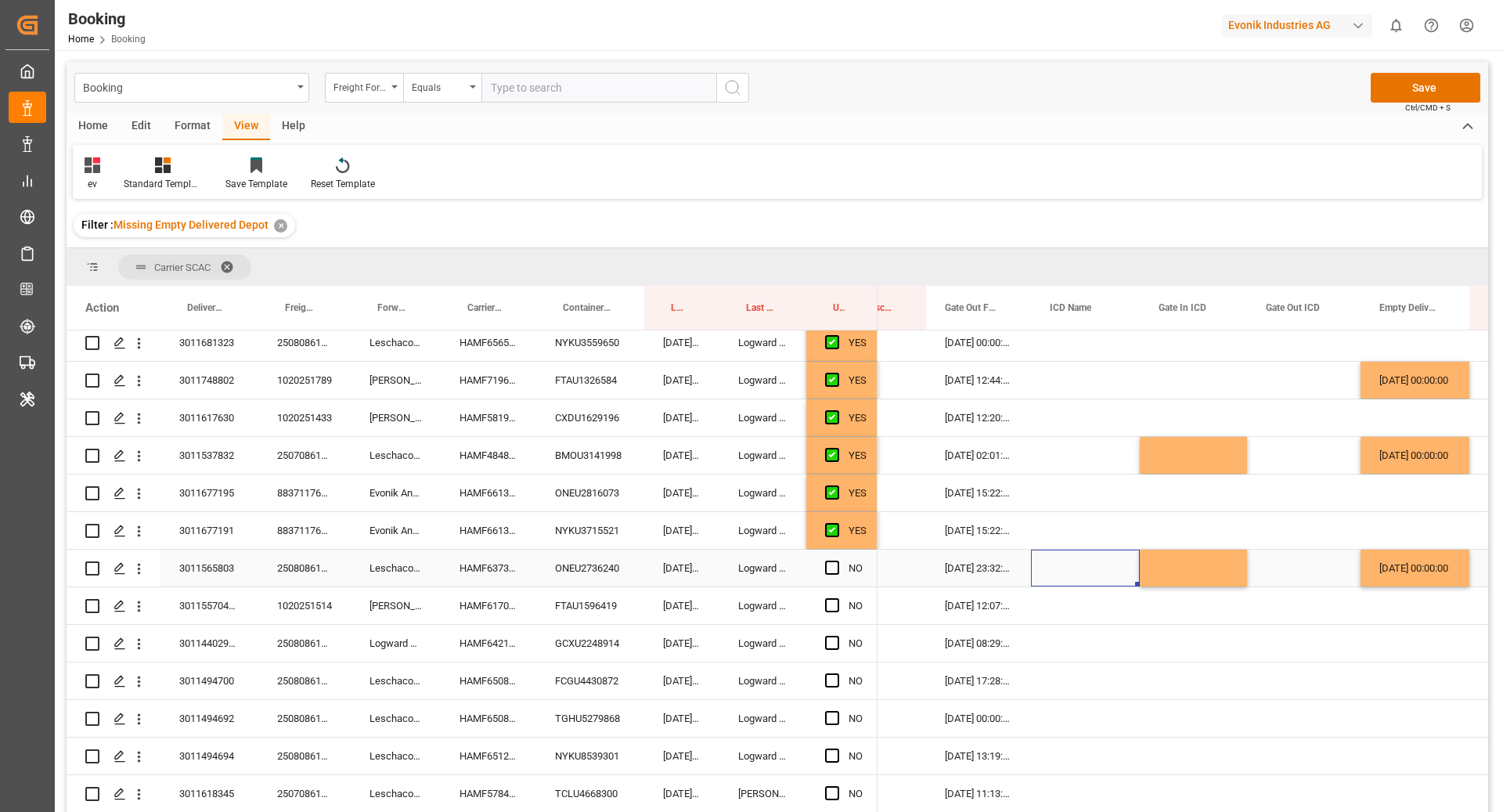
scroll to position [1025, 0]
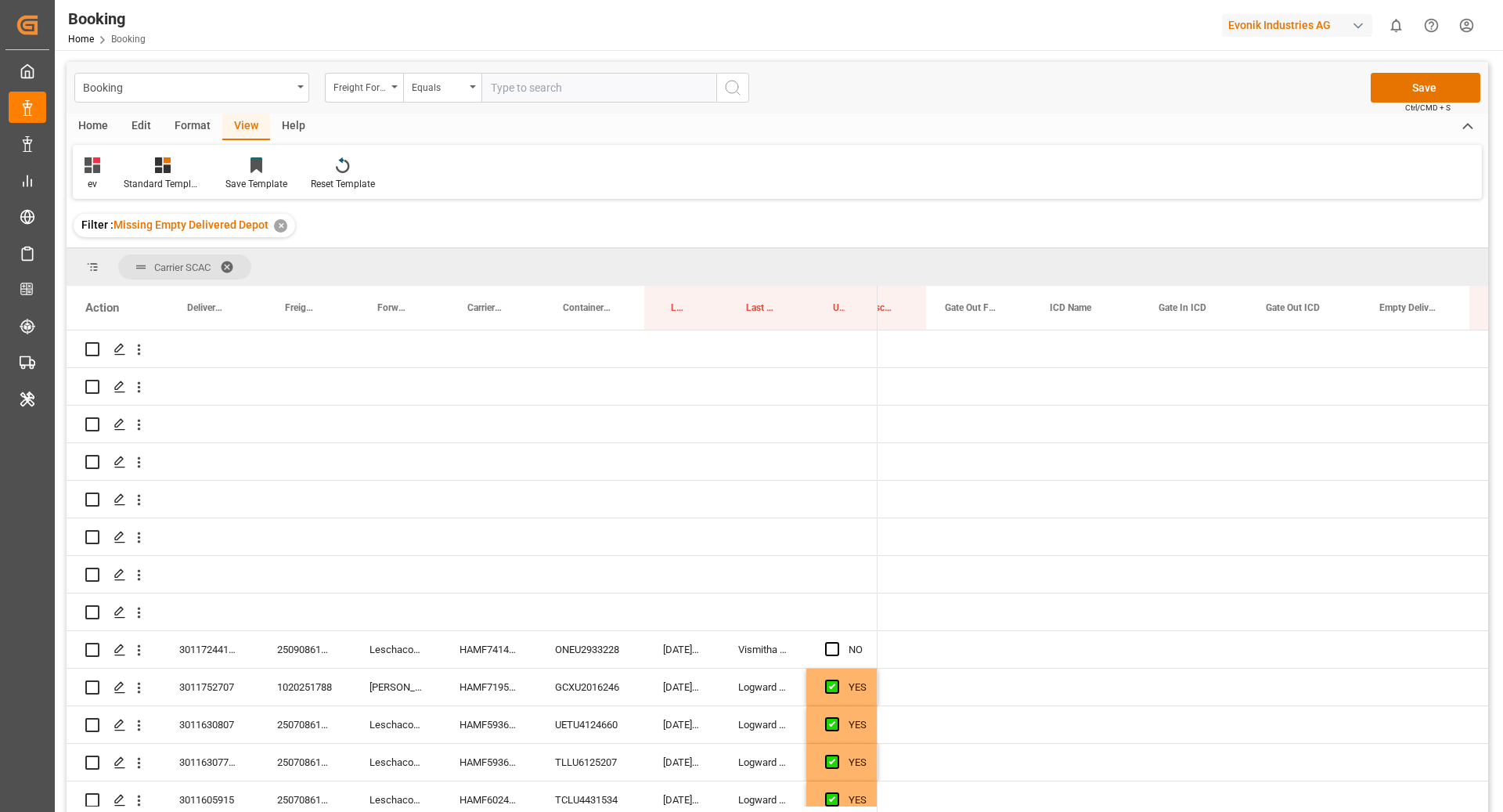
scroll to position [0, 2795]
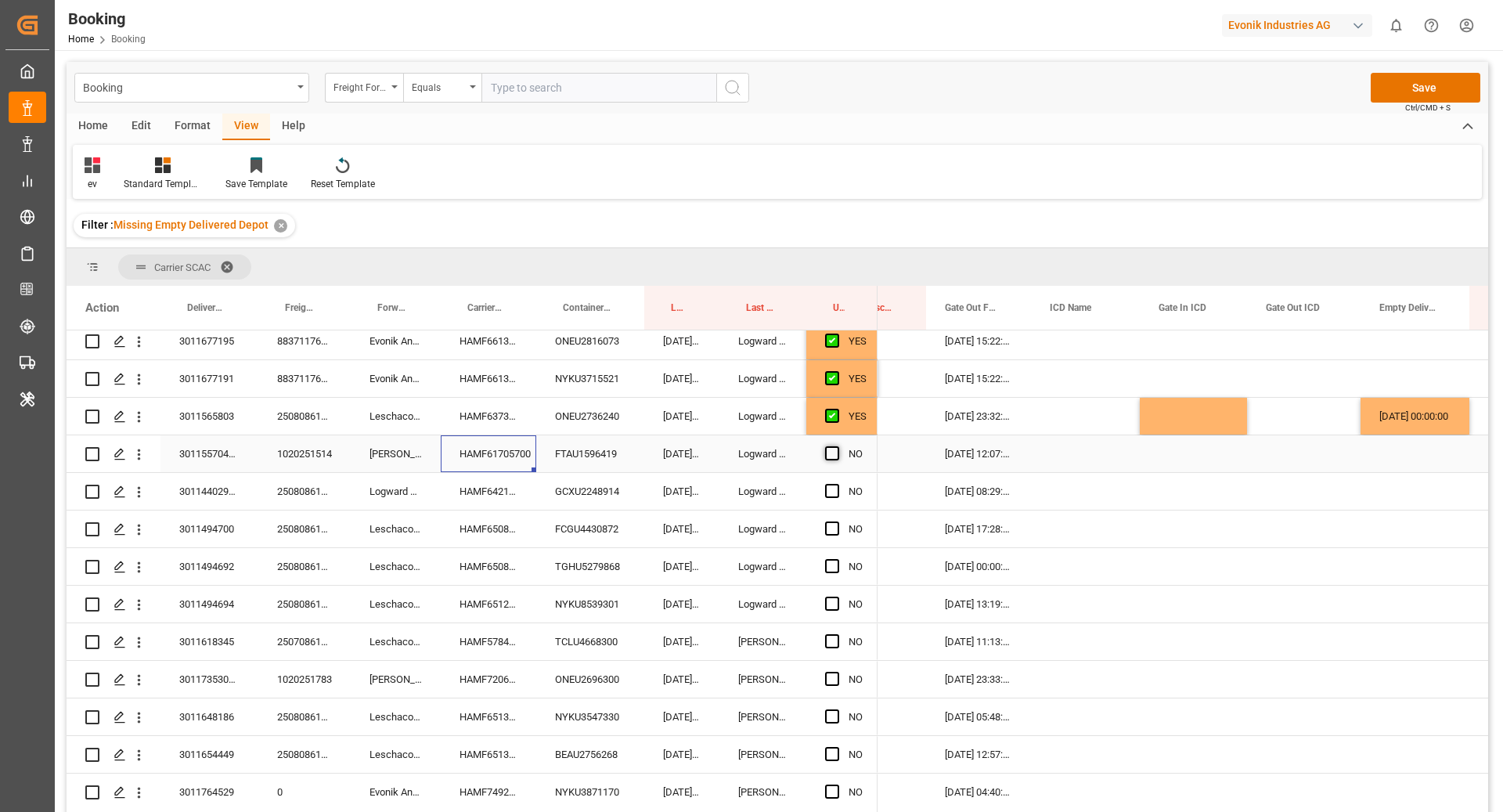
click at [836, 457] on span "Press SPACE to select this row." at bounding box center [833, 453] width 14 height 14
click at [837, 446] on input "Press SPACE to select this row." at bounding box center [837, 446] width 0 height 0
click at [521, 498] on div "HAMF64217800" at bounding box center [489, 491] width 96 height 37
drag, startPoint x: 829, startPoint y: 492, endPoint x: 776, endPoint y: 514, distance: 57.4
click at [829, 492] on span "Press SPACE to select this row." at bounding box center [833, 491] width 14 height 14
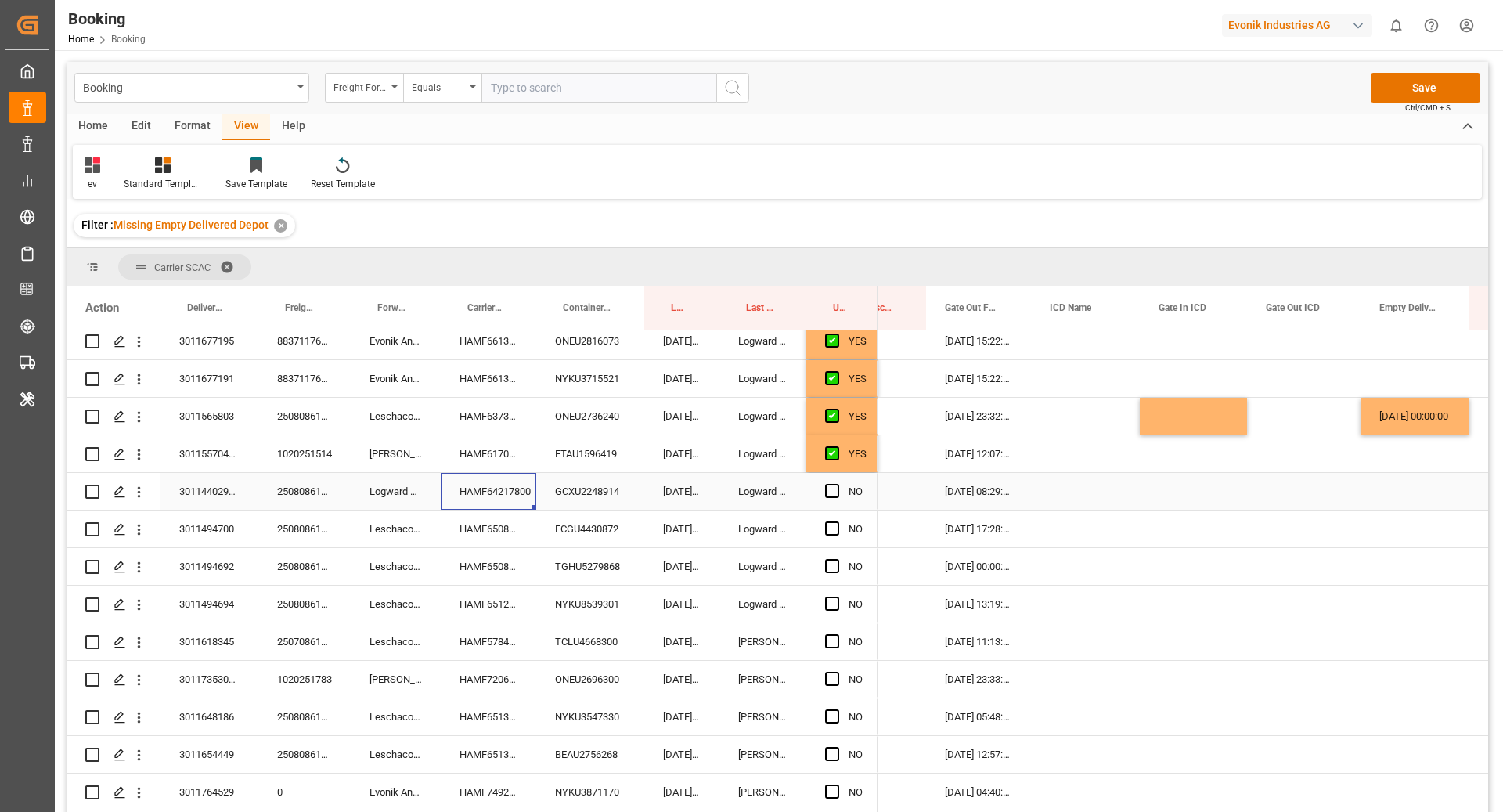
click at [837, 484] on input "Press SPACE to select this row." at bounding box center [837, 484] width 0 height 0
click at [518, 534] on div "HAMF65087700" at bounding box center [489, 529] width 96 height 37
click at [1402, 531] on div "Press SPACE to select this row." at bounding box center [1415, 529] width 109 height 37
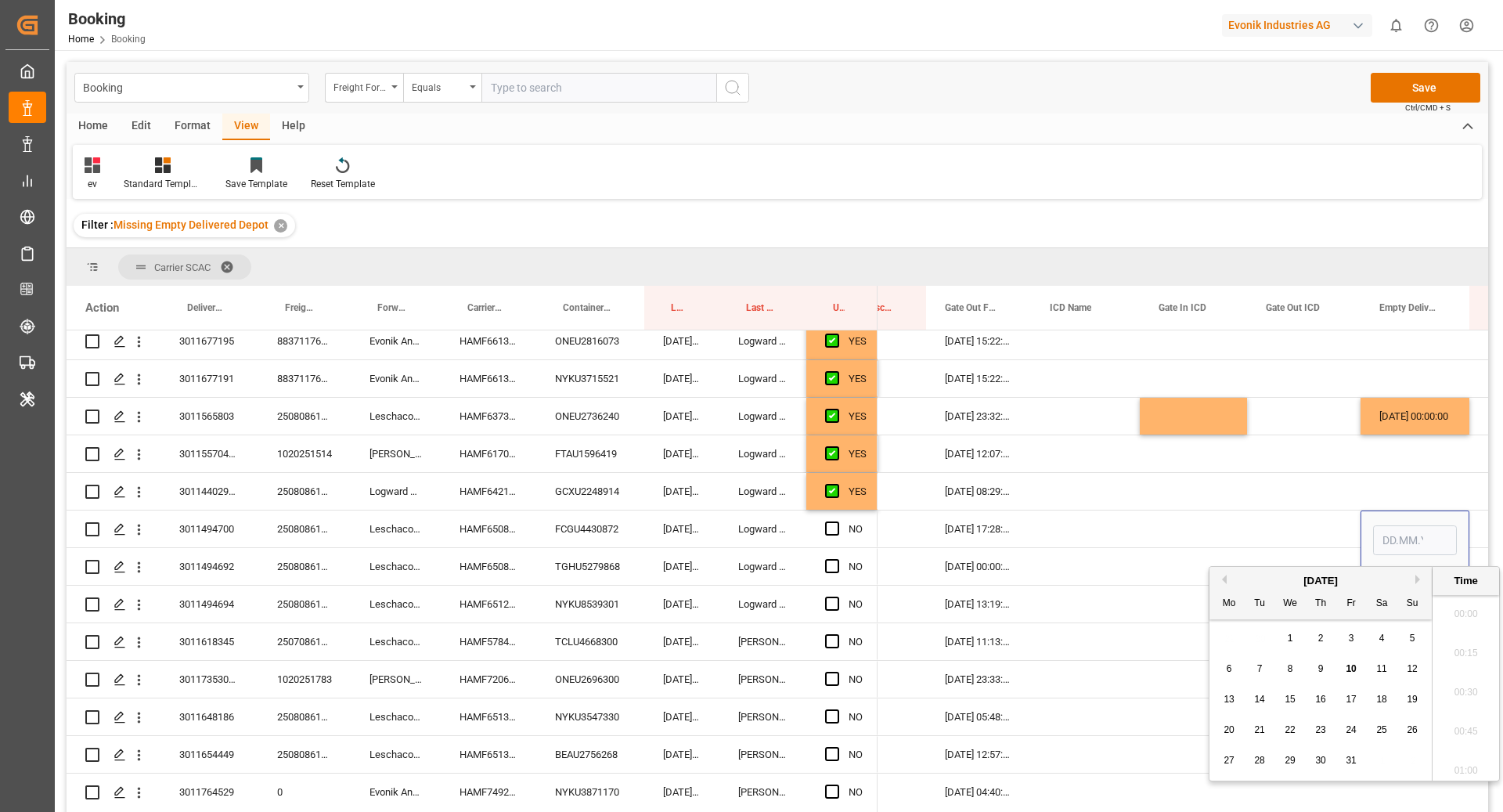
scroll to position [2745, 0]
click at [1356, 668] on span "10" at bounding box center [1351, 669] width 10 height 11
type input "[DATE] 00:00"
click at [1165, 516] on div "Press SPACE to select this row." at bounding box center [1194, 529] width 107 height 37
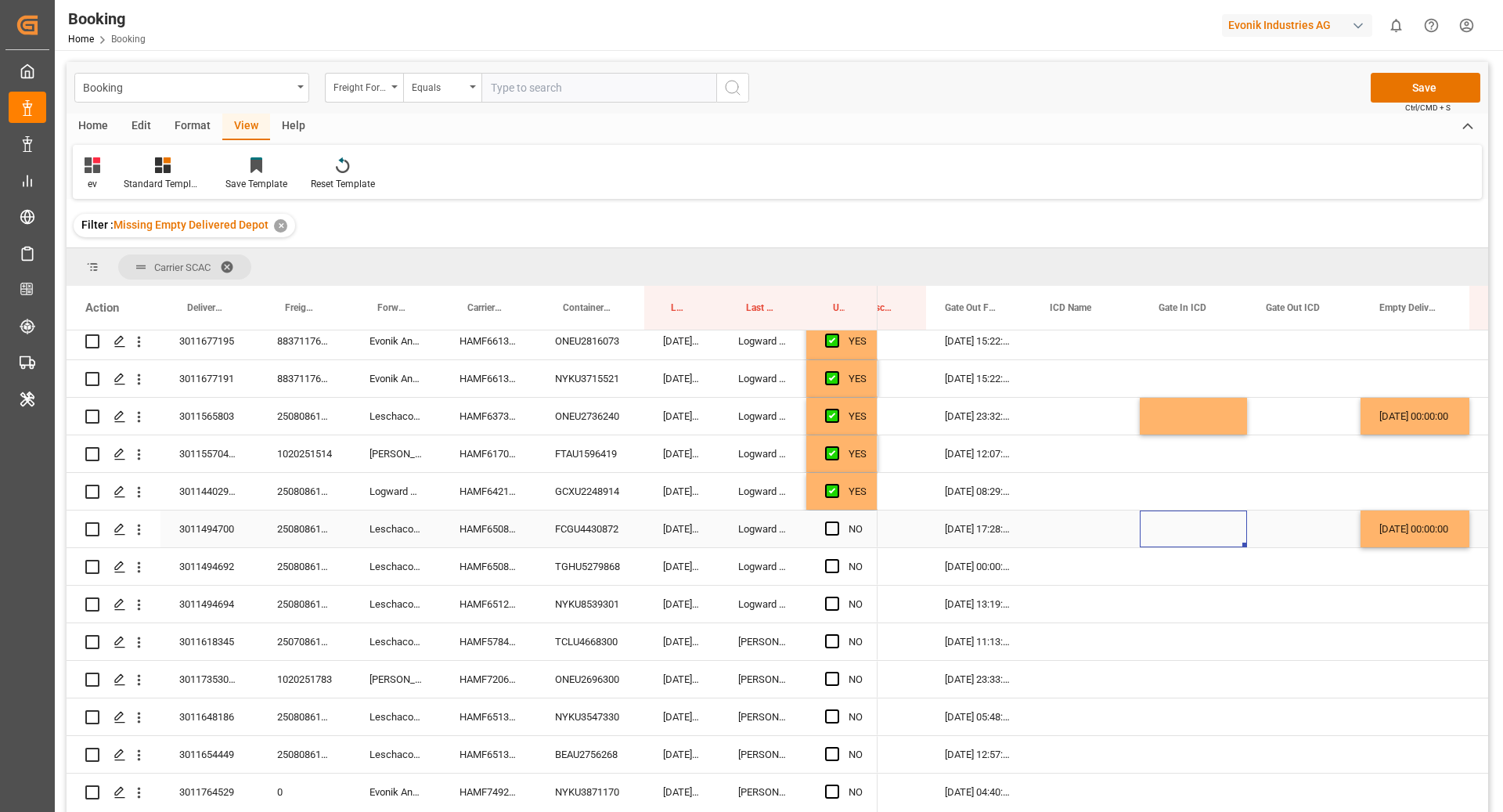
click at [836, 527] on span "Press SPACE to select this row." at bounding box center [833, 529] width 14 height 14
click at [837, 521] on input "Press SPACE to select this row." at bounding box center [837, 521] width 0 height 0
click at [507, 566] on div "HAMF65082900" at bounding box center [489, 566] width 96 height 37
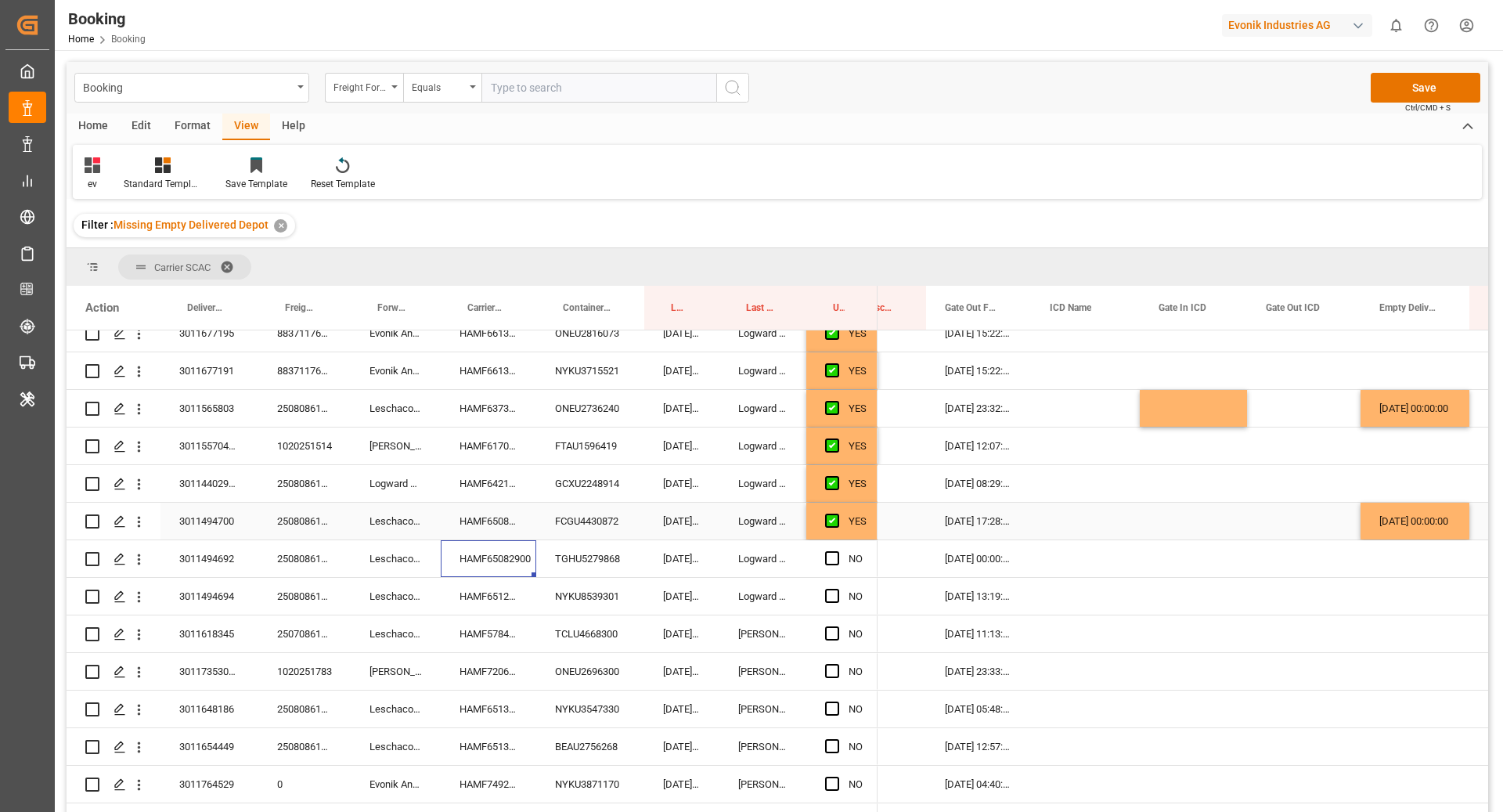
scroll to position [1153, 0]
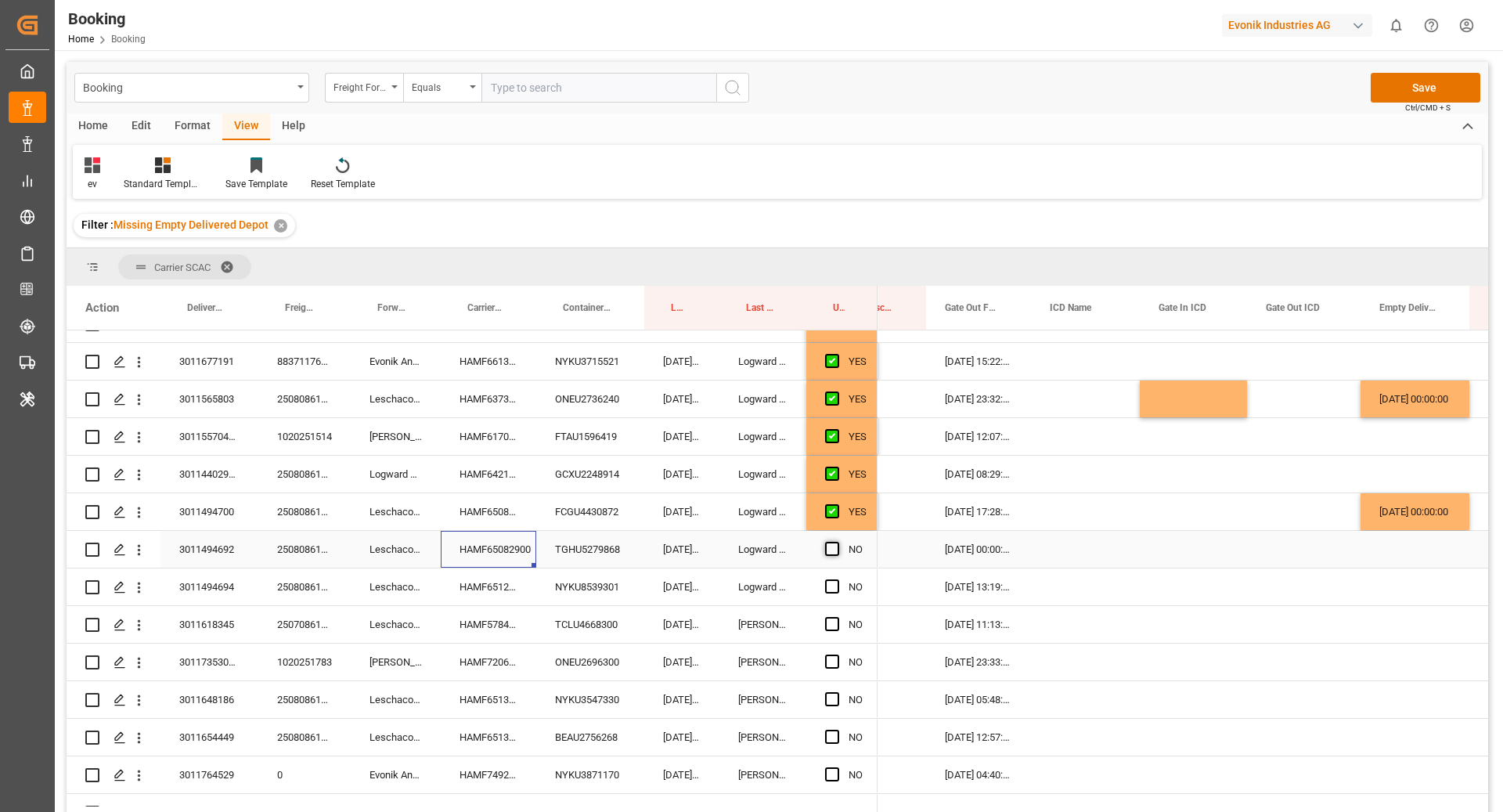
click at [829, 543] on span "Press SPACE to select this row." at bounding box center [833, 549] width 14 height 14
click at [837, 542] on input "Press SPACE to select this row." at bounding box center [837, 542] width 0 height 0
drag, startPoint x: 468, startPoint y: 593, endPoint x: 505, endPoint y: 654, distance: 71.3
click at [469, 593] on div "HAMF65123500" at bounding box center [489, 586] width 96 height 37
click at [1399, 588] on div "Press SPACE to select this row." at bounding box center [1415, 586] width 109 height 37
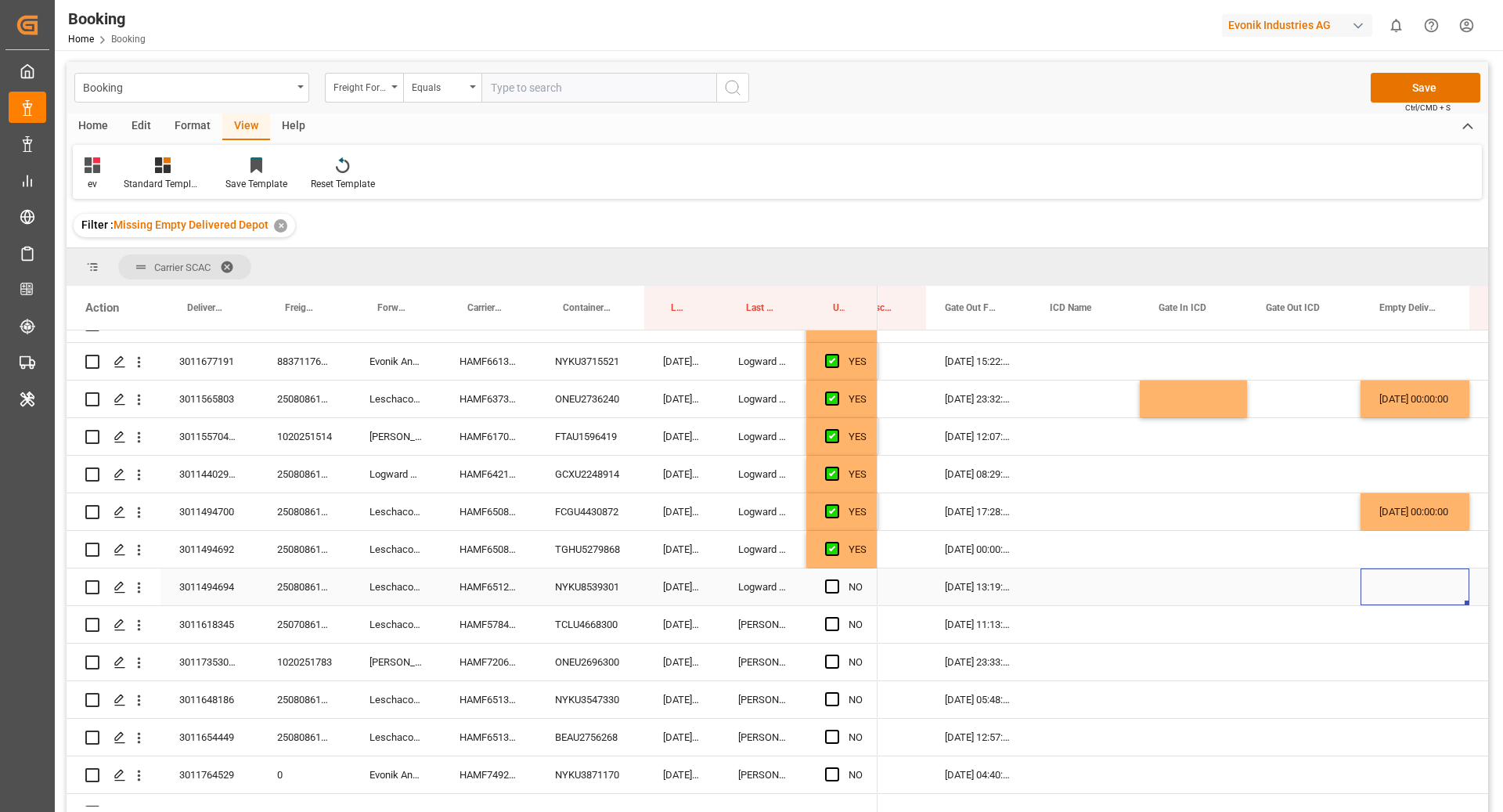
click at [1399, 588] on div "Press SPACE to select this row." at bounding box center [1415, 586] width 109 height 37
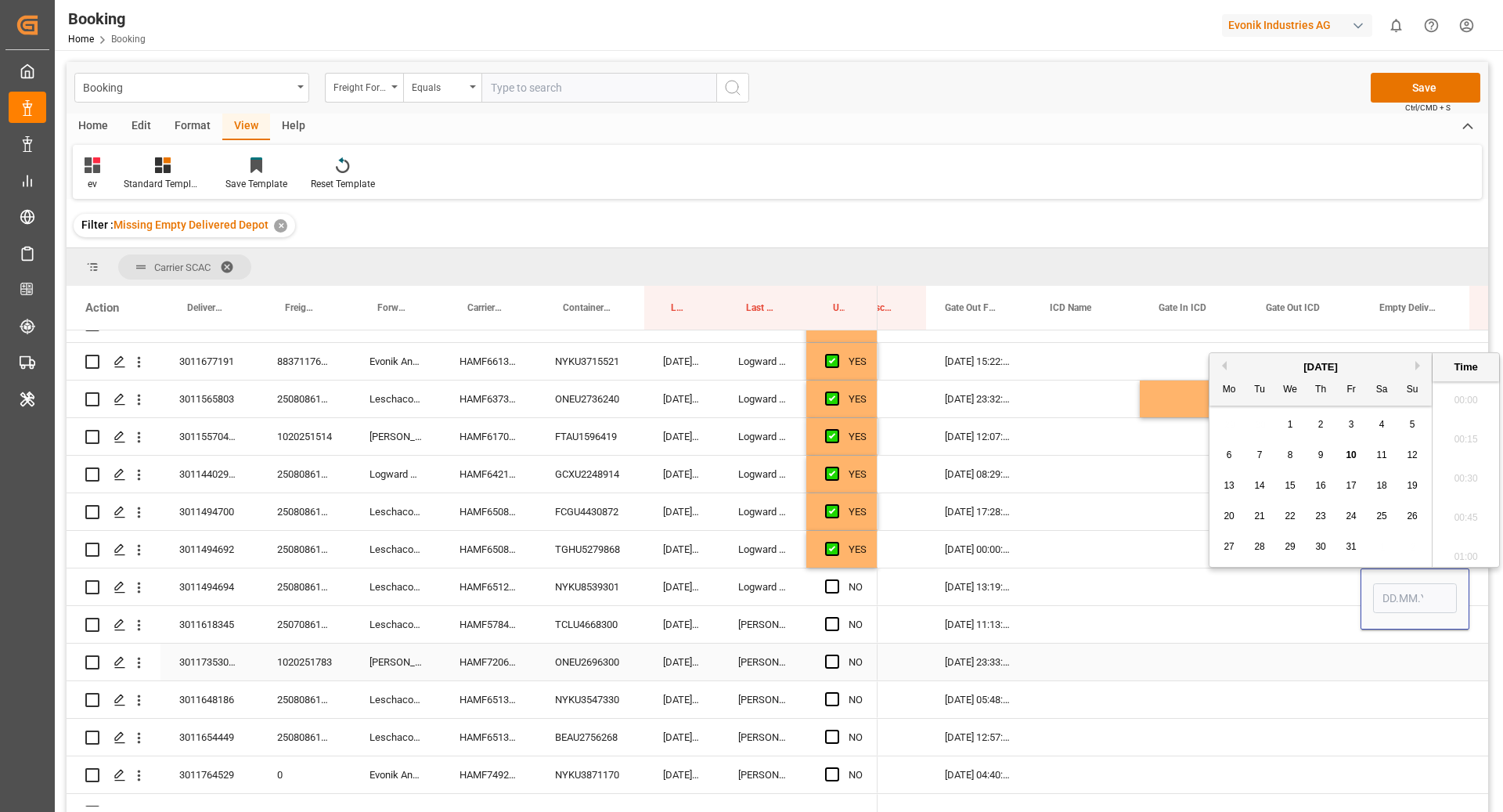
scroll to position [2745, 0]
click at [1357, 453] on span "10" at bounding box center [1351, 455] width 10 height 11
type input "[DATE] 00:00"
click at [1157, 586] on div "Press SPACE to select this row." at bounding box center [1194, 586] width 107 height 37
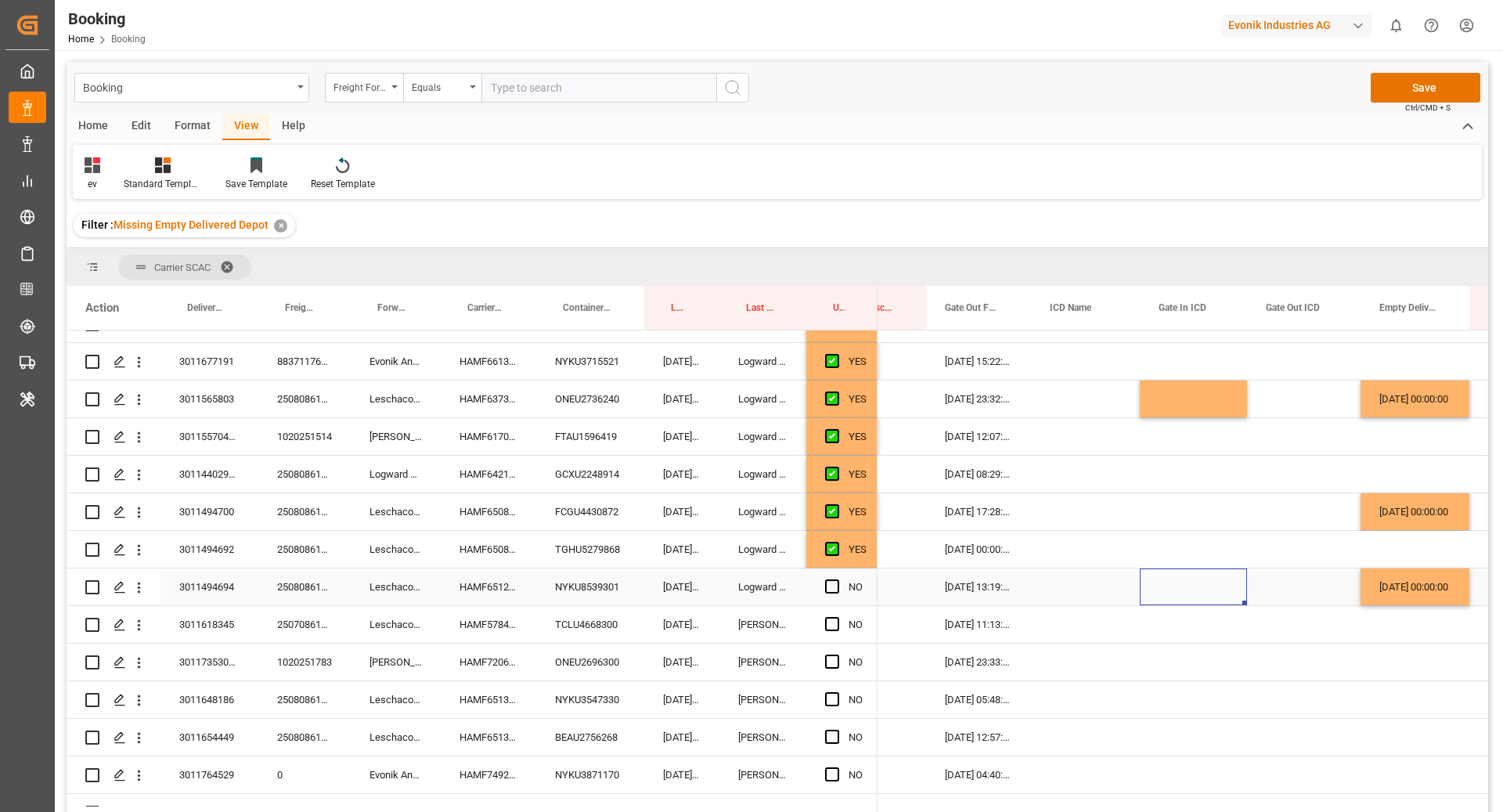
click at [840, 582] on div "Press SPACE to select this row." at bounding box center [837, 587] width 23 height 36
click at [495, 630] on div "HAMF57842700" at bounding box center [489, 624] width 96 height 37
click at [829, 584] on span "Press SPACE to select this row." at bounding box center [833, 586] width 14 height 14
click at [837, 579] on input "Press SPACE to select this row." at bounding box center [837, 579] width 0 height 0
click at [514, 622] on div "HAMF57842700" at bounding box center [489, 624] width 96 height 37
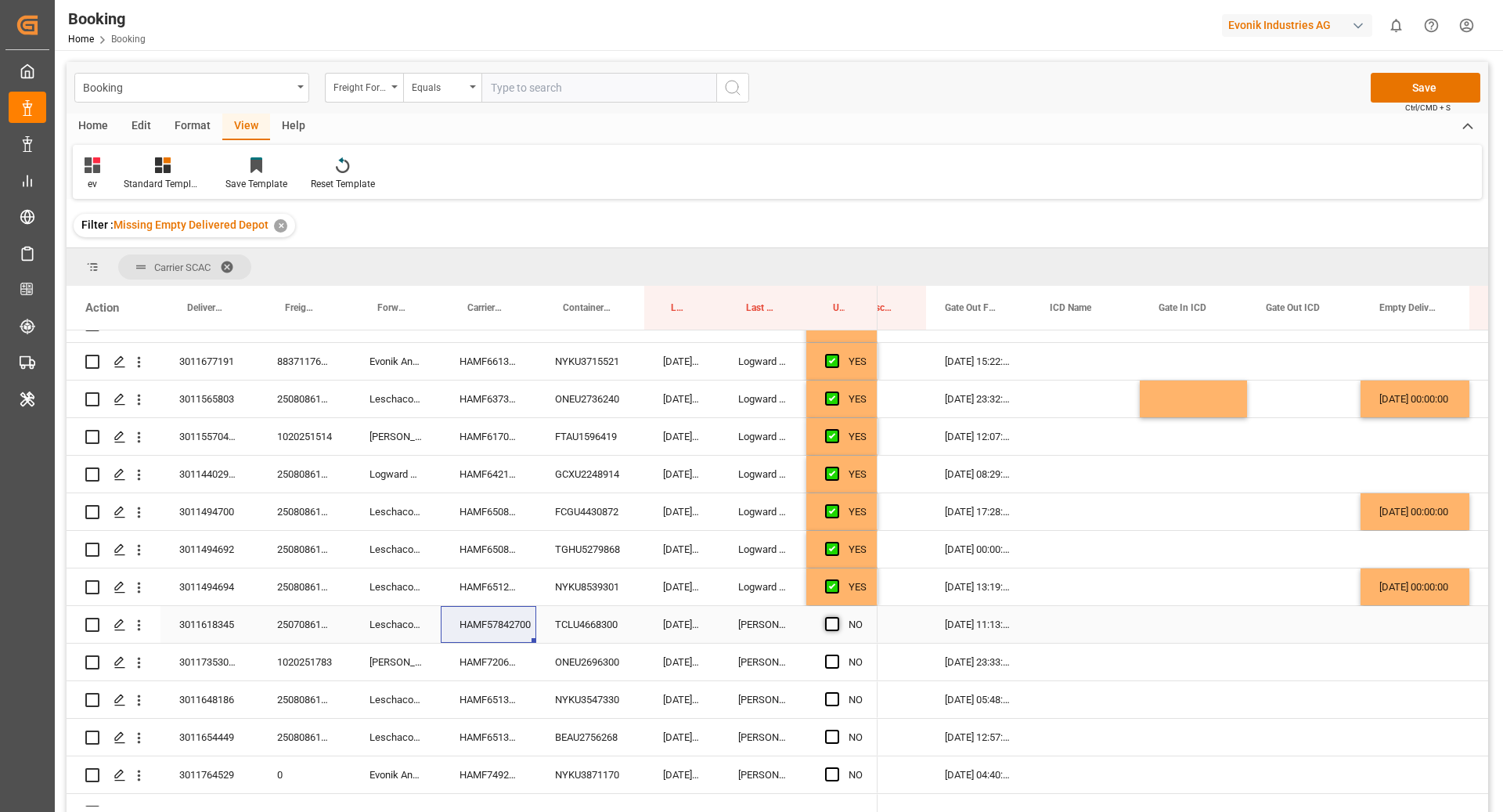
click at [826, 622] on span "Press SPACE to select this row." at bounding box center [833, 624] width 14 height 14
click at [837, 617] on input "Press SPACE to select this row." at bounding box center [837, 617] width 0 height 0
click at [484, 664] on div "HAMF72062500" at bounding box center [489, 662] width 96 height 37
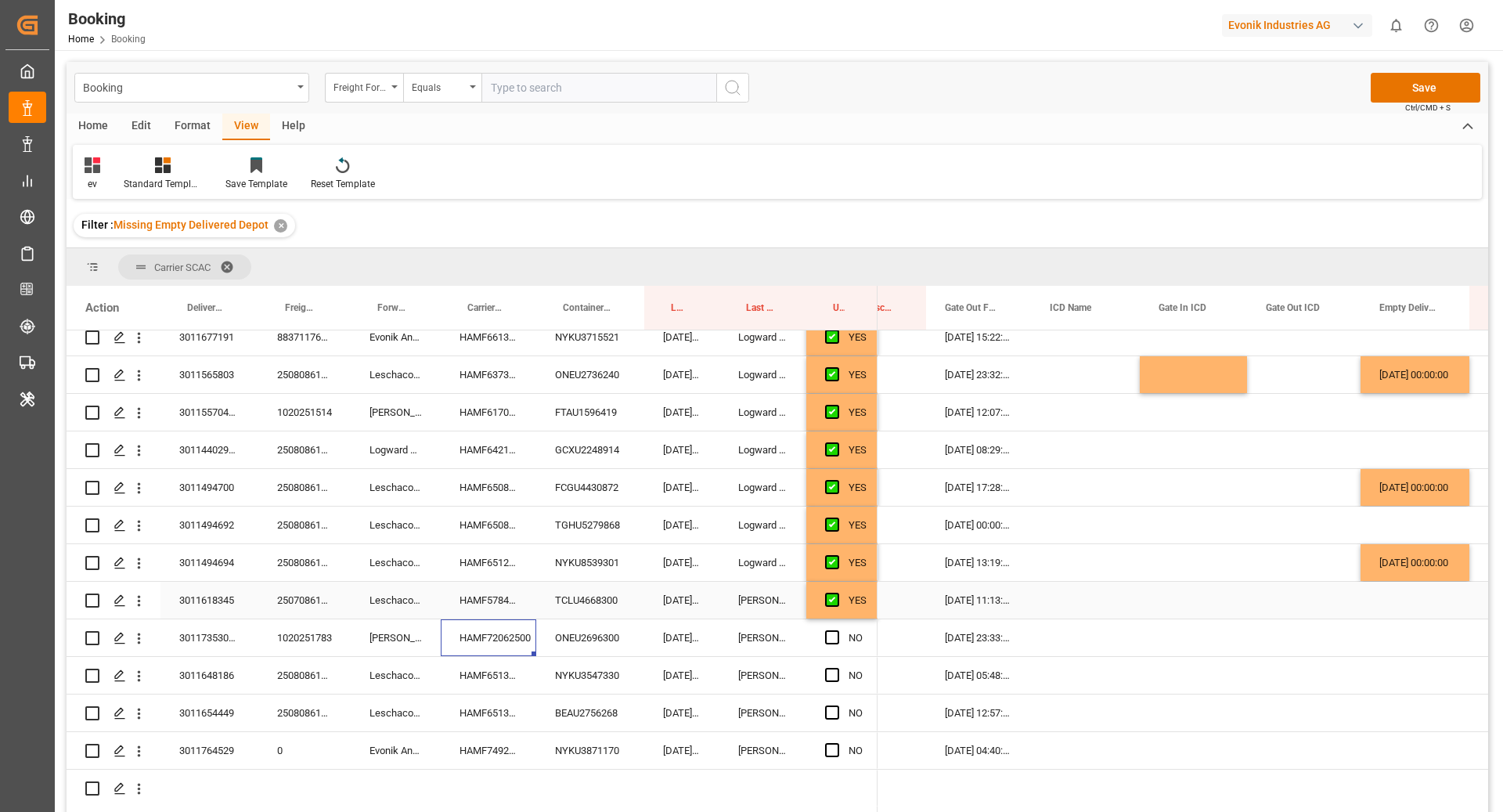
scroll to position [1230, 0]
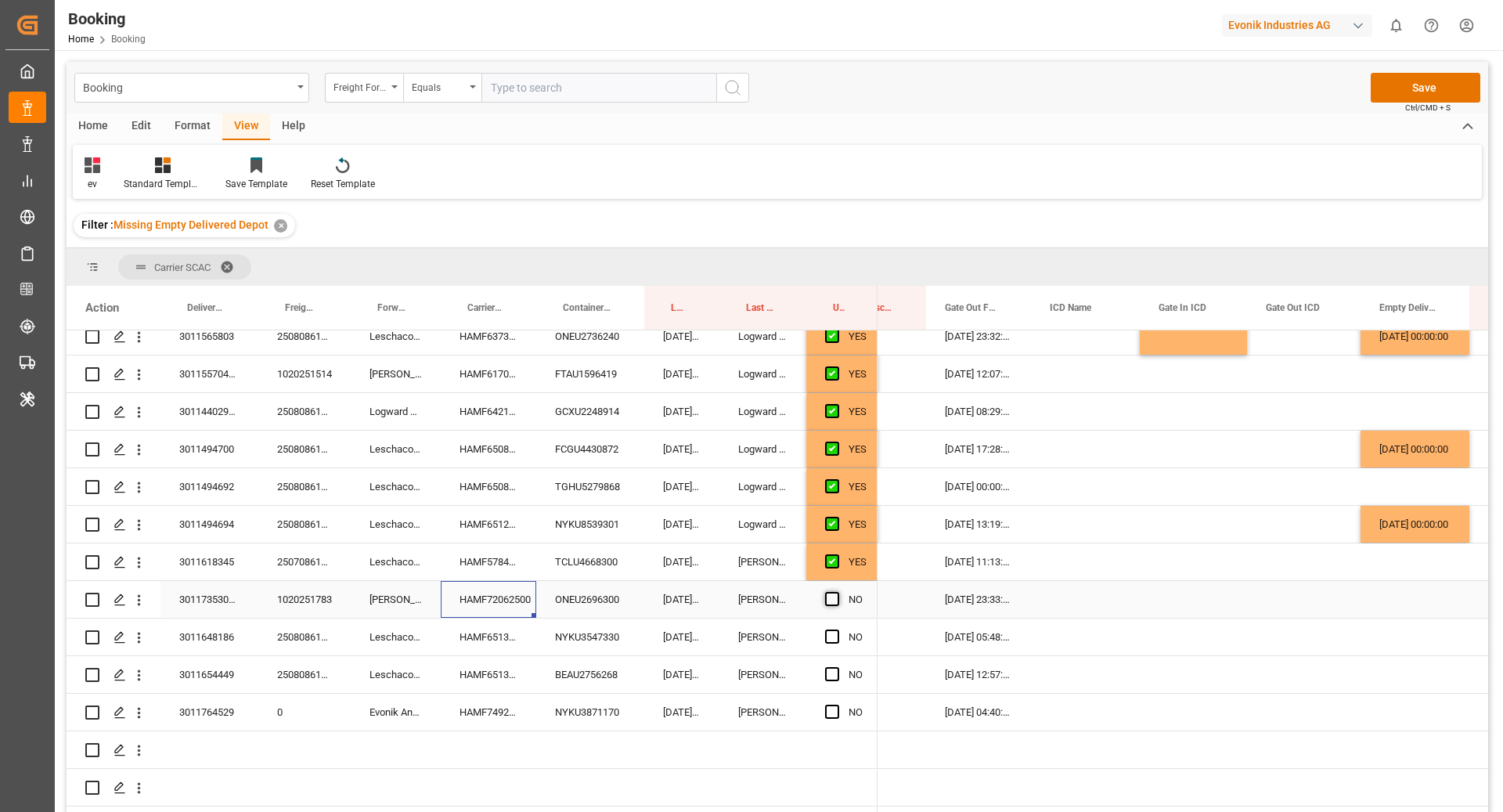
click at [830, 592] on span "Press SPACE to select this row." at bounding box center [833, 599] width 14 height 14
click at [837, 592] on input "Press SPACE to select this row." at bounding box center [837, 592] width 0 height 0
click at [520, 621] on div "HAMF65130300" at bounding box center [489, 637] width 96 height 37
click at [833, 630] on span "Press SPACE to select this row." at bounding box center [833, 637] width 14 height 14
click at [837, 630] on input "Press SPACE to select this row." at bounding box center [837, 630] width 0 height 0
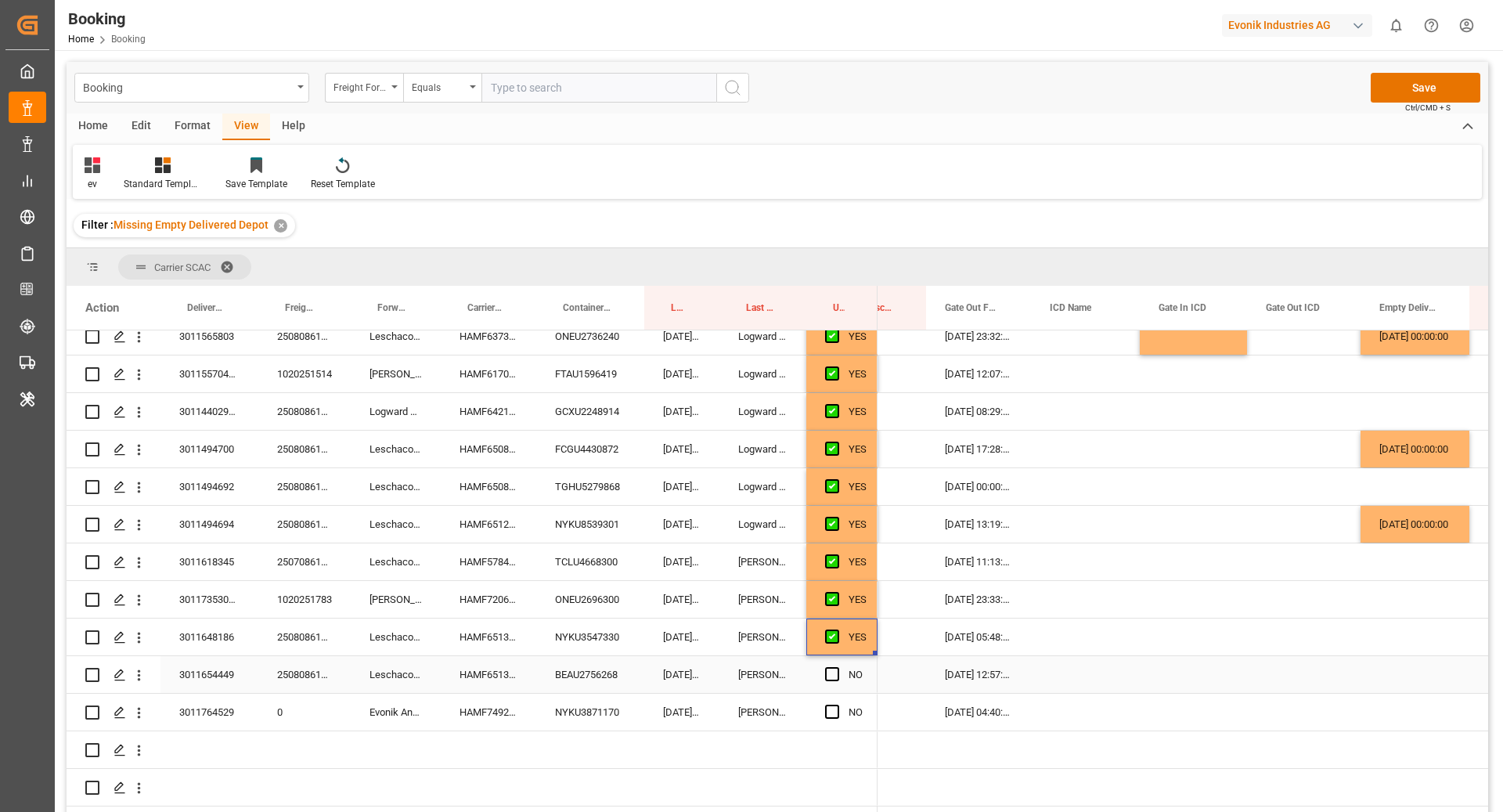
click at [526, 657] on div "HAMF65136900" at bounding box center [489, 674] width 96 height 37
click at [830, 667] on span "Press SPACE to select this row." at bounding box center [833, 674] width 14 height 14
click at [837, 667] on input "Press SPACE to select this row." at bounding box center [837, 667] width 0 height 0
click at [514, 706] on div "HAMF74920300" at bounding box center [489, 712] width 96 height 37
click at [840, 696] on div "Press SPACE to select this row." at bounding box center [837, 713] width 23 height 36
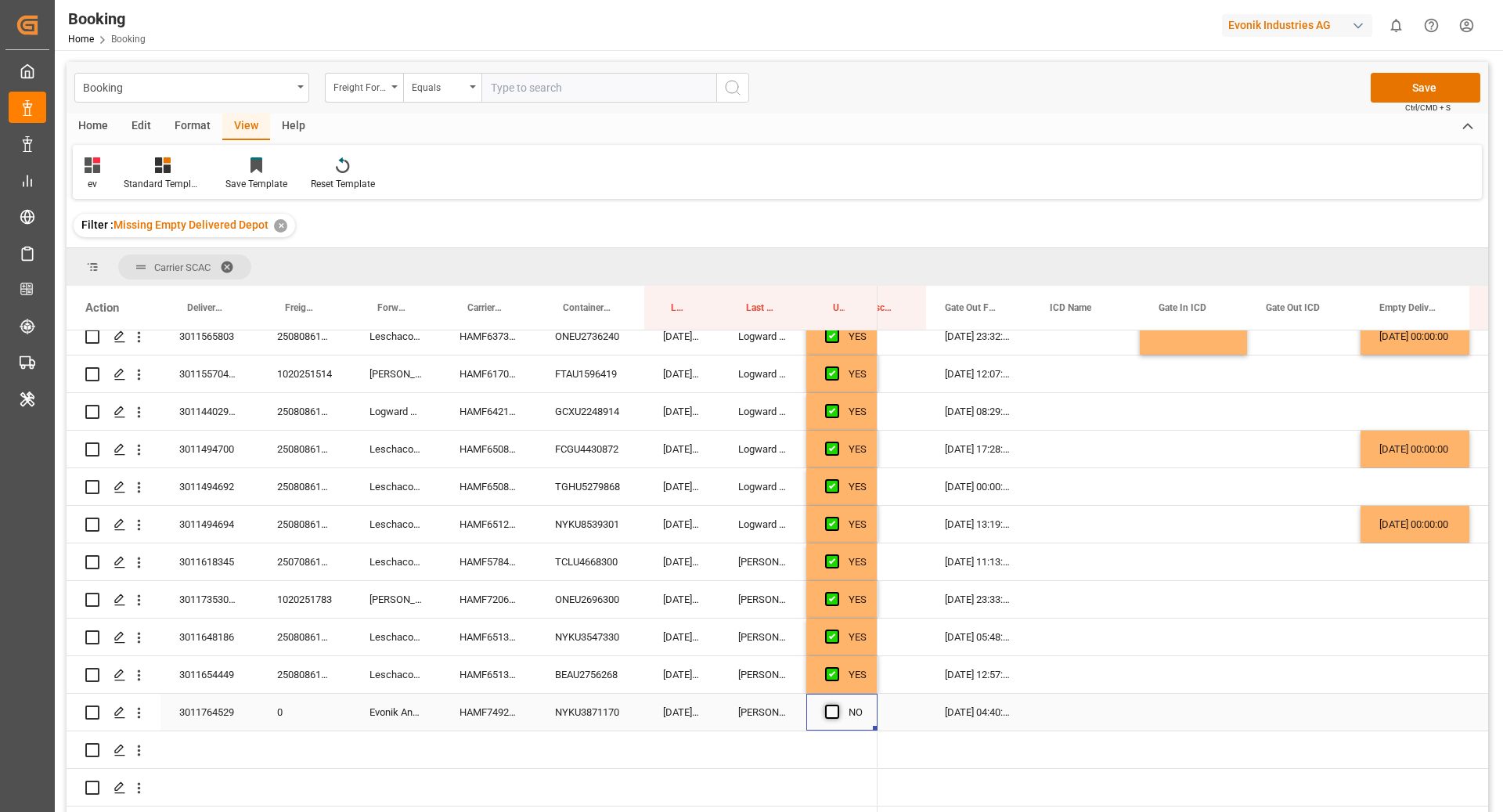
click at [829, 705] on span "Press SPACE to select this row." at bounding box center [833, 712] width 14 height 14
click at [837, 705] on input "Press SPACE to select this row." at bounding box center [837, 705] width 0 height 0
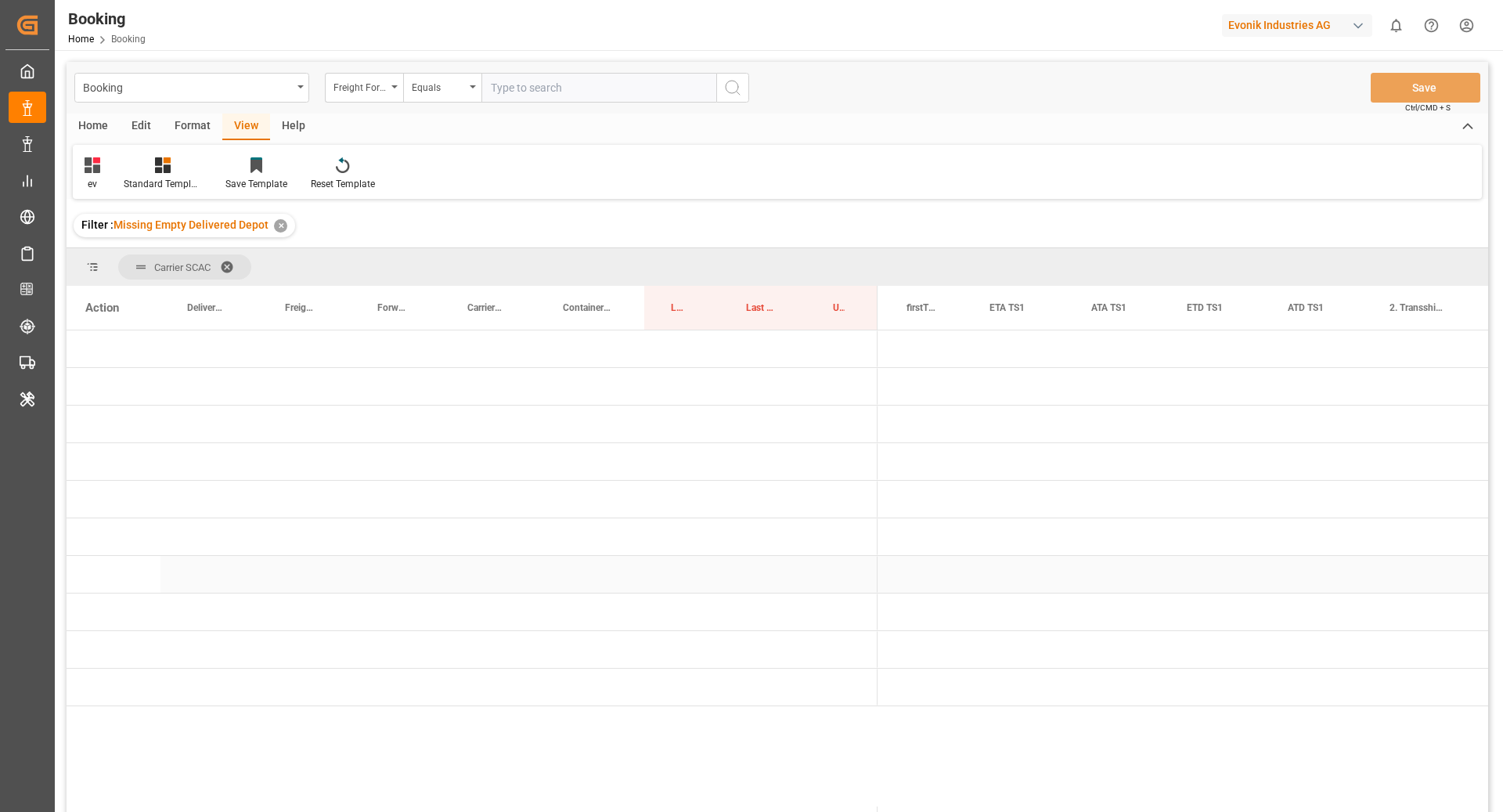
scroll to position [0, 0]
